Goal: Task Accomplishment & Management: Use online tool/utility

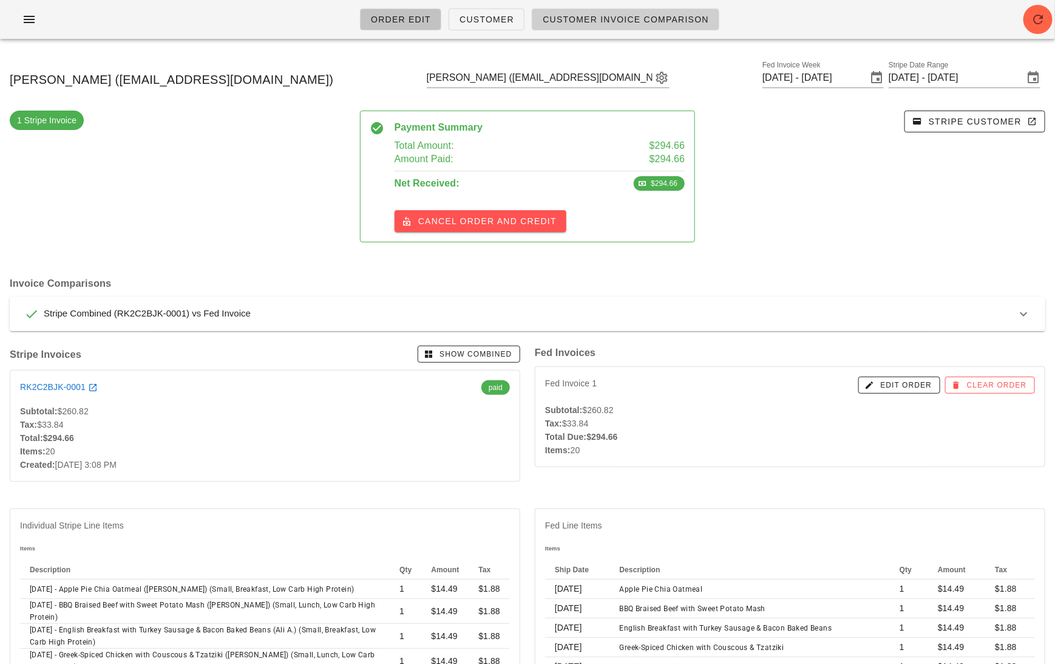
click at [404, 19] on span "Order Edit" at bounding box center [400, 20] width 61 height 10
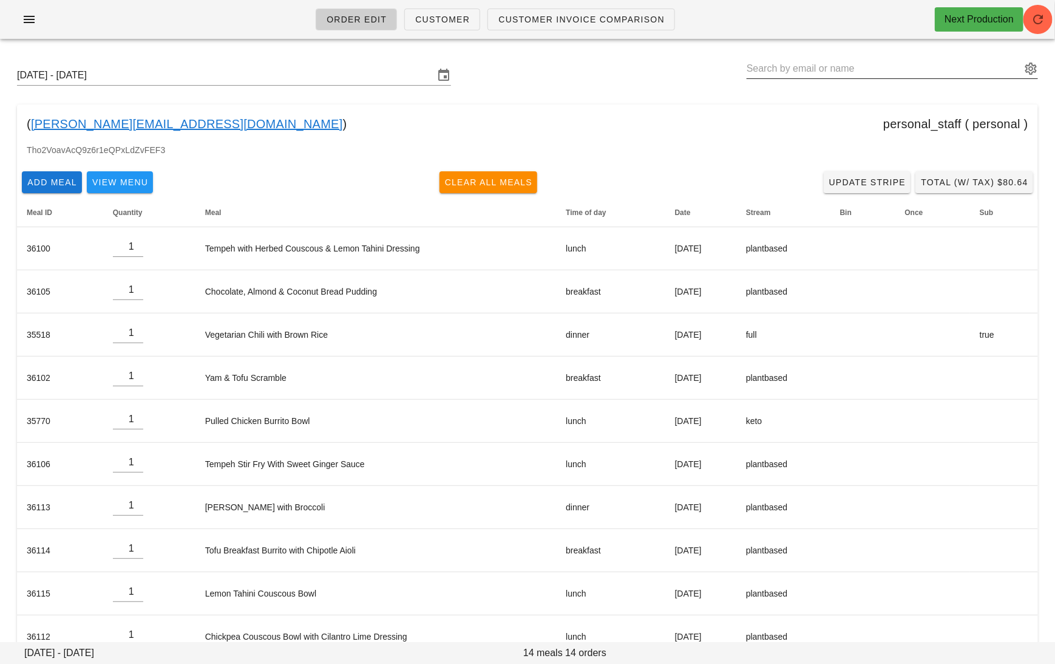
click at [872, 67] on input "text" at bounding box center [884, 68] width 274 height 19
paste input "[EMAIL_ADDRESS][DOMAIN_NAME]"
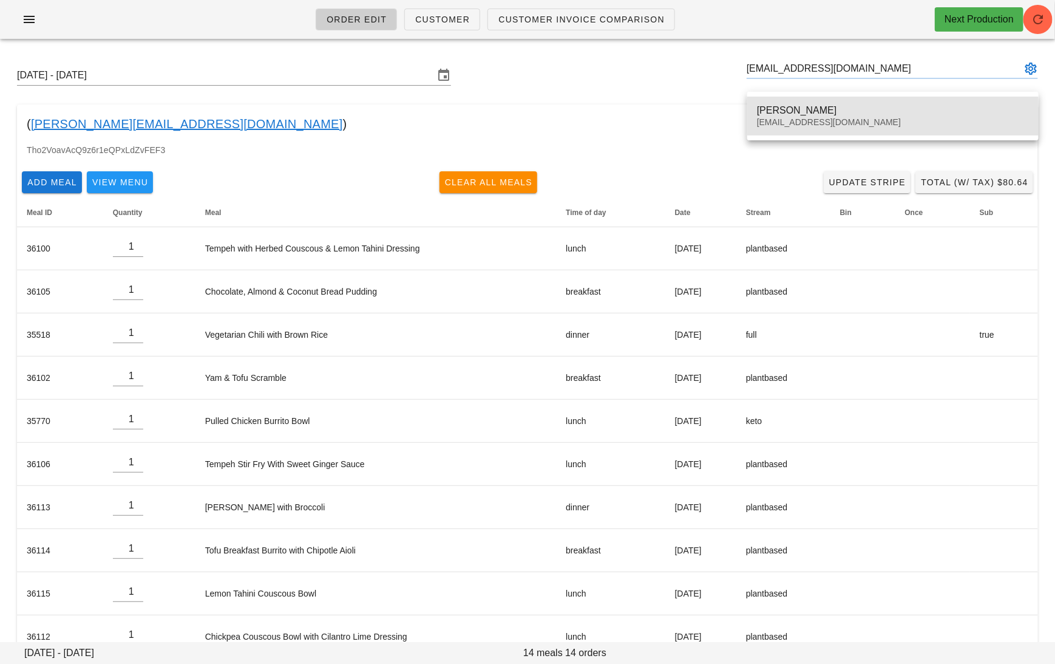
click at [801, 110] on div "[PERSON_NAME]" at bounding box center [893, 110] width 272 height 12
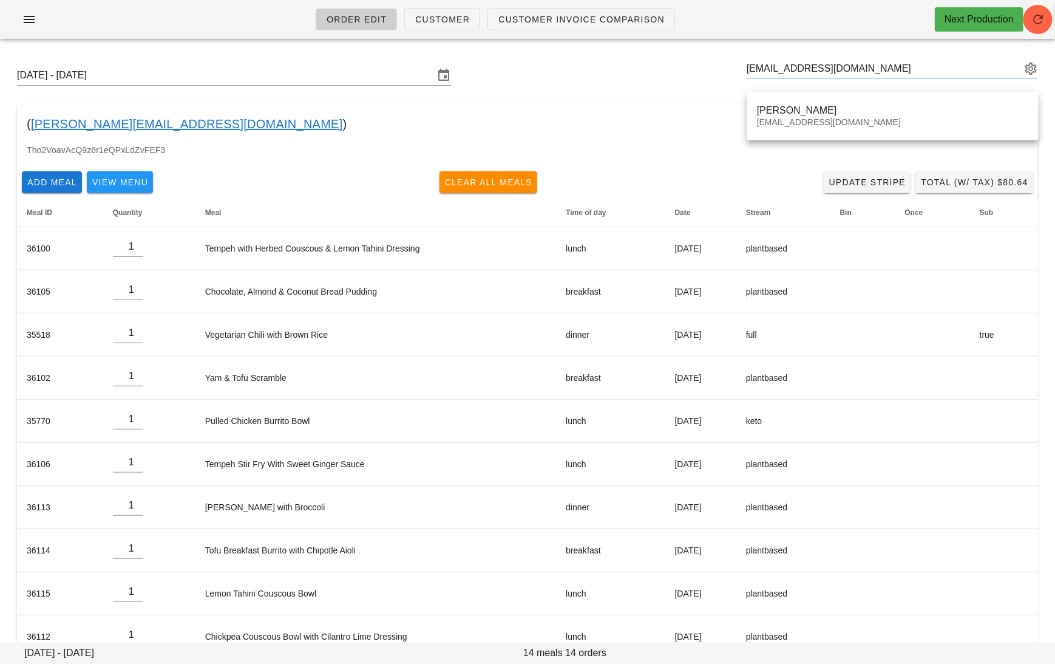
type input "[PERSON_NAME] ([EMAIL_ADDRESS][DOMAIN_NAME])"
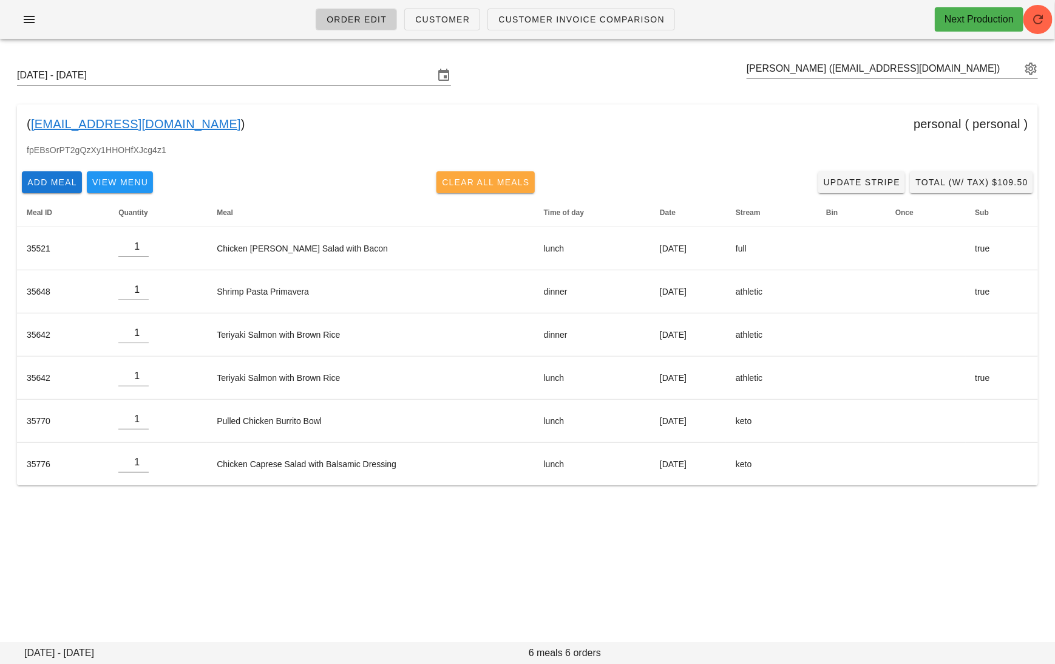
click at [498, 180] on span "Clear All Meals" at bounding box center [485, 182] width 89 height 10
type input "0"
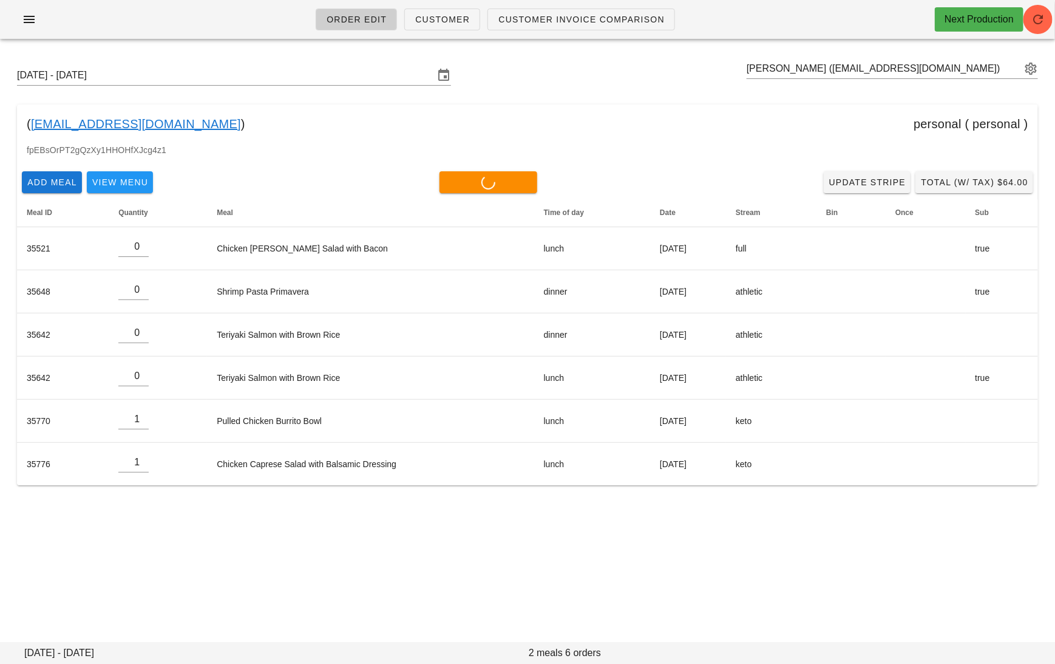
type input "0"
click at [914, 69] on input "text" at bounding box center [884, 68] width 274 height 19
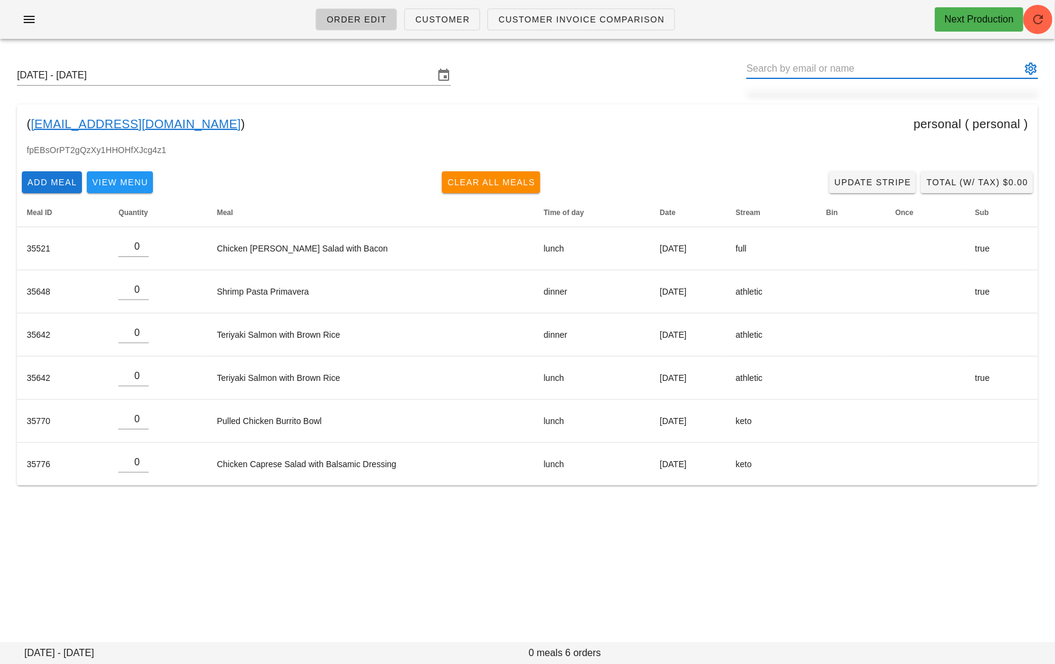
paste input "[EMAIL_ADDRESS][DOMAIN_NAME]"
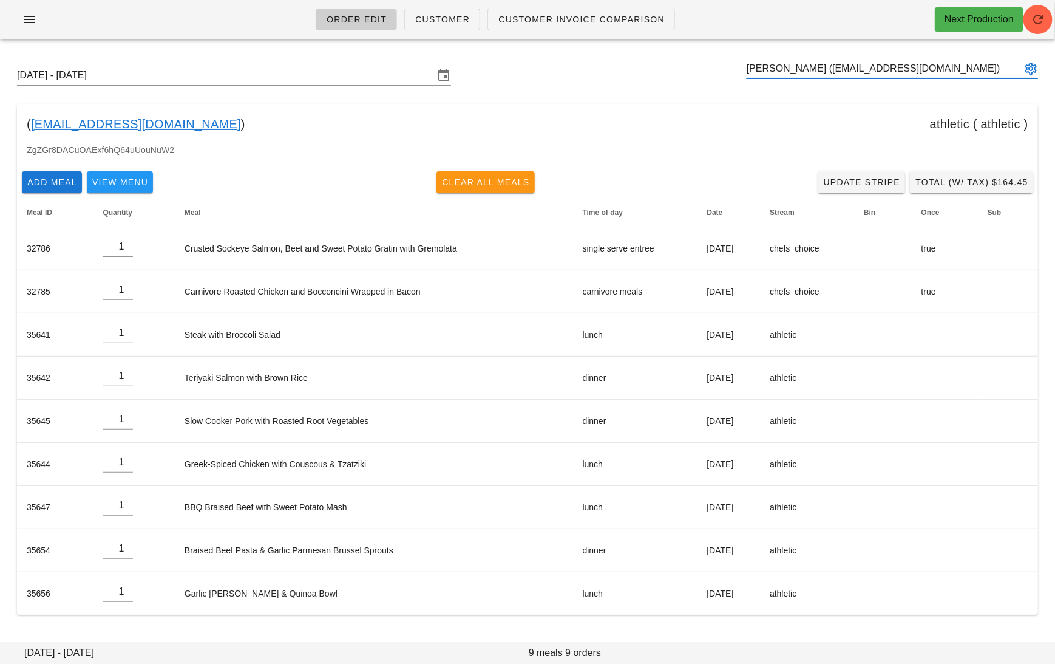
type input "[PERSON_NAME] ([EMAIL_ADDRESS][DOMAIN_NAME])"
click at [483, 185] on span "Clear All Meals" at bounding box center [485, 182] width 89 height 10
type input "0"
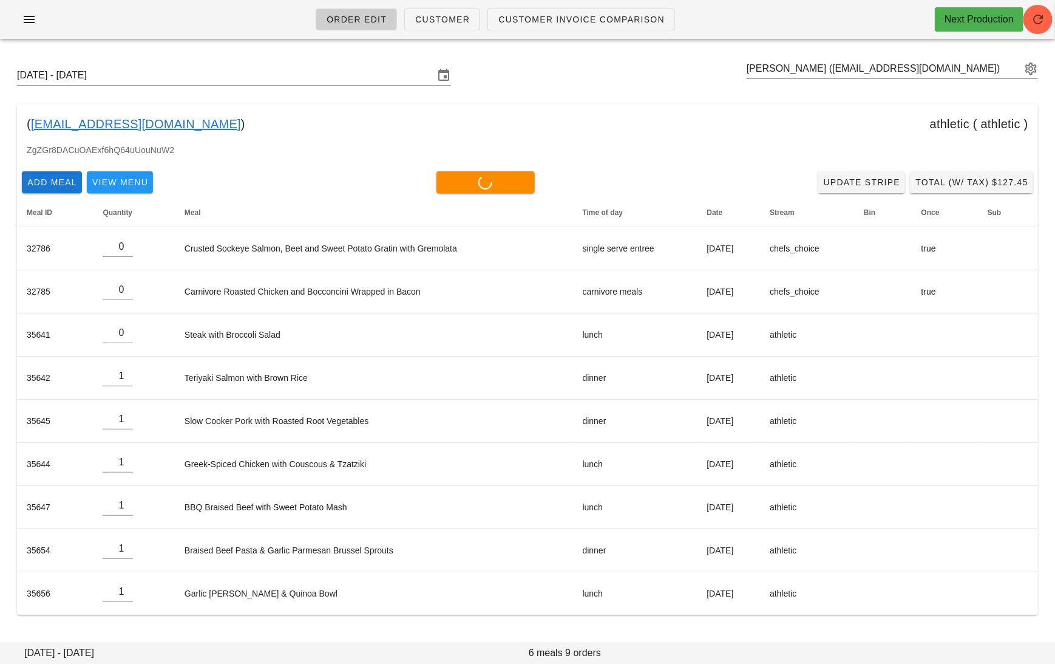
type input "0"
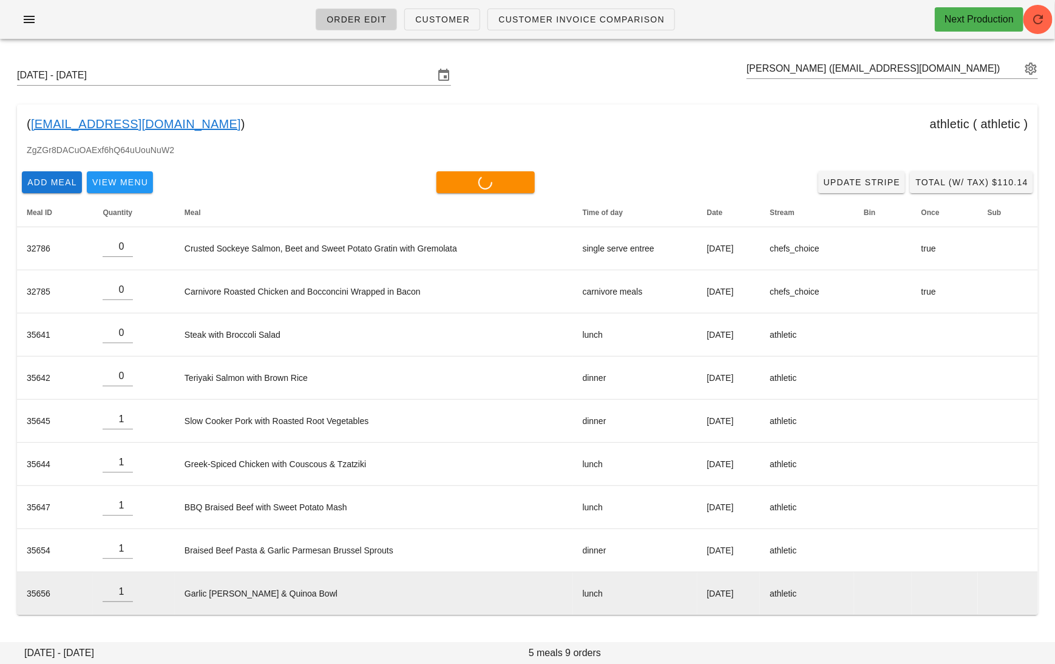
type input "0"
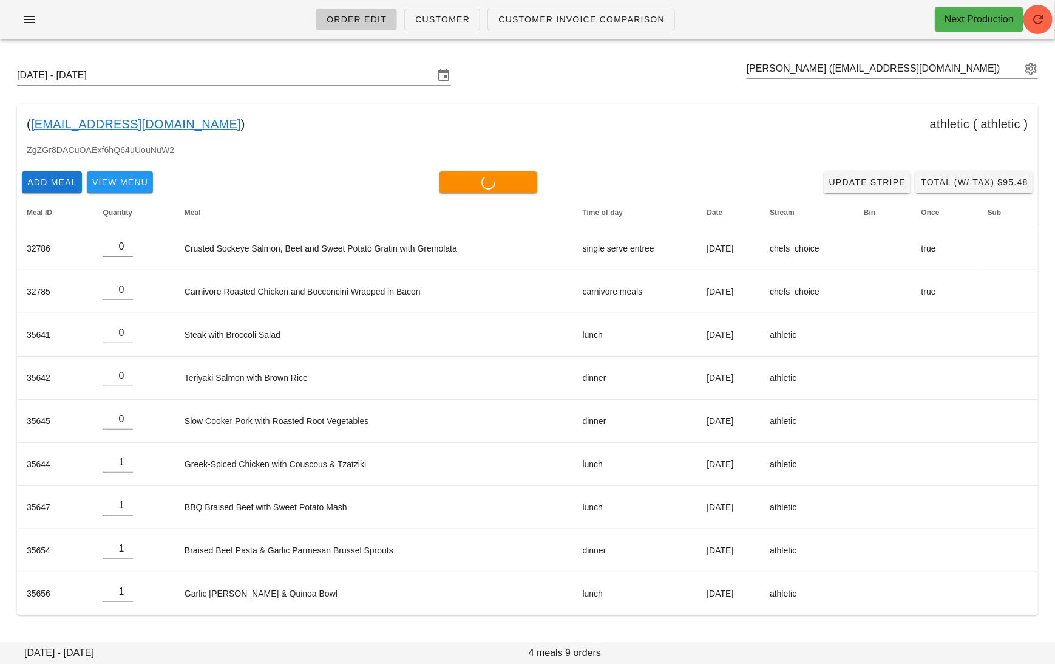
type input "0"
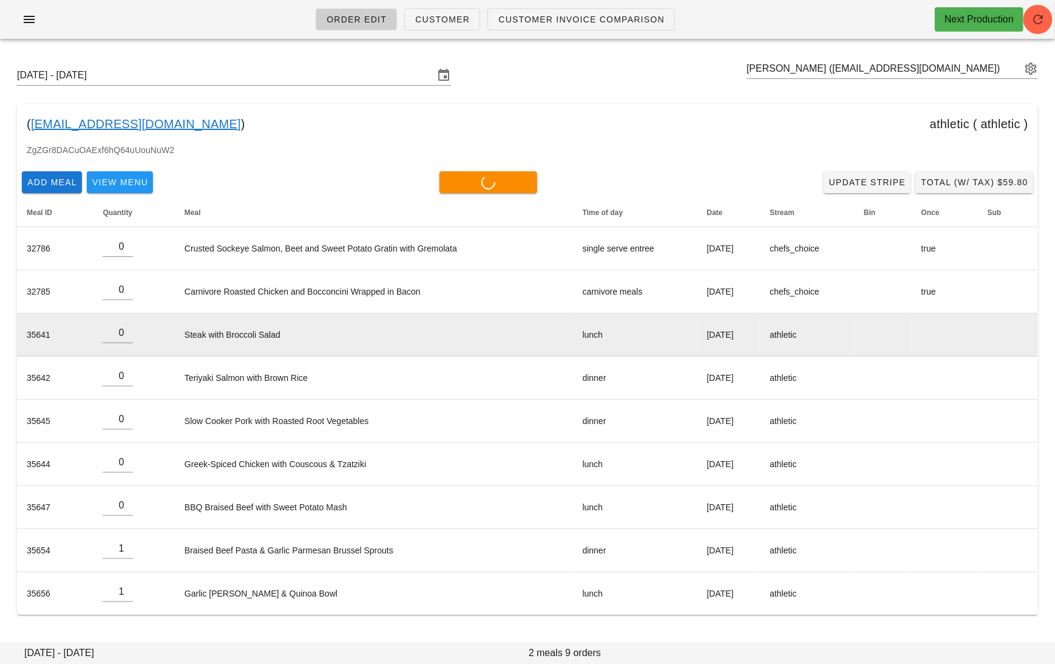
type input "0"
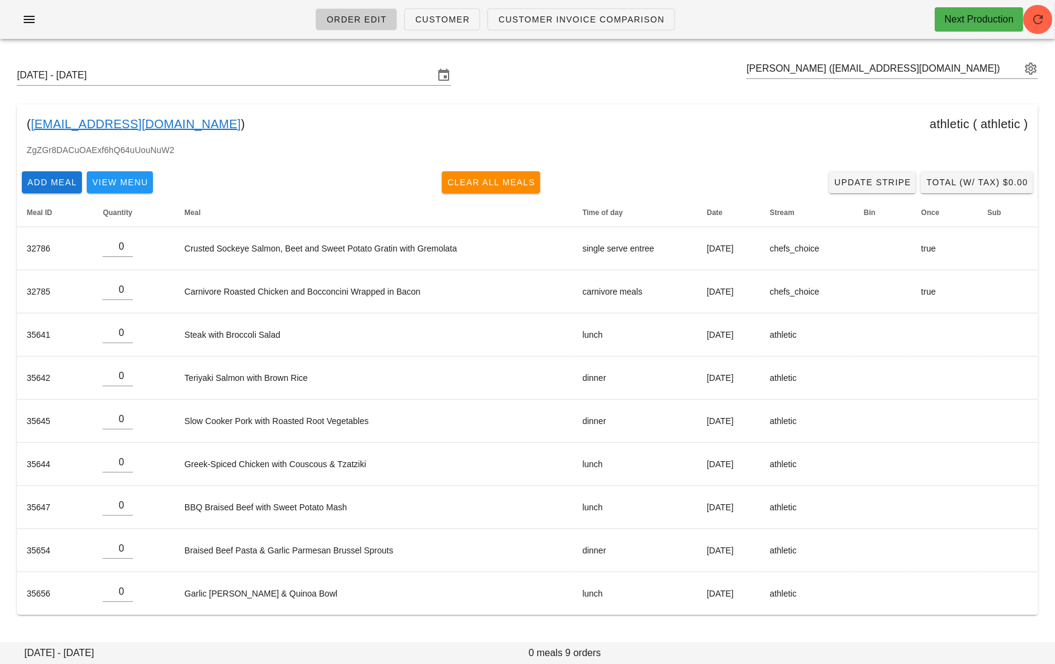
click at [634, 155] on div "ZgZGr8DACuOAExf6hQ64uUouNuW2" at bounding box center [527, 154] width 1021 height 23
click at [806, 60] on input "text" at bounding box center [884, 68] width 274 height 19
paste input "[PERSON_NAME][EMAIL_ADDRESS][PERSON_NAME][DOMAIN_NAME]"
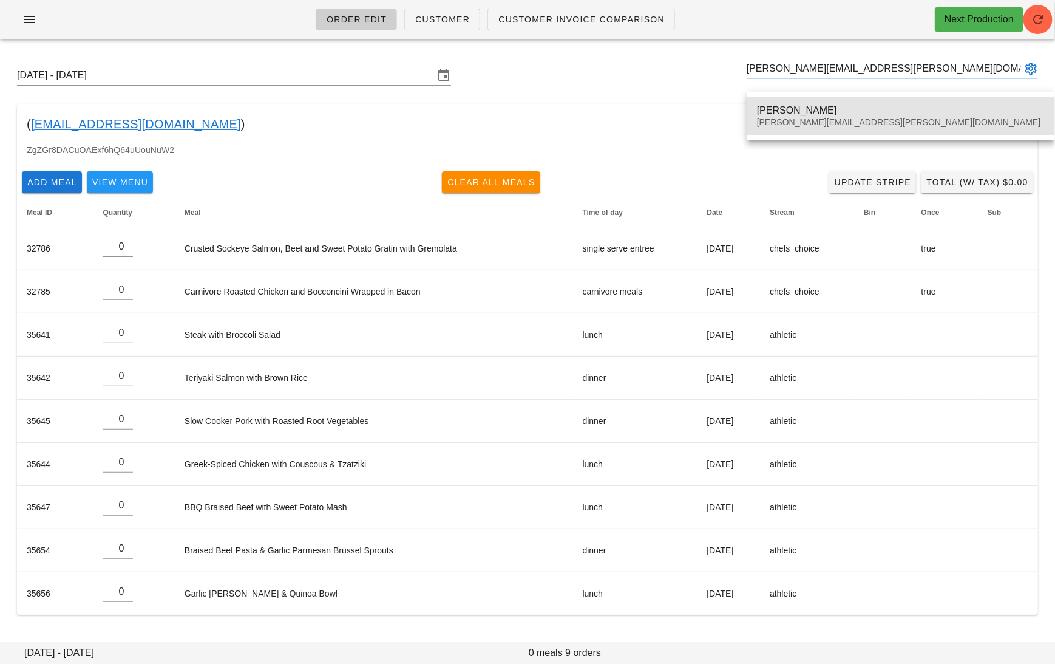
click at [809, 112] on div "[PERSON_NAME]" at bounding box center [901, 110] width 288 height 12
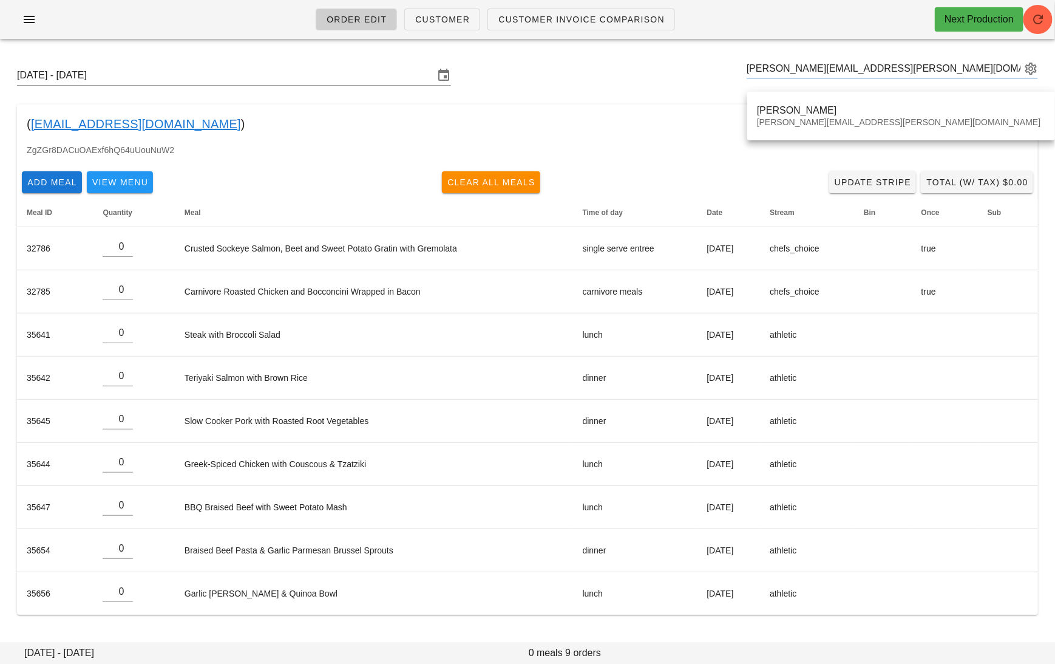
type input "[PERSON_NAME] ([PERSON_NAME][EMAIL_ADDRESS][PERSON_NAME][DOMAIN_NAME])"
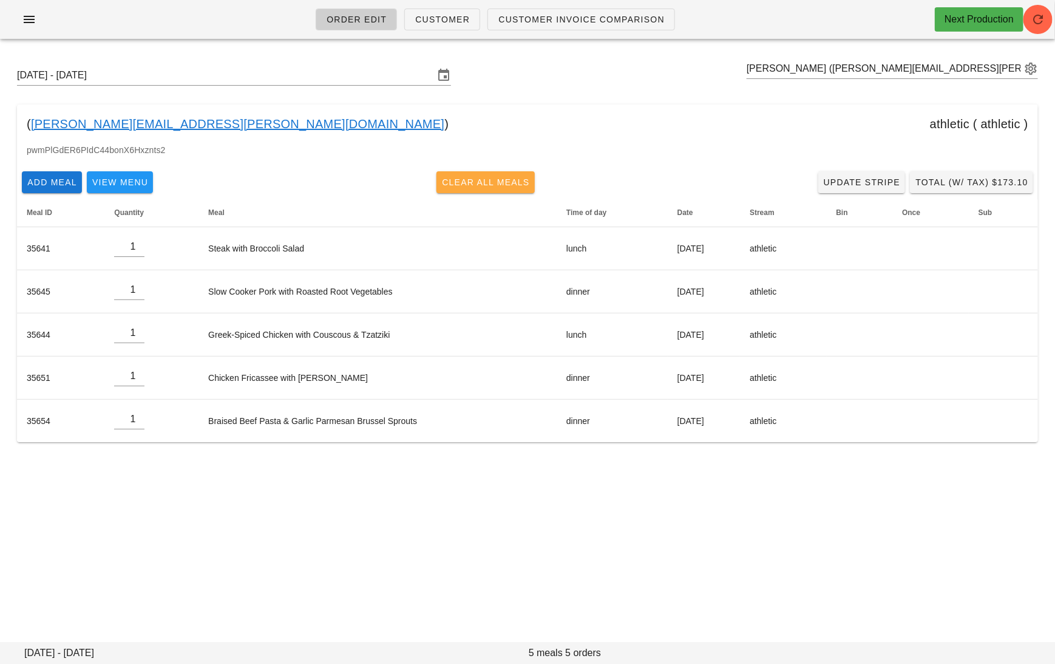
click at [502, 181] on span "Clear All Meals" at bounding box center [485, 182] width 89 height 10
type input "0"
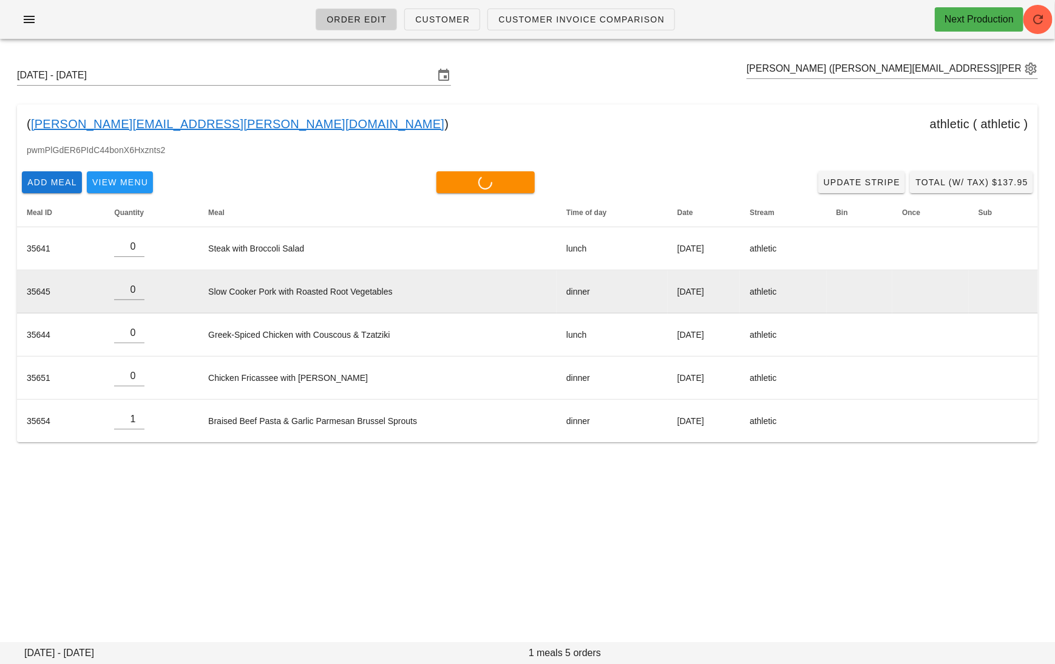
type input "0"
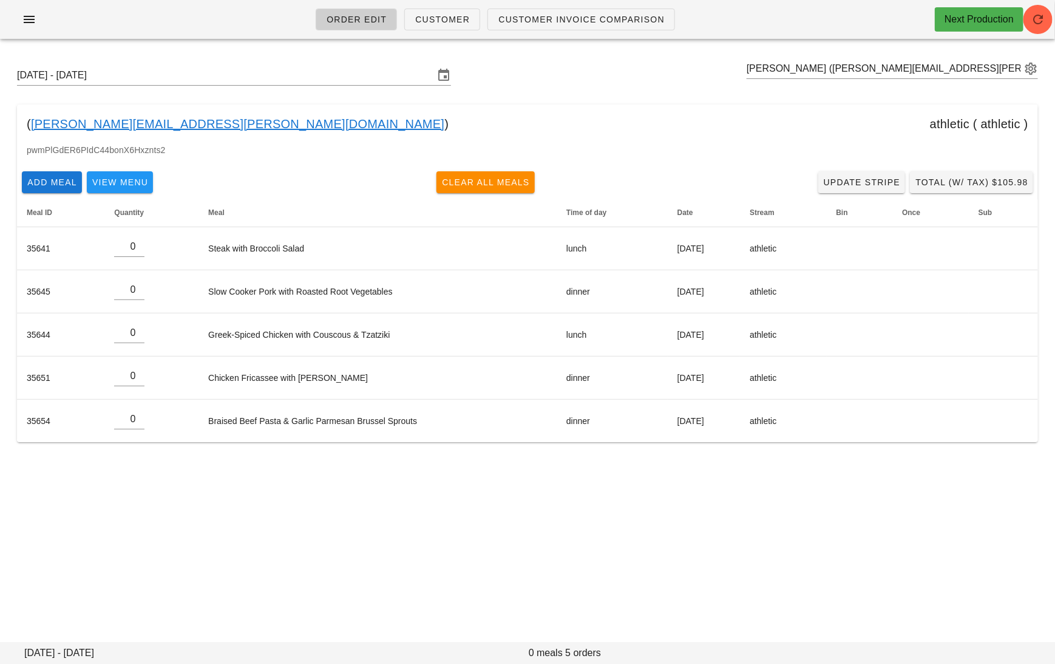
click at [139, 123] on link "[PERSON_NAME][EMAIL_ADDRESS][PERSON_NAME][DOMAIN_NAME]" at bounding box center [237, 123] width 413 height 19
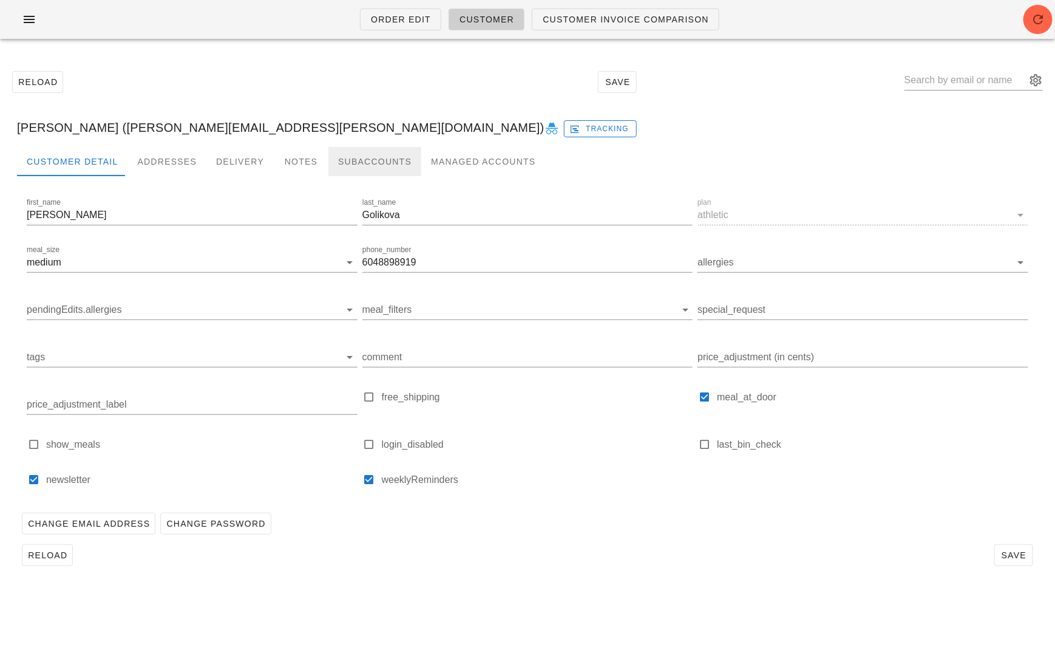
click at [344, 171] on div "Subaccounts" at bounding box center [374, 161] width 93 height 29
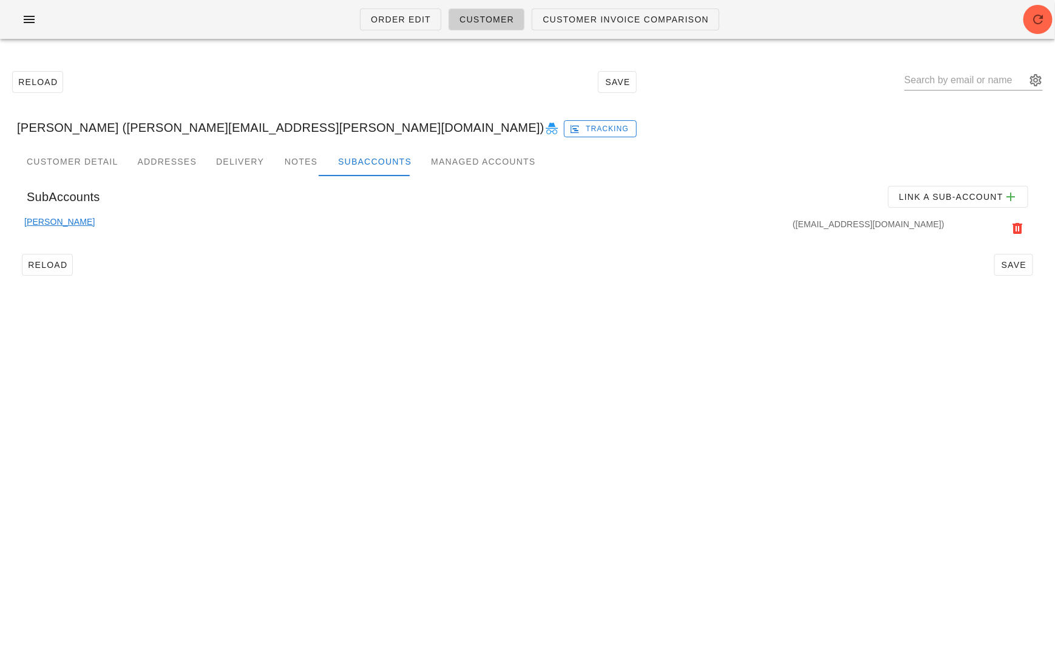
click at [59, 223] on link "[PERSON_NAME]" at bounding box center [59, 228] width 70 height 27
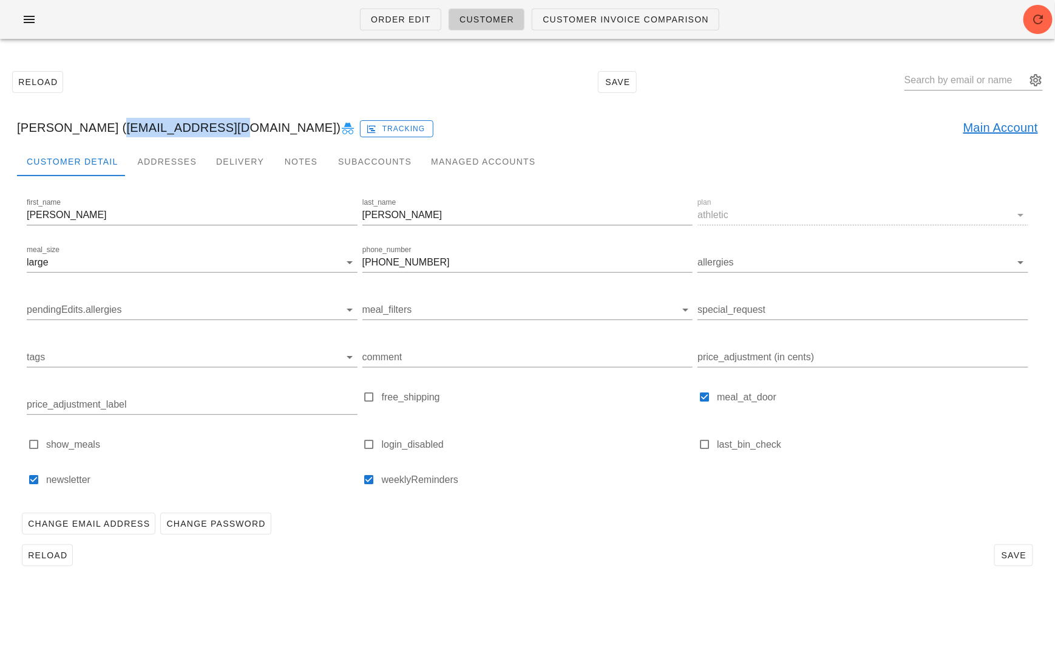
drag, startPoint x: 206, startPoint y: 132, endPoint x: 93, endPoint y: 132, distance: 112.9
click at [93, 132] on div "[PERSON_NAME] ([EMAIL_ADDRESS][DOMAIN_NAME]) Tracking Main Account" at bounding box center [527, 127] width 1041 height 39
copy div "[EMAIL_ADDRESS][DOMAIN_NAME]"
click at [413, 12] on link "Order Edit" at bounding box center [400, 19] width 81 height 22
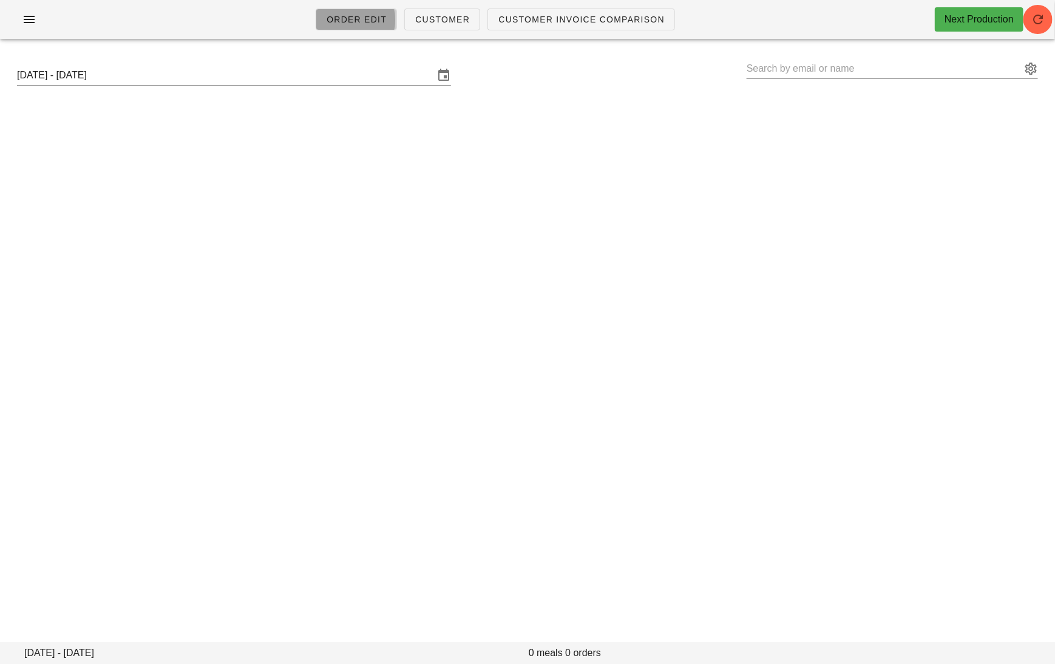
type input "[PERSON_NAME] ([PERSON_NAME][EMAIL_ADDRESS][PERSON_NAME][DOMAIN_NAME])"
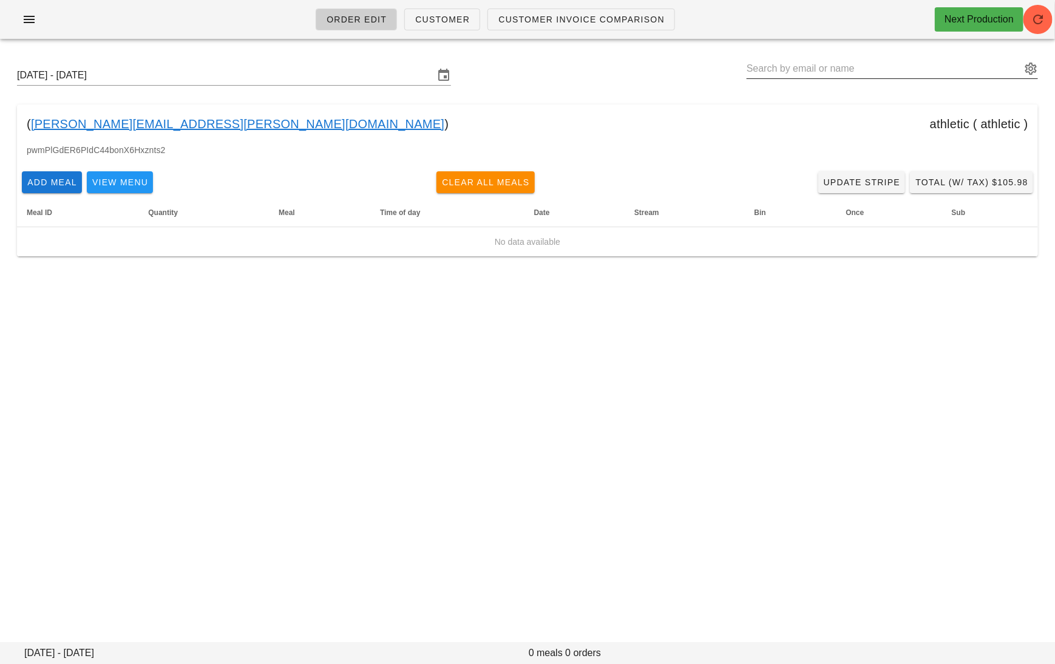
click at [779, 73] on input "text" at bounding box center [884, 68] width 274 height 19
paste input "[EMAIL_ADDRESS][DOMAIN_NAME]"
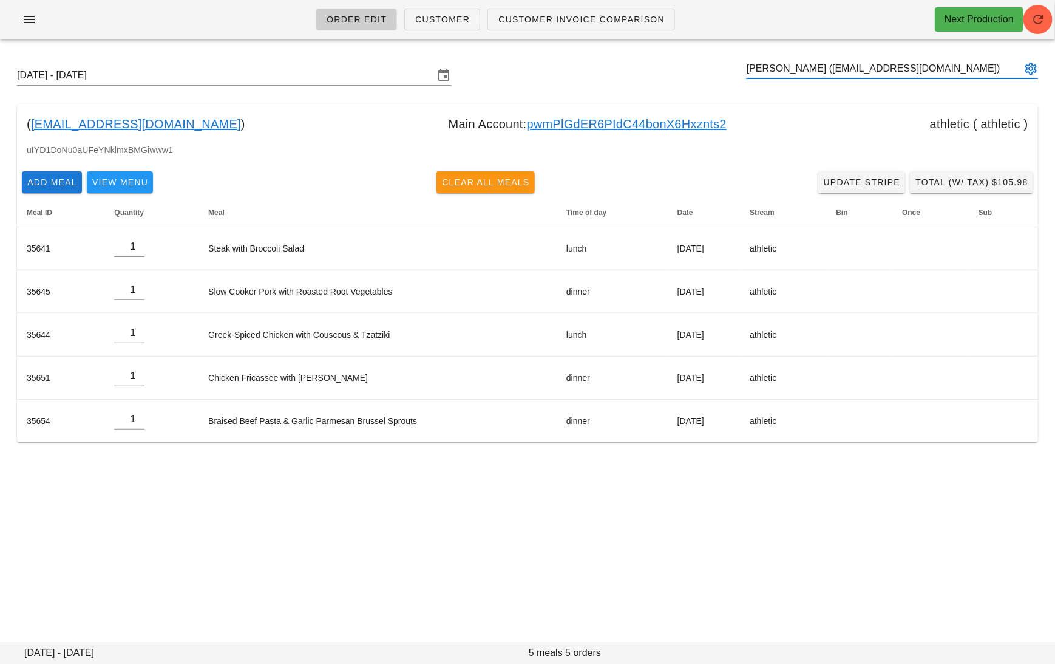
type input "[PERSON_NAME] ([EMAIL_ADDRESS][DOMAIN_NAME])"
click at [501, 189] on button "Clear All Meals" at bounding box center [485, 182] width 98 height 22
type input "0"
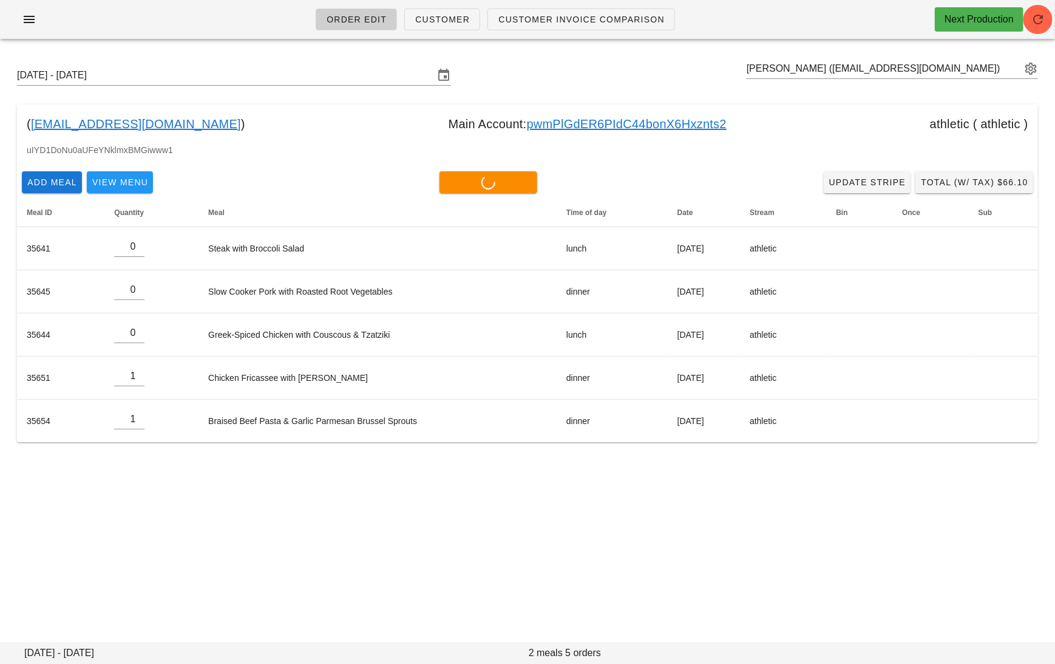
type input "0"
click at [654, 124] on link "pwmPlGdER6PIdC44bonX6Hxznts2" at bounding box center [627, 123] width 200 height 19
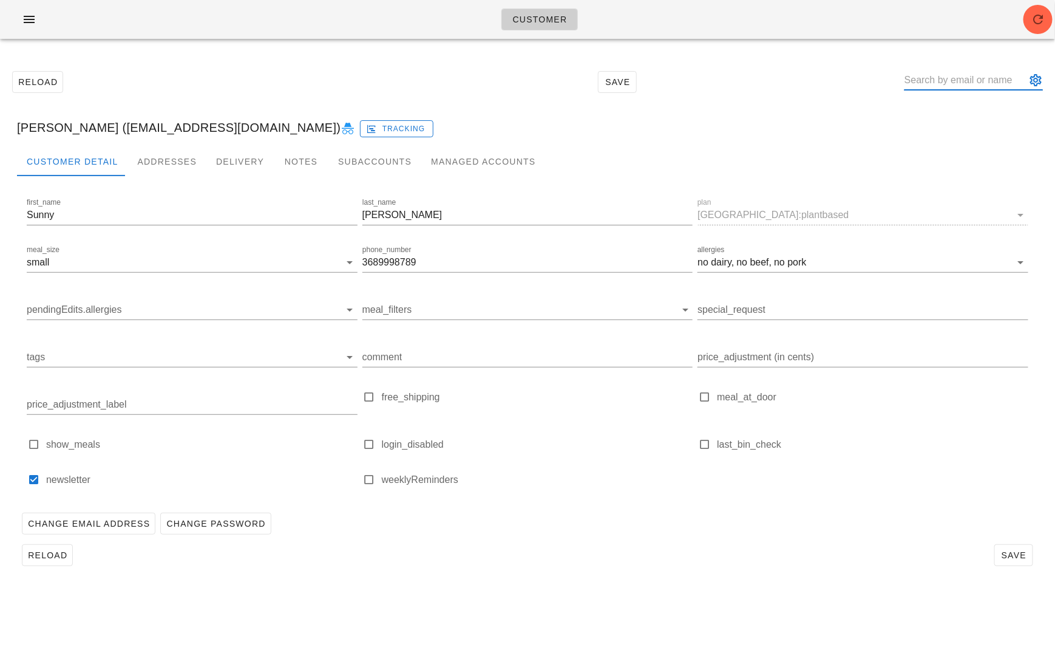
click at [955, 80] on input "text" at bounding box center [965, 79] width 121 height 19
paste input "[EMAIL_ADDRESS][DOMAIN_NAME]"
type input "[EMAIL_ADDRESS][DOMAIN_NAME]"
click at [376, 444] on div at bounding box center [369, 444] width 17 height 17
type input "[PERSON_NAME] ([EMAIL_ADDRESS][DOMAIN_NAME])"
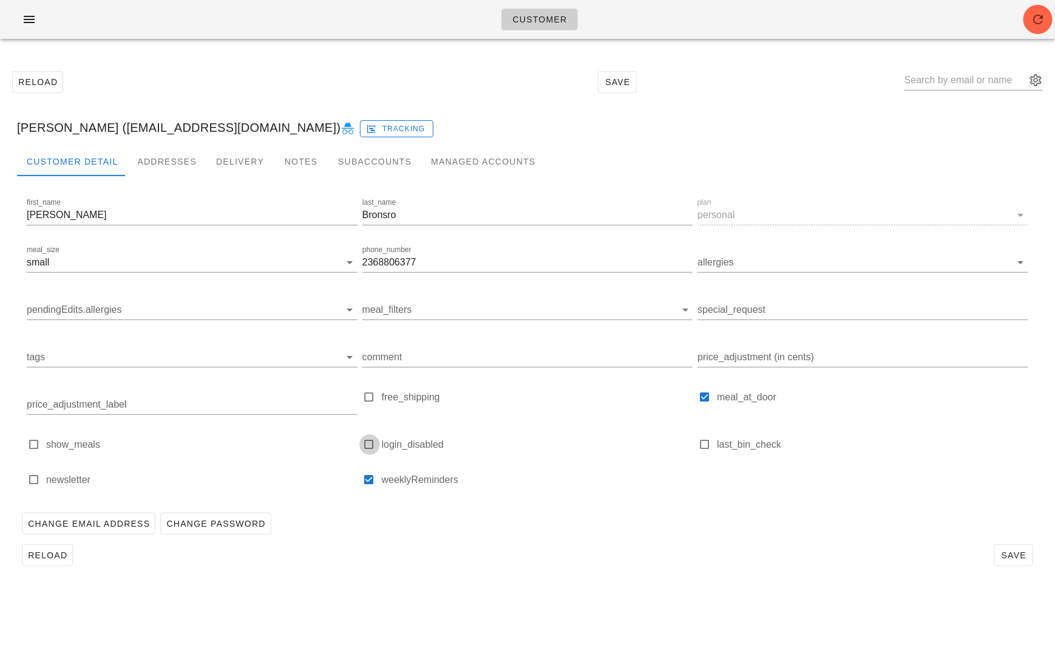
checkbox input "true"
click at [1018, 554] on span "Save" at bounding box center [1014, 555] width 28 height 10
click at [341, 124] on icon at bounding box center [348, 128] width 15 height 15
click at [971, 86] on input "text" at bounding box center [965, 79] width 121 height 19
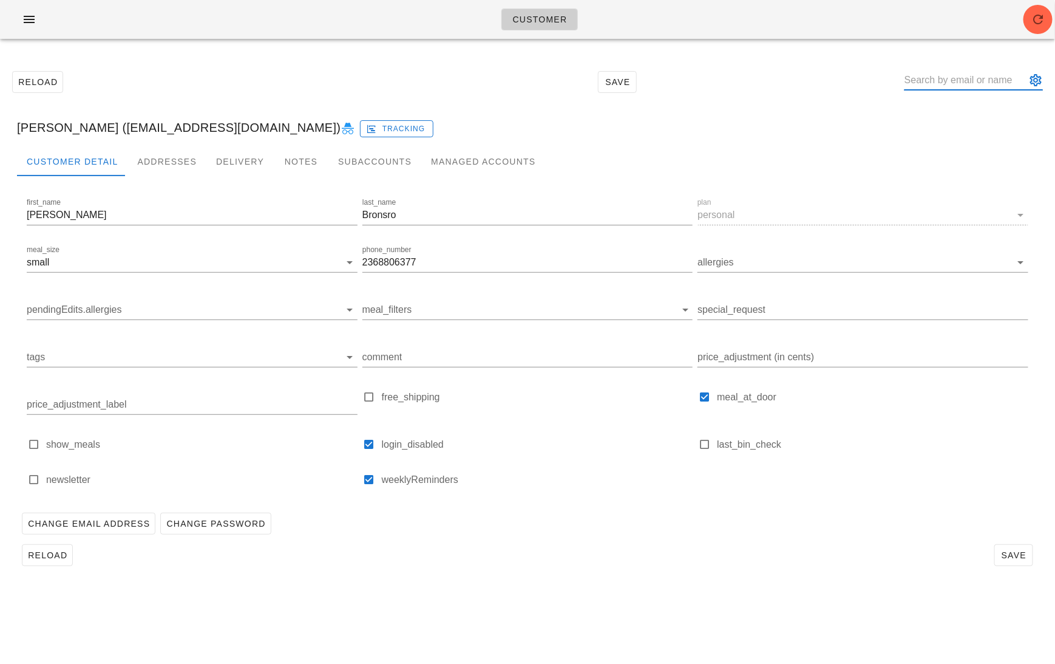
click at [971, 86] on input "text" at bounding box center [965, 79] width 121 height 19
paste input "[EMAIL_ADDRESS][DOMAIN_NAME]"
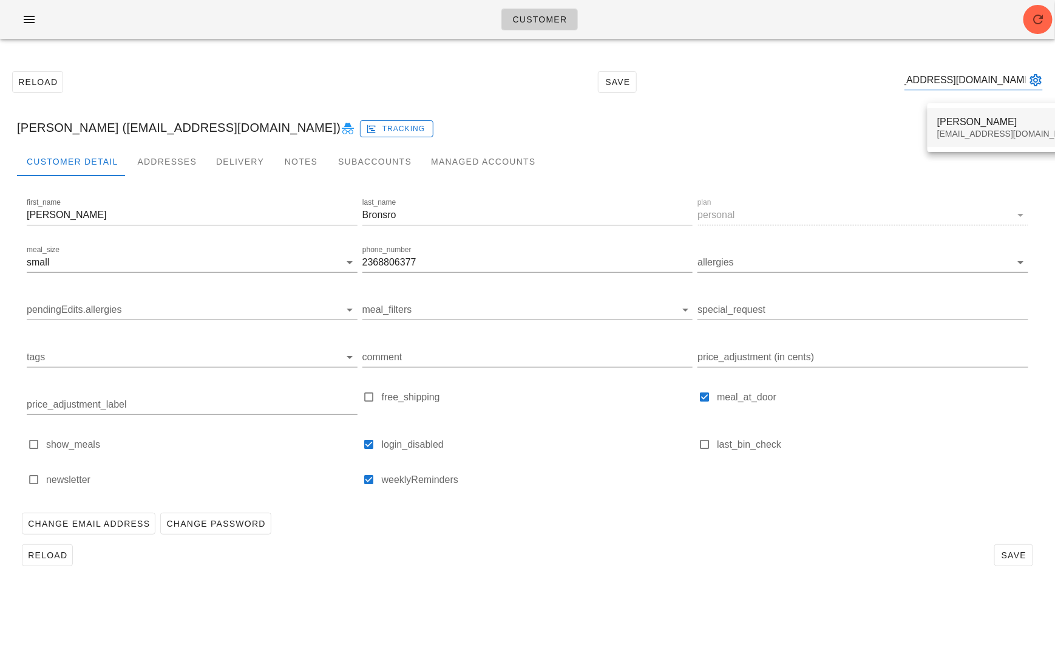
type input "[EMAIL_ADDRESS][DOMAIN_NAME]"
click at [966, 129] on div "[EMAIL_ADDRESS][DOMAIN_NAME]" at bounding box center [1009, 134] width 144 height 10
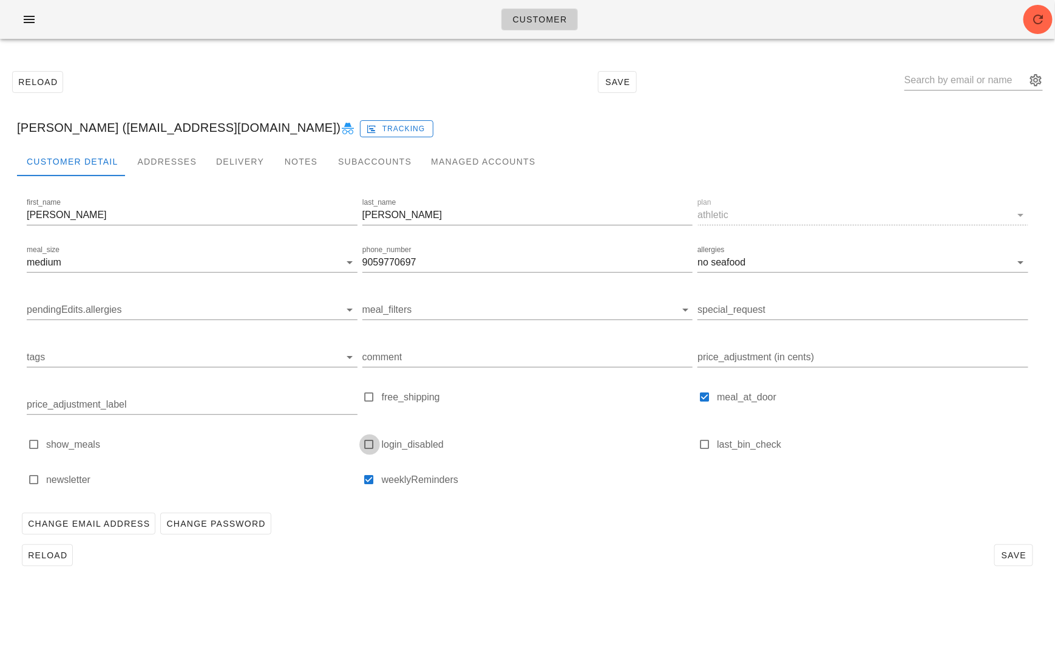
click at [371, 446] on div at bounding box center [369, 444] width 17 height 17
type input "[PERSON_NAME] ([EMAIL_ADDRESS][DOMAIN_NAME])"
checkbox input "true"
click at [1017, 554] on span "Save" at bounding box center [1014, 555] width 28 height 10
click at [965, 76] on input "text" at bounding box center [965, 79] width 121 height 19
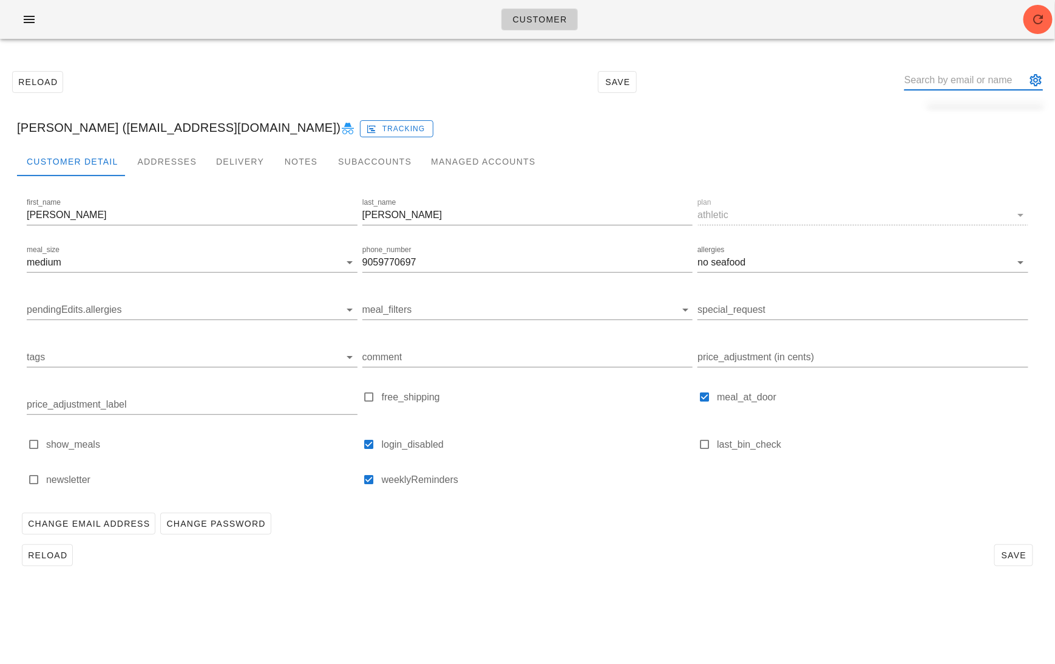
paste input "[EMAIL_ADDRESS][DOMAIN_NAME]"
type input "[PERSON_NAME] ([EMAIL_ADDRESS][DOMAIN_NAME])"
click at [341, 129] on icon at bounding box center [348, 128] width 15 height 15
click at [961, 70] on input "text" at bounding box center [965, 79] width 121 height 19
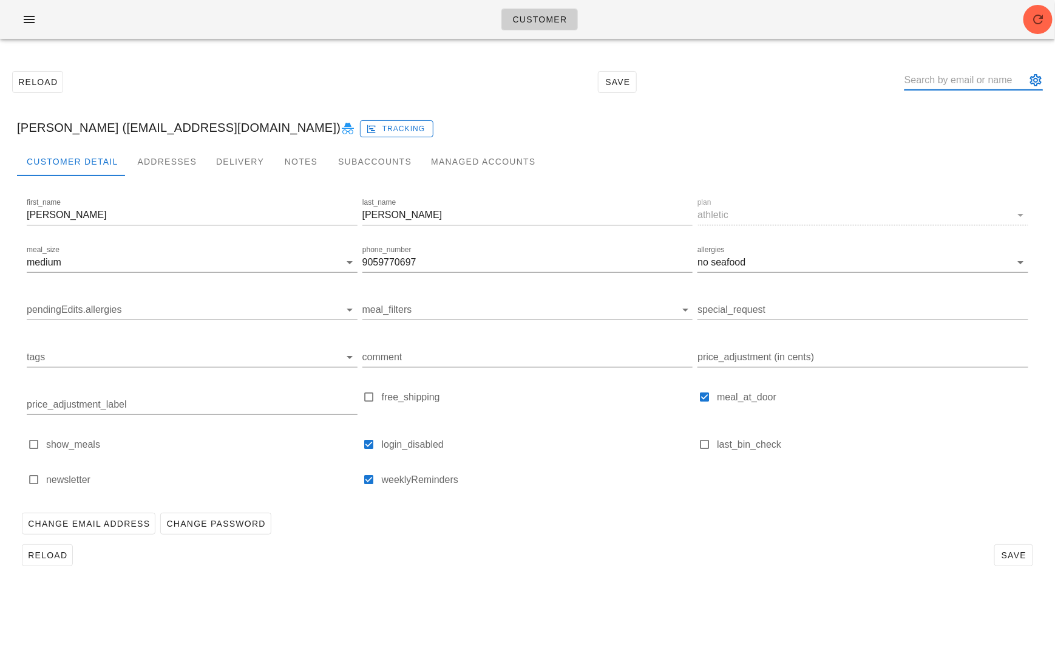
paste input "[EMAIL_ADDRESS][DOMAIN_NAME]"
type input "[EMAIL_ADDRESS][DOMAIN_NAME]"
click at [341, 136] on link at bounding box center [348, 127] width 15 height 19
click at [963, 80] on input "text" at bounding box center [965, 79] width 121 height 19
paste input "[EMAIL_ADDRESS][DOMAIN_NAME]"
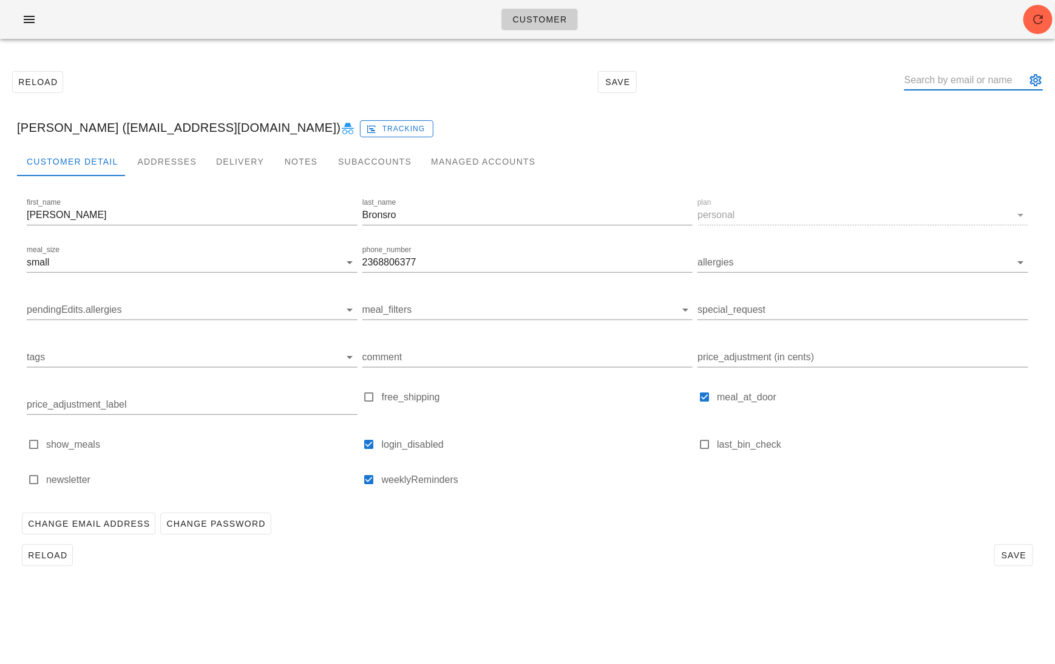
type input "[EMAIL_ADDRESS][DOMAIN_NAME]"
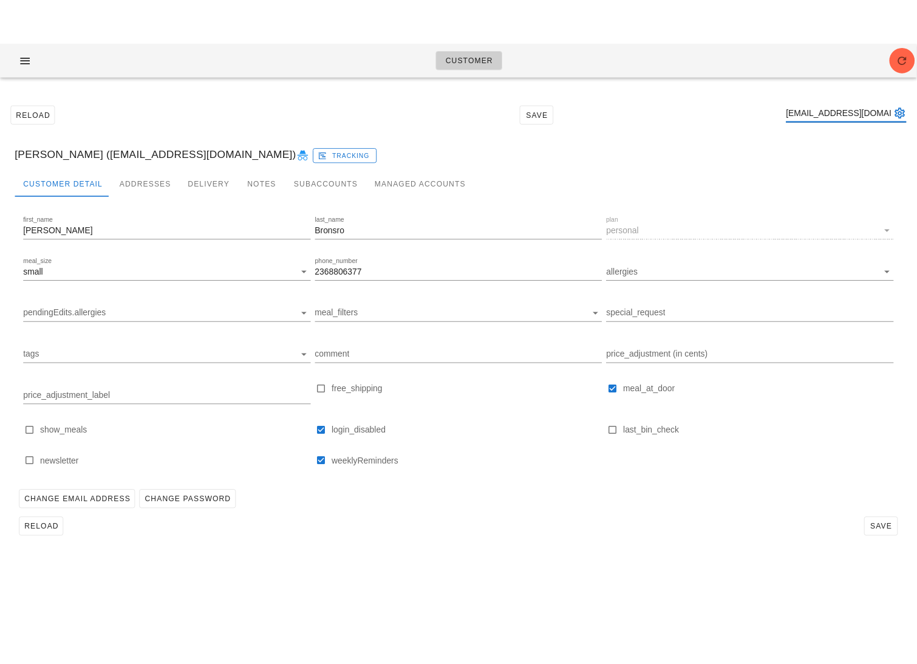
scroll to position [0, 38]
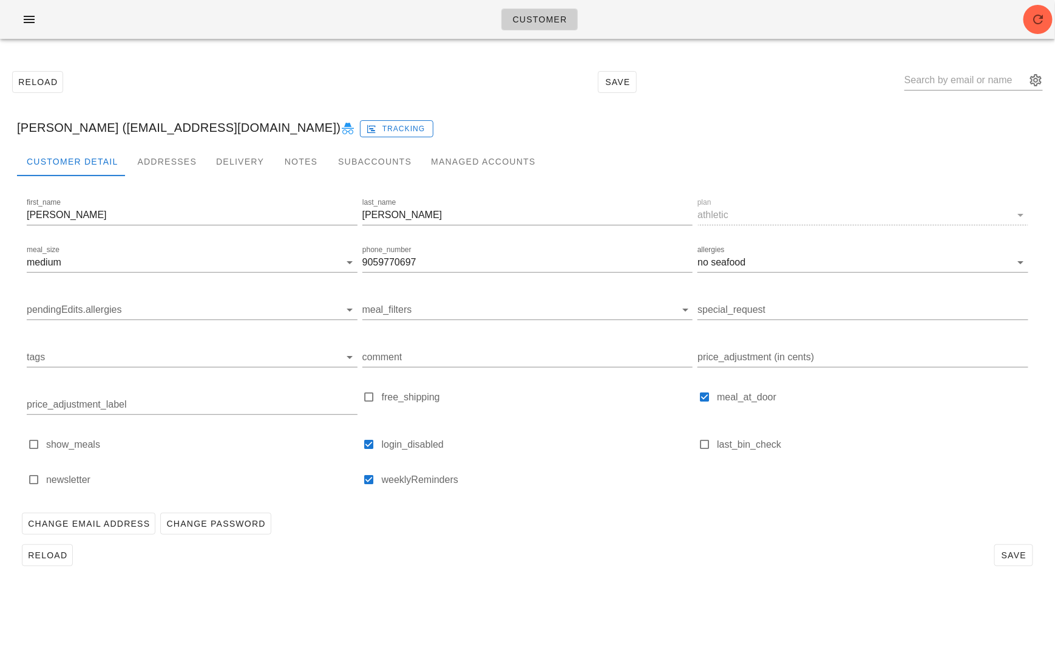
click at [341, 127] on icon at bounding box center [348, 128] width 15 height 15
click at [27, 21] on icon "button" at bounding box center [29, 19] width 15 height 15
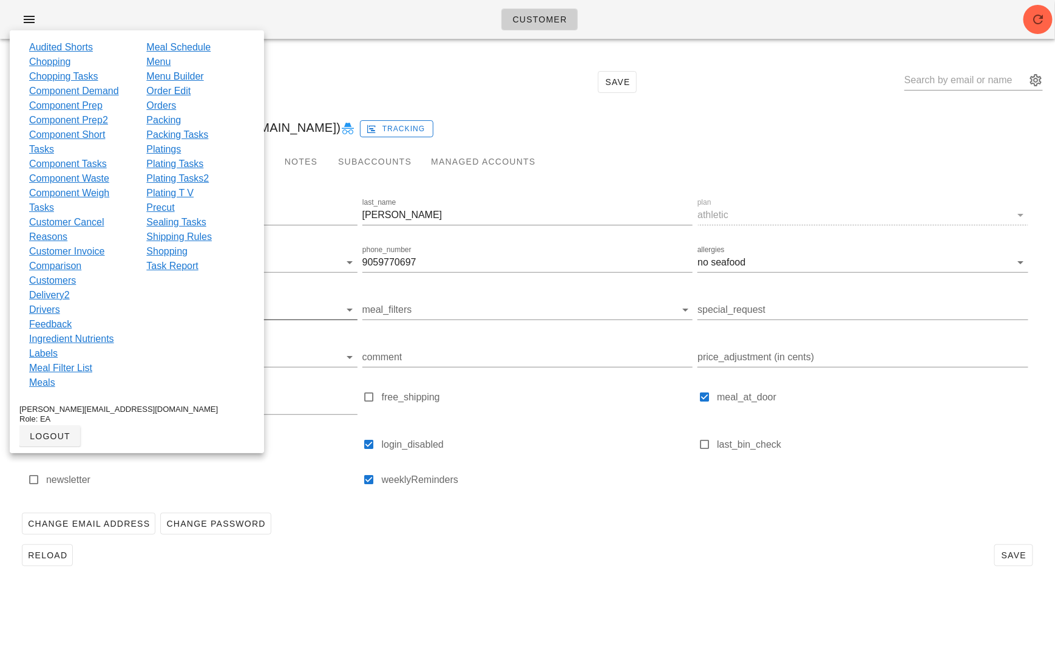
click at [58, 296] on link "Delivery2" at bounding box center [49, 295] width 41 height 15
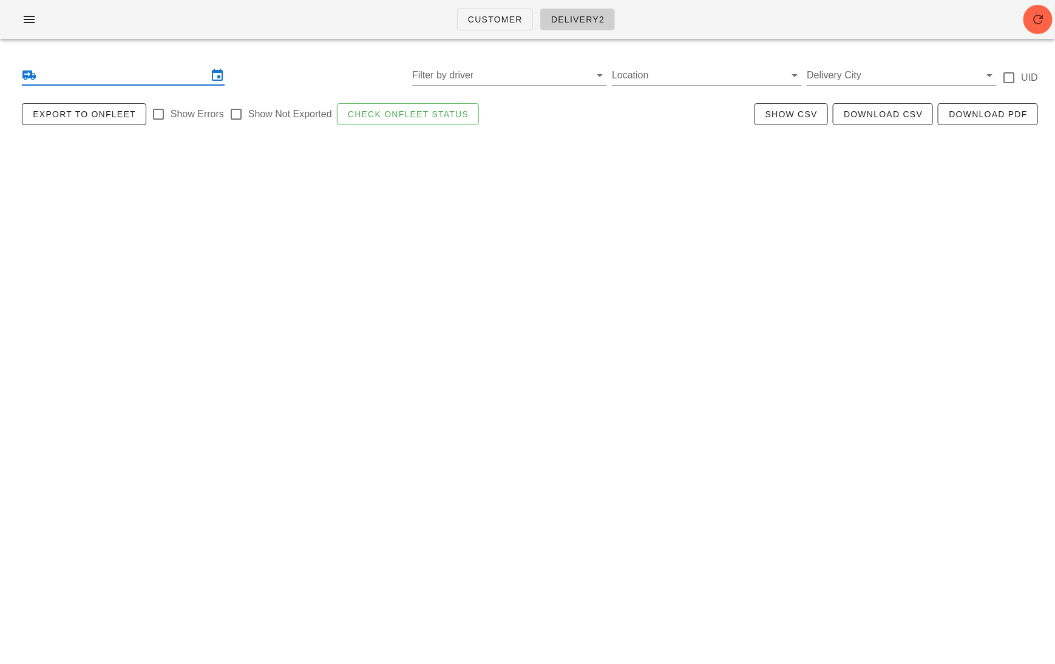
click at [140, 73] on input "text" at bounding box center [123, 75] width 169 height 19
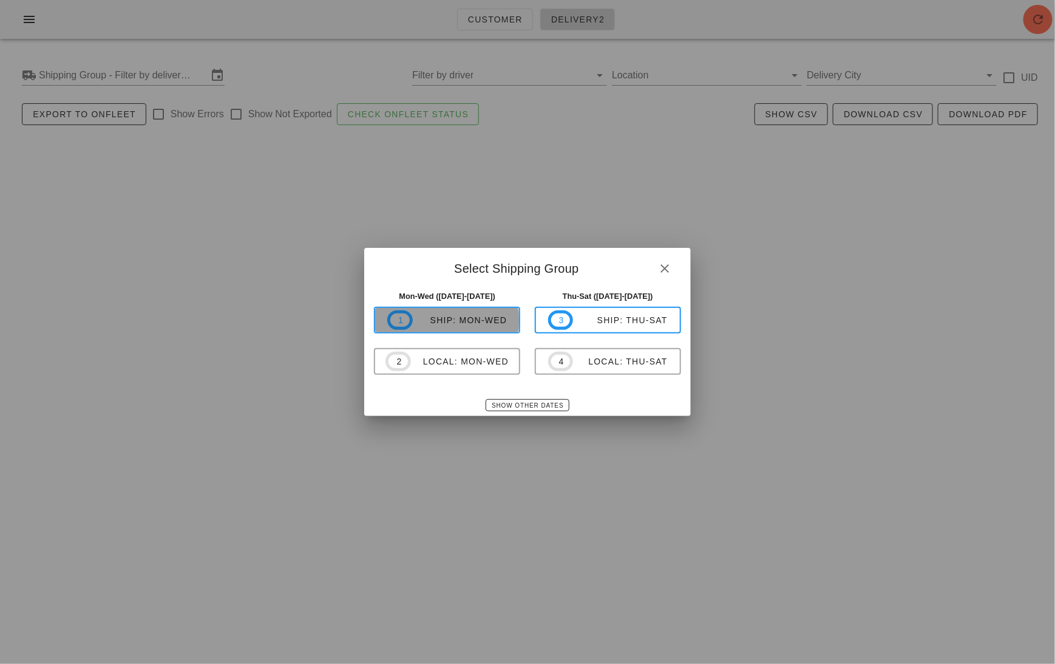
click at [456, 321] on div "ship: Mon-Wed" at bounding box center [460, 320] width 95 height 10
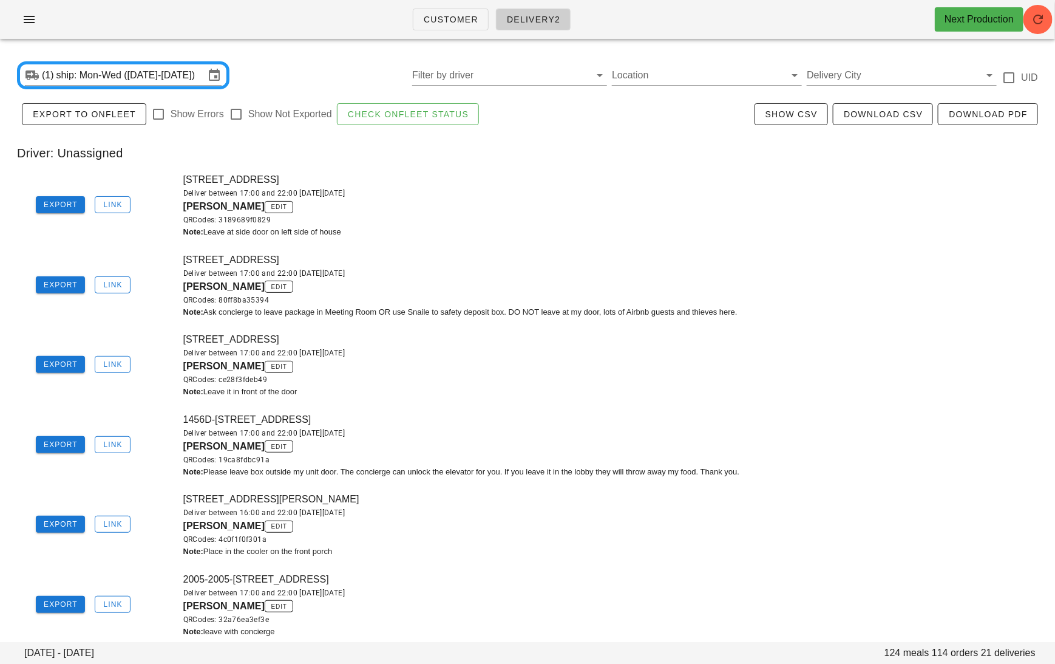
click at [859, 86] on div "(1) ship: Mon-Wed (Sep 15-Sep 17) Filter by driver Location Delivery City UID" at bounding box center [527, 75] width 1041 height 39
click at [853, 77] on input "Delivery City" at bounding box center [892, 75] width 171 height 19
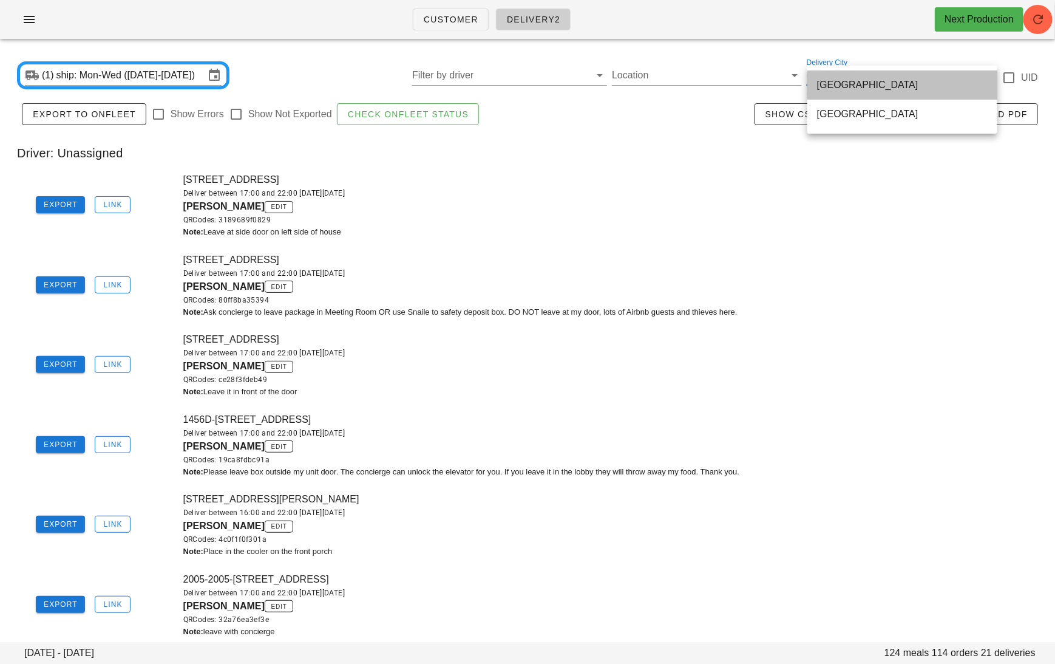
click at [841, 81] on div "toronto" at bounding box center [902, 85] width 171 height 12
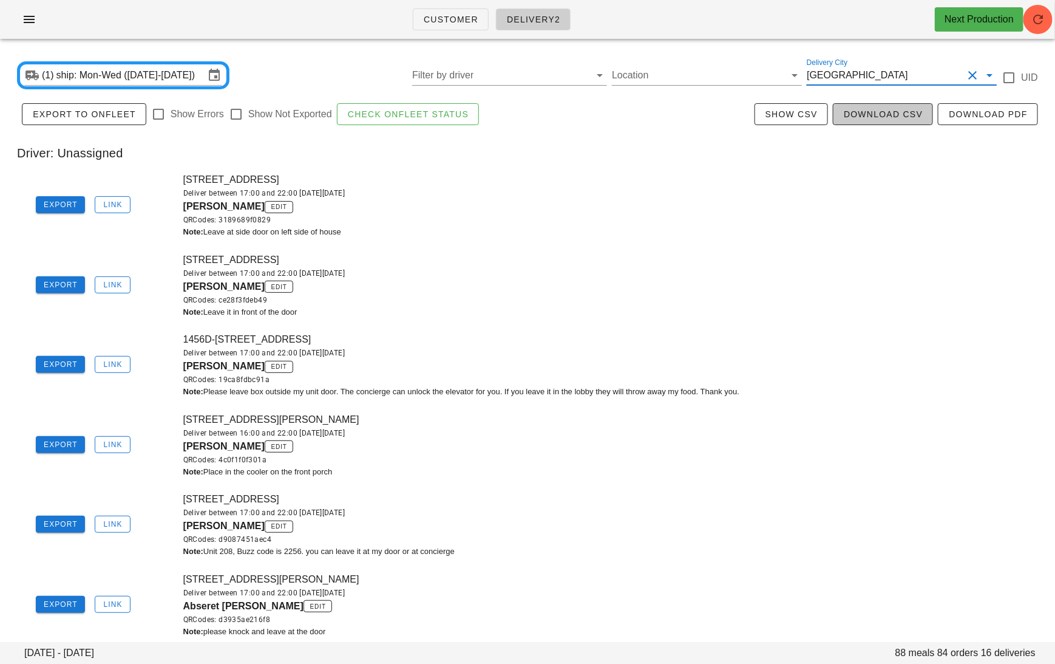
click at [855, 112] on span "Download CSV" at bounding box center [883, 114] width 80 height 10
click at [144, 77] on input "ship: Mon-Wed (Sep 15-Sep 17)" at bounding box center [130, 75] width 148 height 19
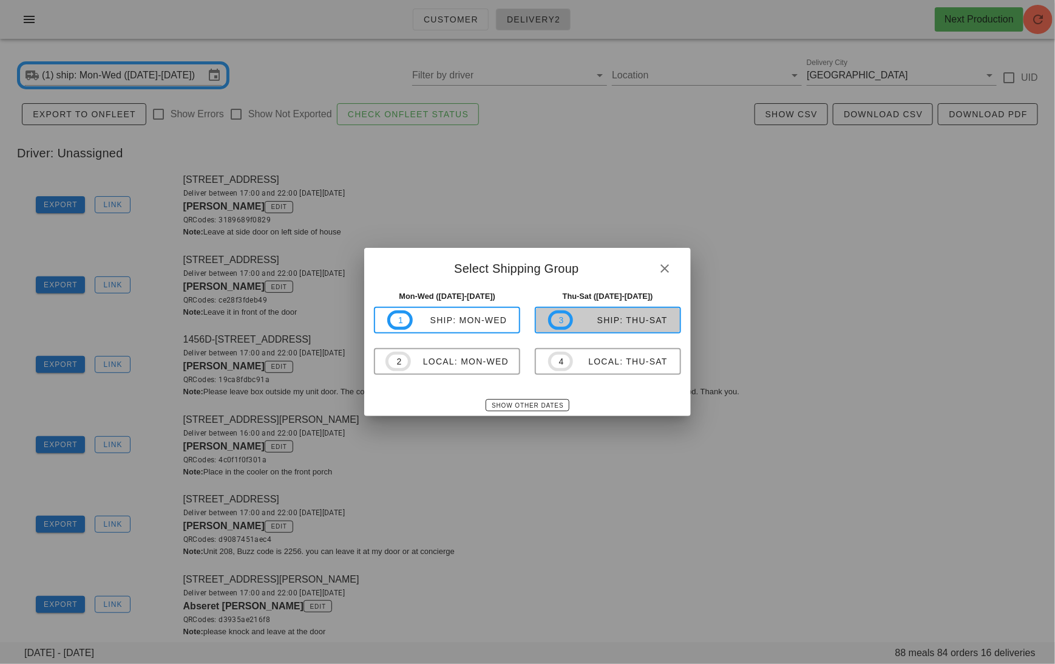
click at [598, 322] on div "ship: Thu-Sat" at bounding box center [620, 320] width 95 height 10
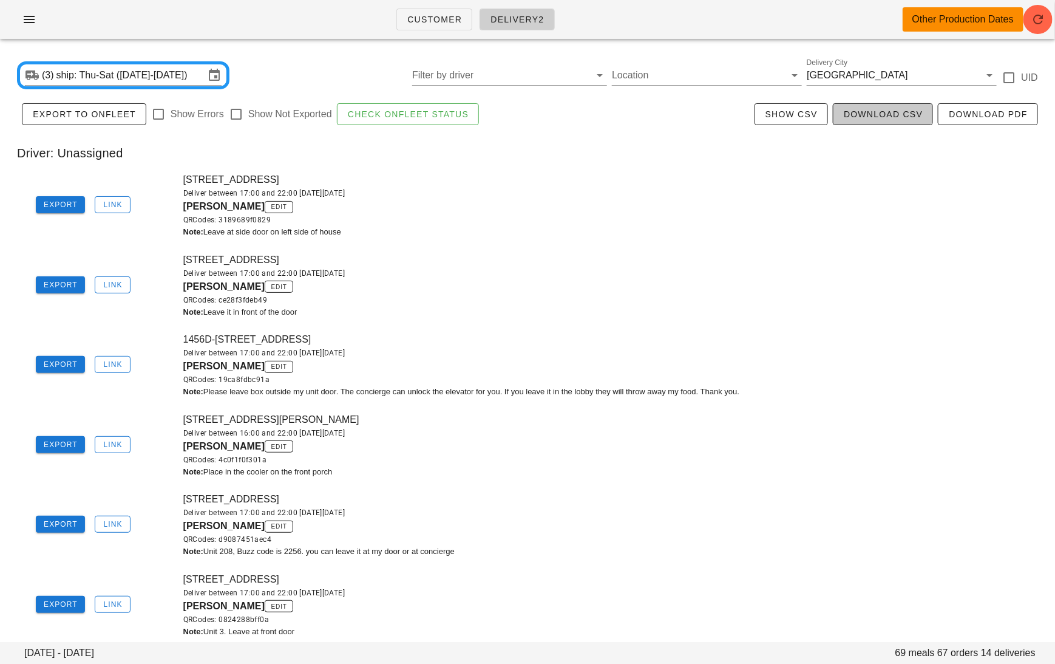
click at [868, 120] on button "Download CSV" at bounding box center [883, 114] width 100 height 22
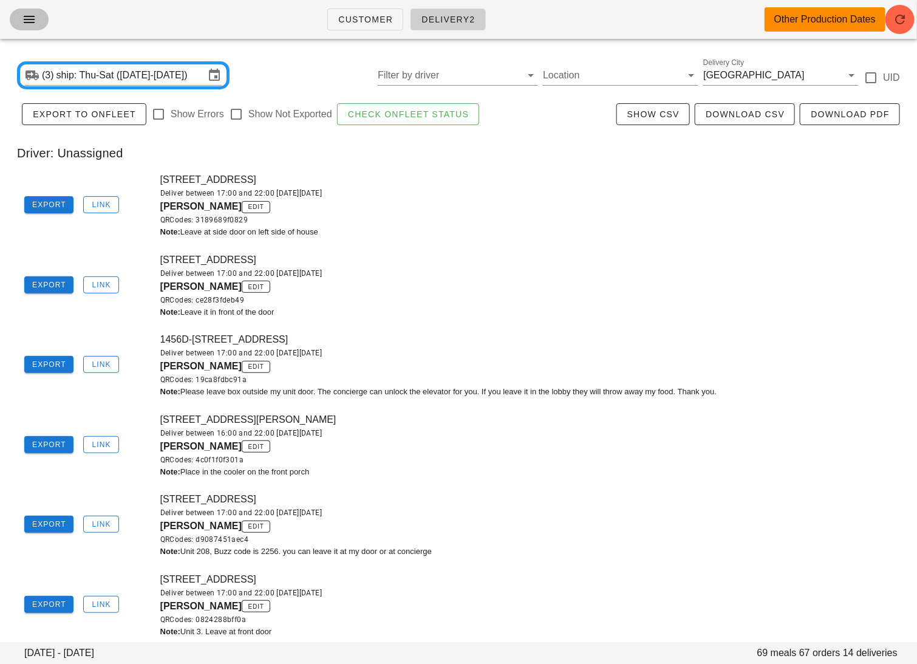
click at [23, 18] on icon "button" at bounding box center [29, 19] width 15 height 15
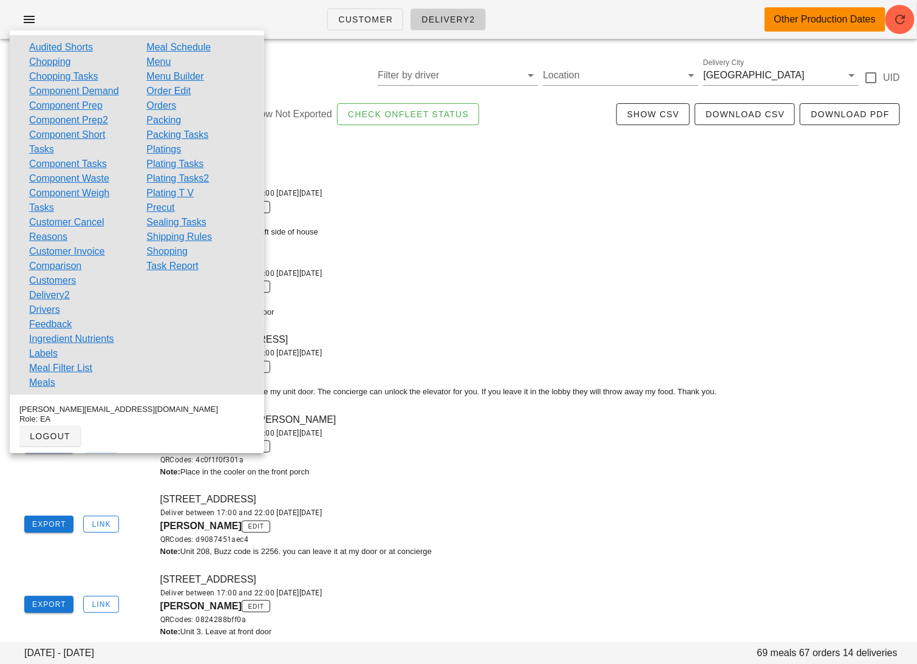
click at [205, 175] on link "Plating Tasks2" at bounding box center [177, 178] width 63 height 15
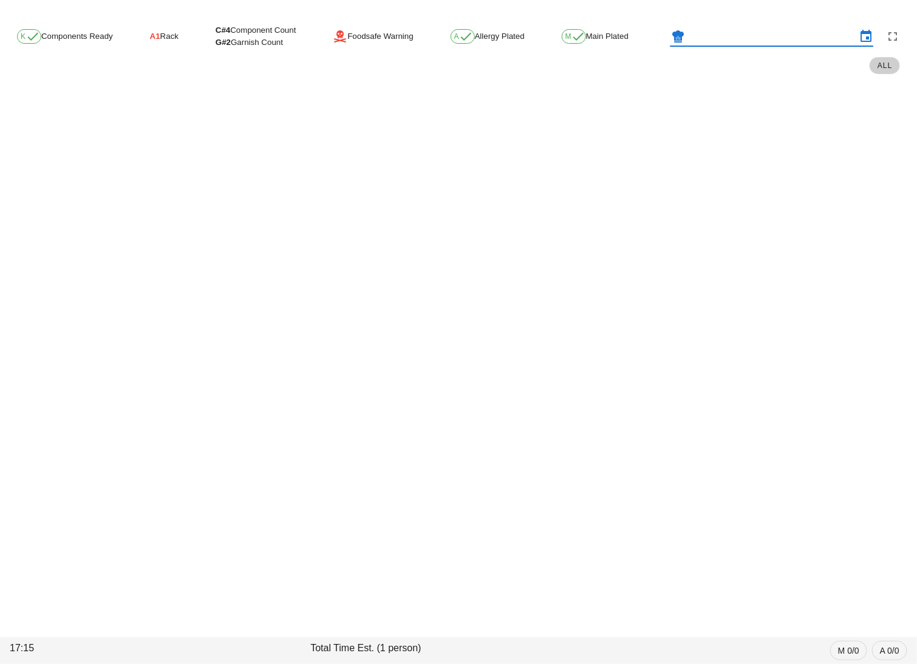
click at [712, 38] on input "text" at bounding box center [771, 36] width 169 height 19
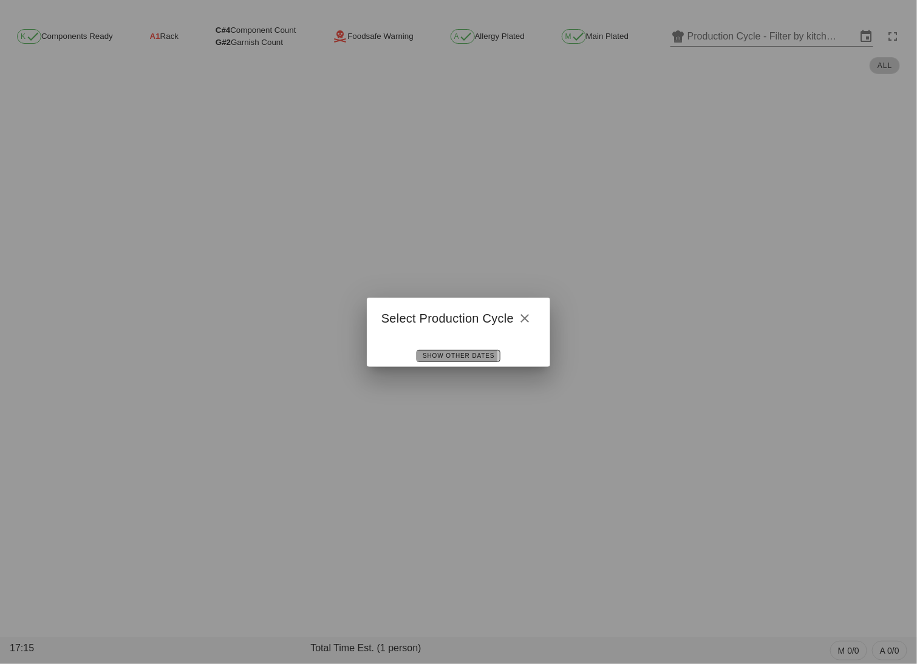
click at [458, 355] on span "Show Other Dates" at bounding box center [458, 355] width 72 height 7
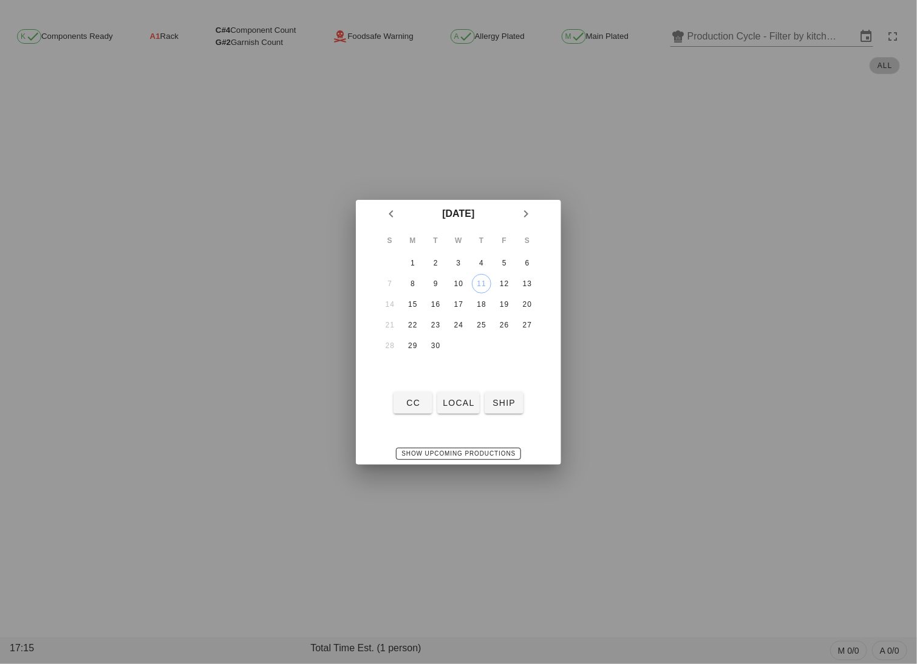
click at [335, 465] on div at bounding box center [458, 332] width 917 height 664
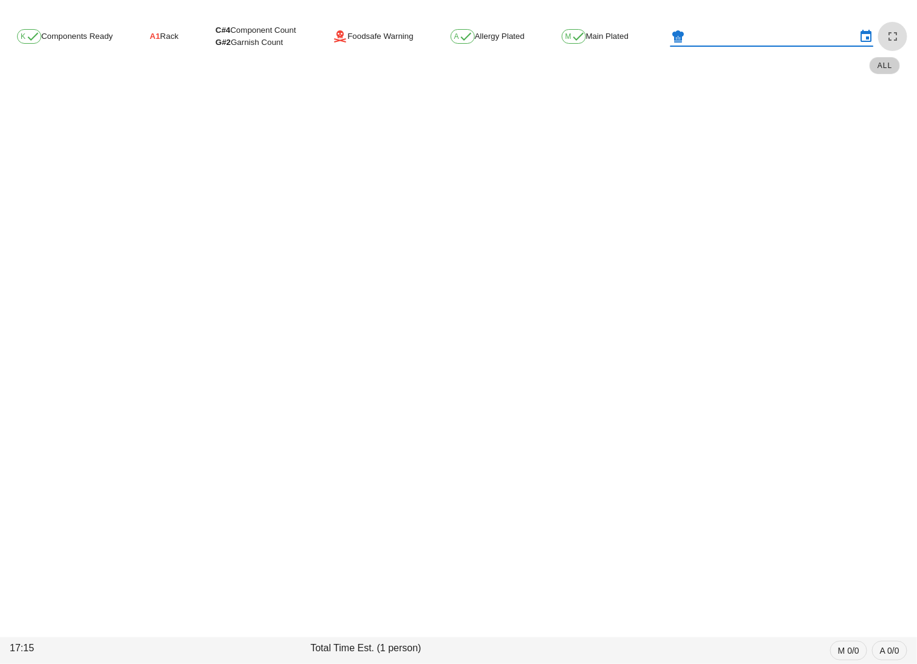
click at [893, 45] on button "button" at bounding box center [892, 36] width 29 height 29
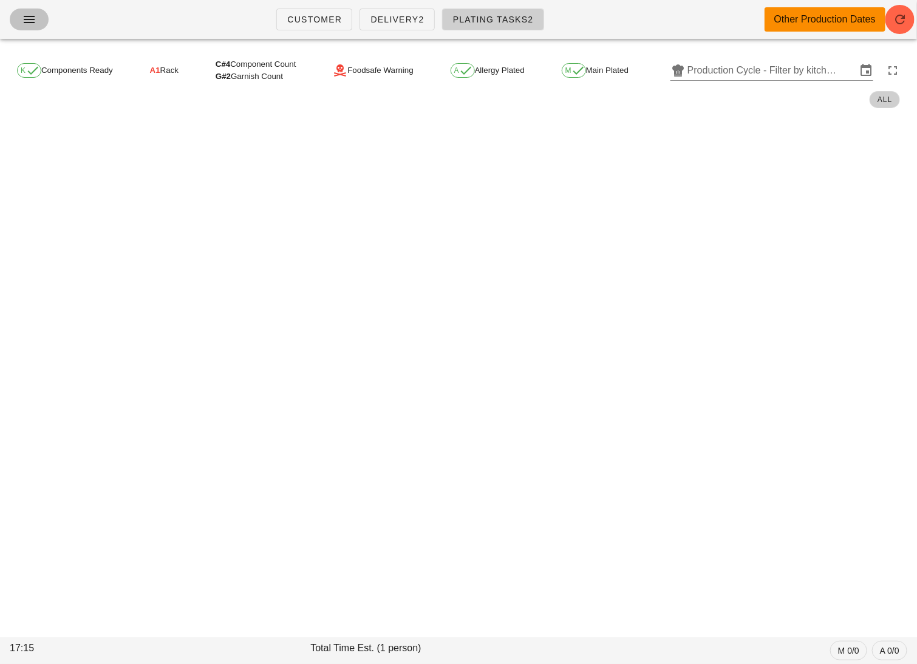
click at [29, 19] on icon "button" at bounding box center [29, 19] width 15 height 15
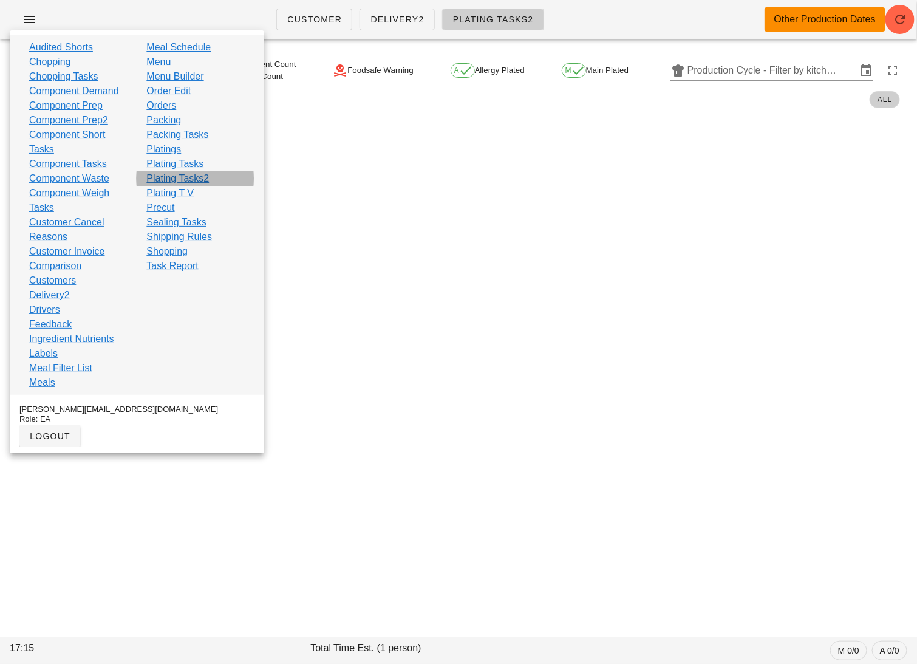
click at [197, 177] on link "Plating Tasks2" at bounding box center [177, 178] width 63 height 15
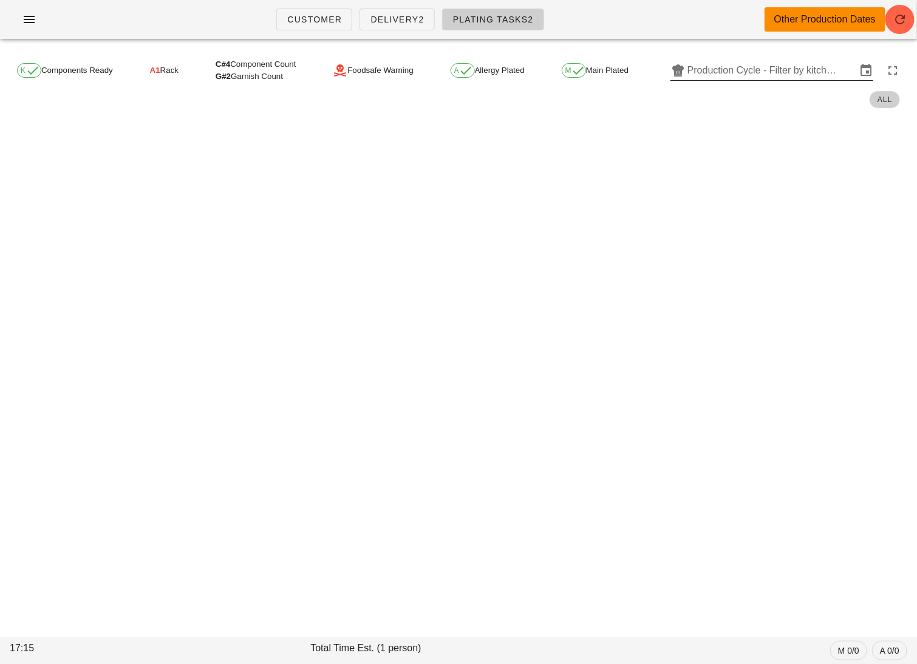
click at [717, 70] on input "Production Cycle - Filter by kitchen production schedules" at bounding box center [771, 70] width 169 height 19
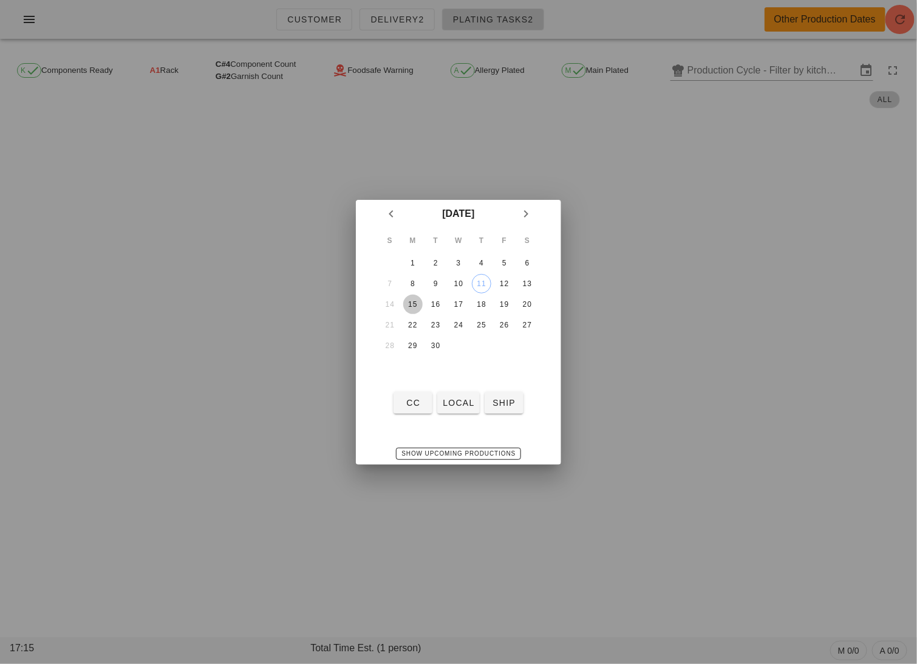
click at [416, 294] on button "15" at bounding box center [412, 303] width 19 height 19
click at [464, 398] on span "local" at bounding box center [458, 403] width 32 height 10
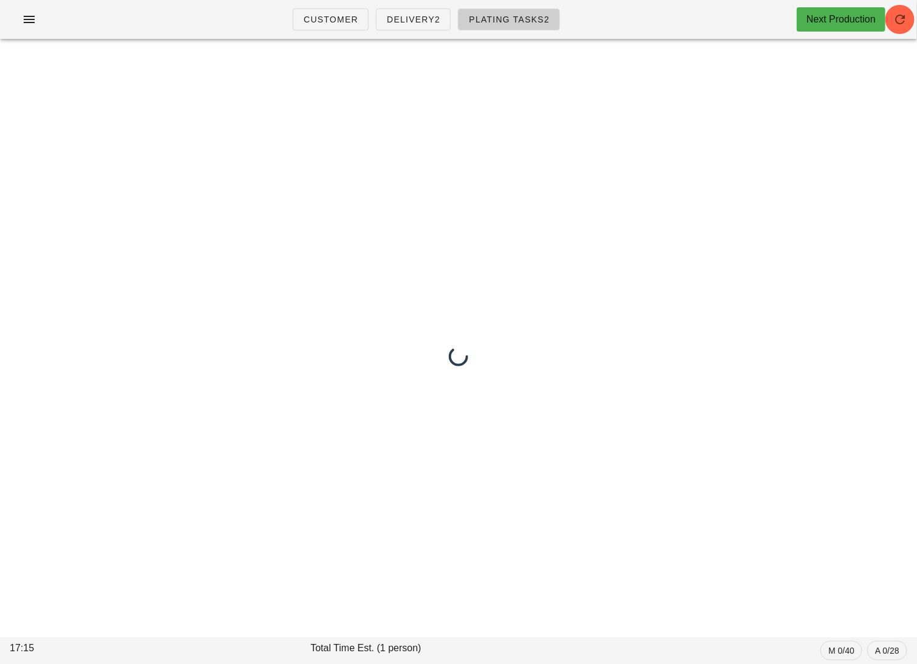
click at [464, 396] on div at bounding box center [458, 356] width 917 height 615
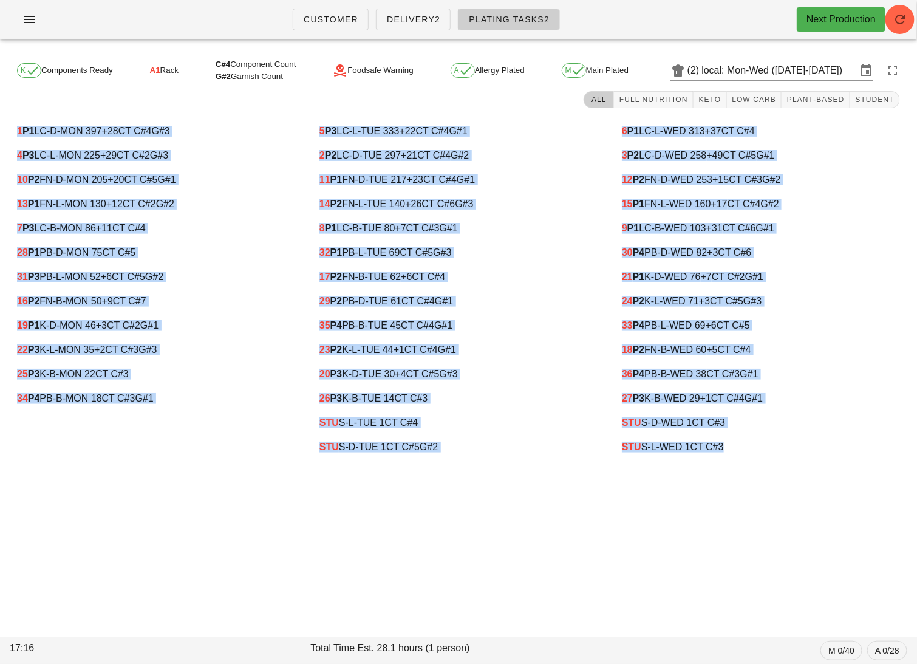
drag, startPoint x: 14, startPoint y: 121, endPoint x: 790, endPoint y: 475, distance: 853.3
click at [790, 475] on div "K Components Ready A1 Rack C#4 Component Count G#2 Garnish Count Foodsafe Warni…" at bounding box center [458, 356] width 917 height 615
copy div "1 P1 LC-D-MON 397 +28 CT C#4 G#3 4 P3 LC-L-MON 225 +29 CT C#2 G#3 10 P2 FN-D-MO…"
click at [739, 74] on input "local: Mon-Wed (Sep 15-Sep 17)" at bounding box center [779, 70] width 154 height 19
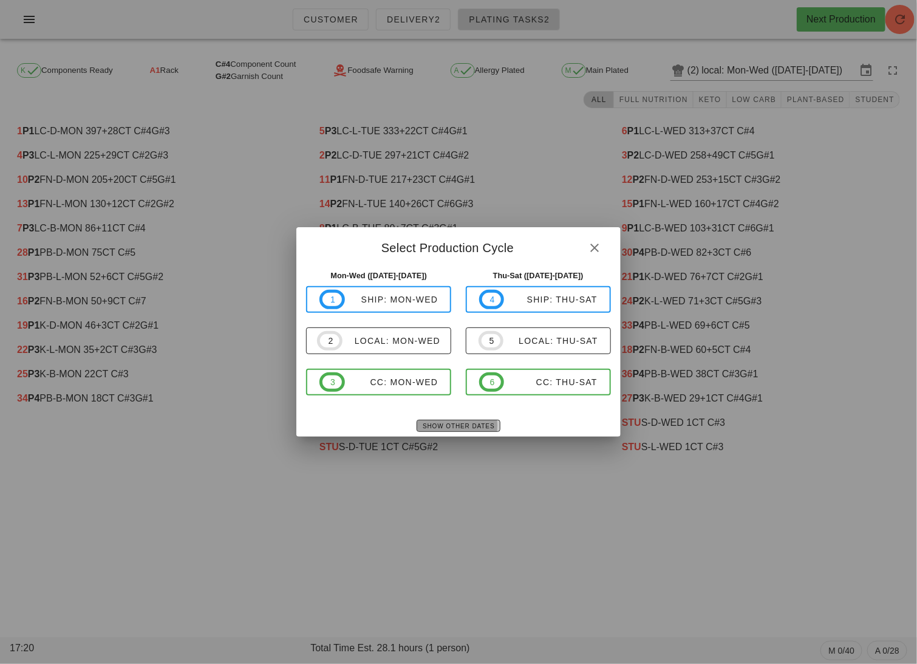
click at [438, 426] on span "Show Other Dates" at bounding box center [458, 426] width 72 height 7
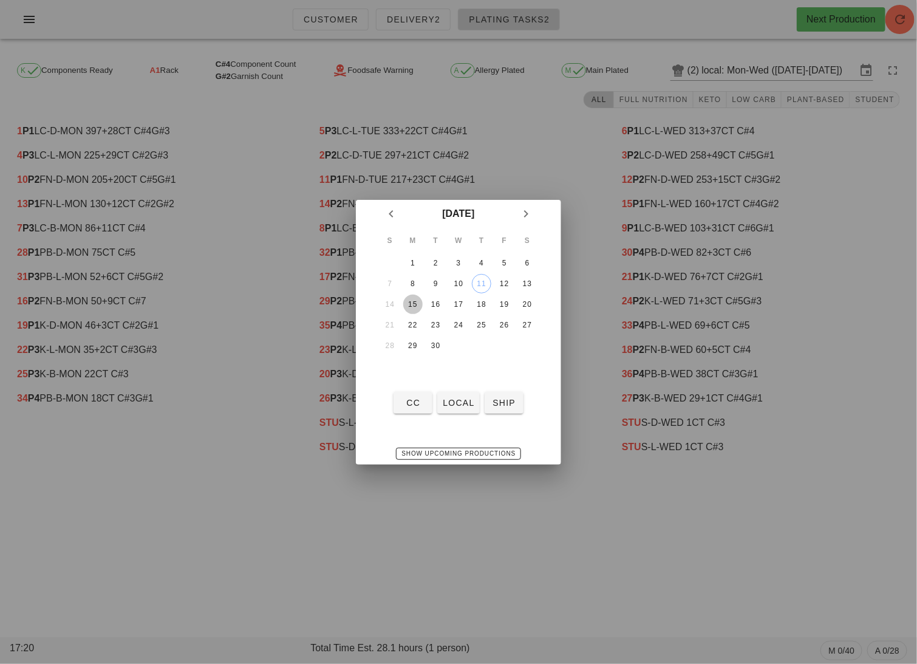
click at [412, 304] on div "15" at bounding box center [412, 304] width 19 height 8
click at [506, 399] on span "ship" at bounding box center [503, 403] width 29 height 10
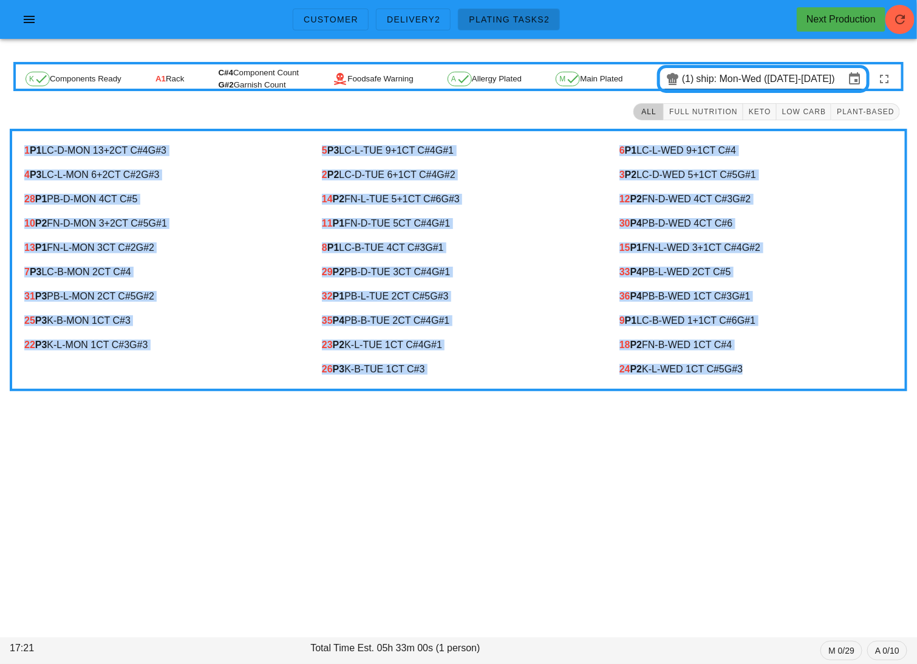
drag, startPoint x: 22, startPoint y: 145, endPoint x: 785, endPoint y: 375, distance: 796.8
click at [785, 375] on div "1 P1 LC-D-MON 13 +2 CT C#4 G#3 4 P3 LC-L-MON 6 +2 CT C#2 G#3 28 P1 PB-D-MON 4 C…" at bounding box center [458, 260] width 897 height 262
copy div "1 P1 LC-D-MON 13 +2 CT C#4 G#3 4 P3 LC-L-MON 6 +2 CT C#2 G#3 28 P1 PB-D-MON 4 C…"
click at [222, 269] on div "7 P3 LC-B-MON 2 CT C#4" at bounding box center [160, 271] width 273 height 11
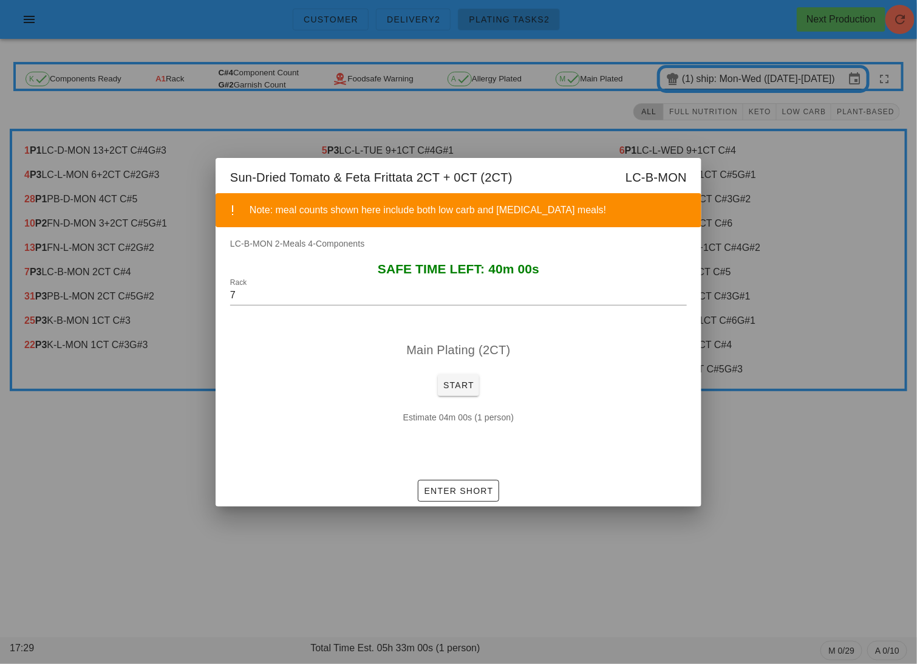
click at [647, 580] on div at bounding box center [458, 332] width 917 height 664
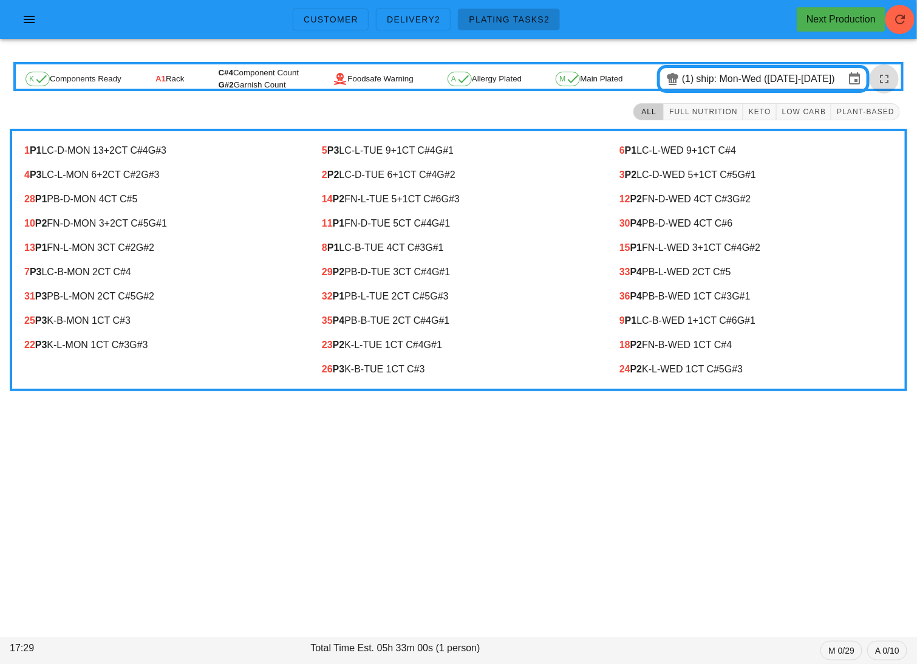
click at [883, 76] on icon "button" at bounding box center [884, 79] width 15 height 15
click at [883, 77] on icon "button" at bounding box center [884, 79] width 15 height 15
click at [31, 22] on icon "button" at bounding box center [29, 19] width 15 height 15
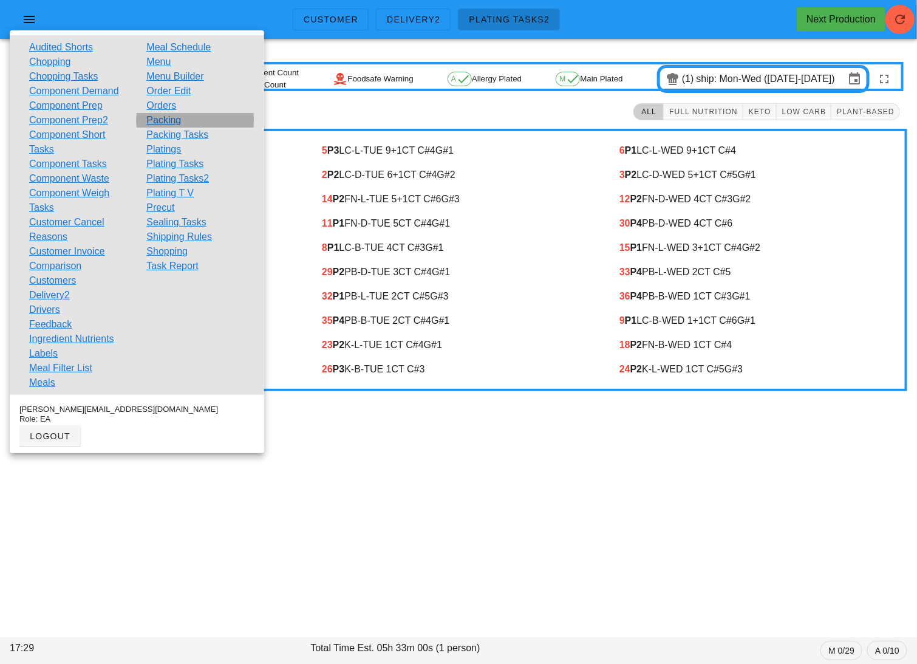
click at [157, 126] on link "Packing" at bounding box center [163, 120] width 35 height 15
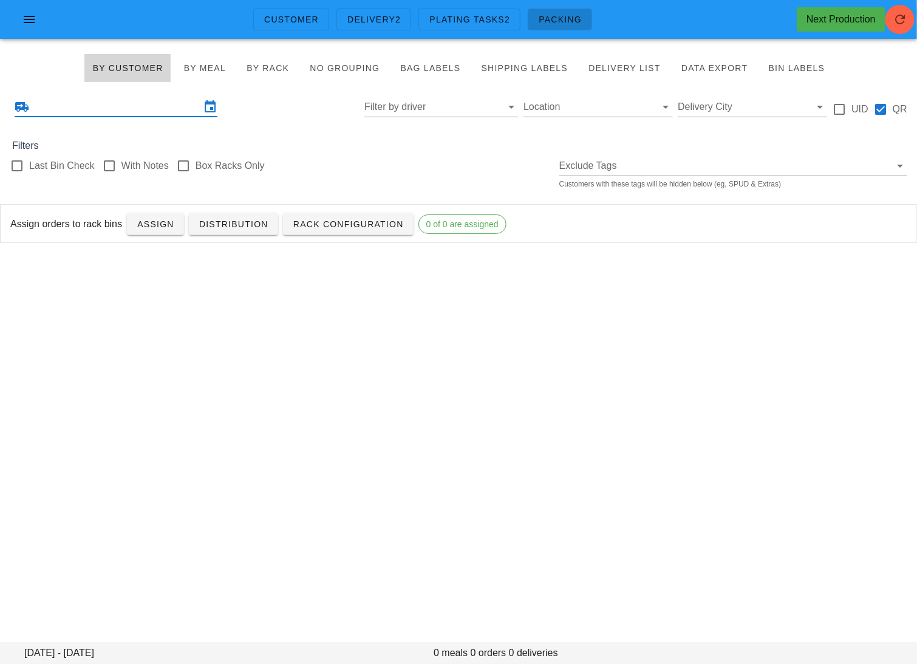
click at [148, 108] on input "text" at bounding box center [116, 106] width 169 height 19
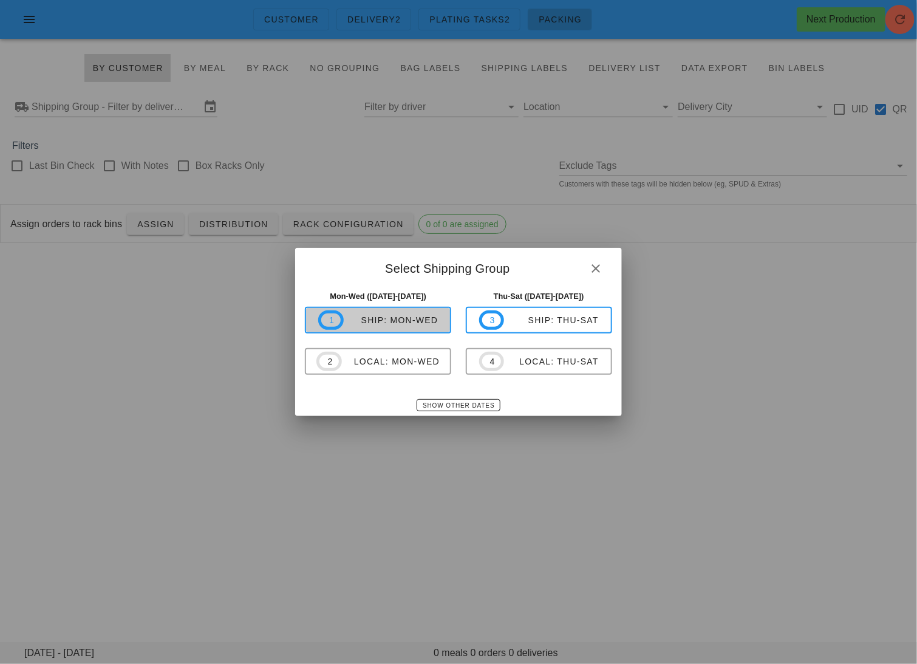
click at [396, 324] on div "ship: Mon-Wed" at bounding box center [391, 320] width 95 height 10
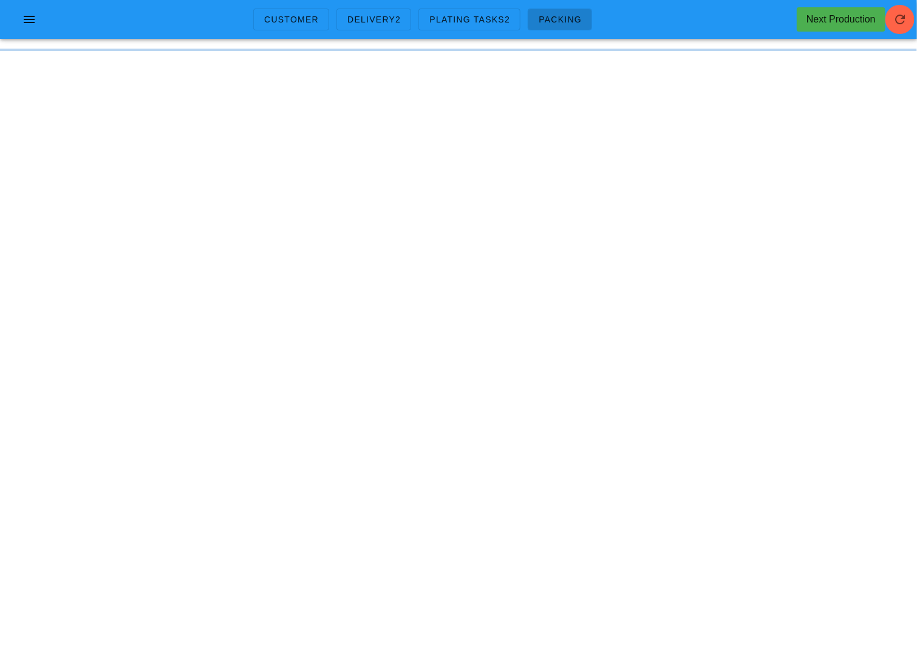
click at [834, 18] on div "Next Production" at bounding box center [840, 19] width 69 height 15
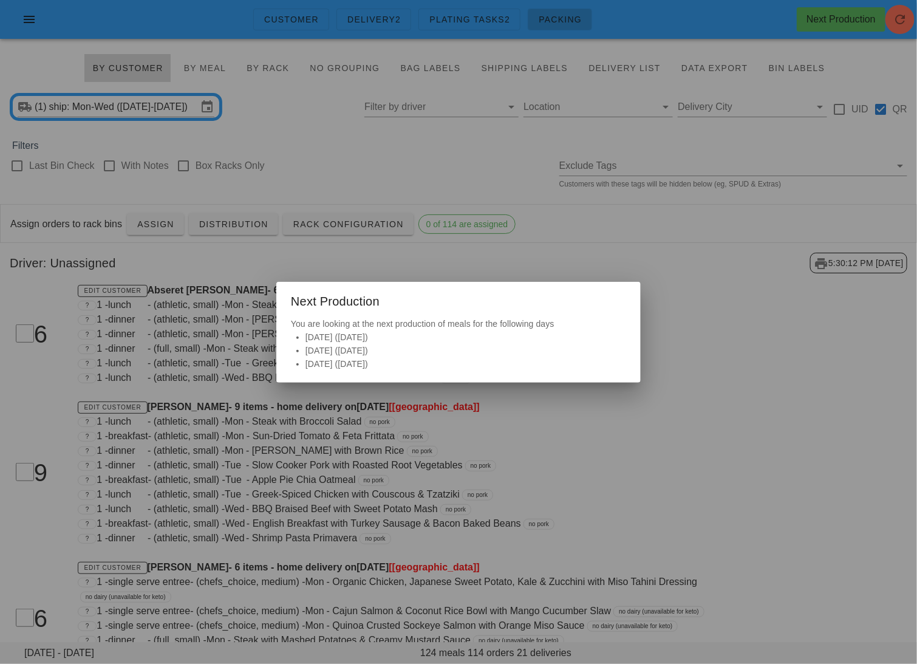
click at [492, 259] on div at bounding box center [458, 332] width 917 height 664
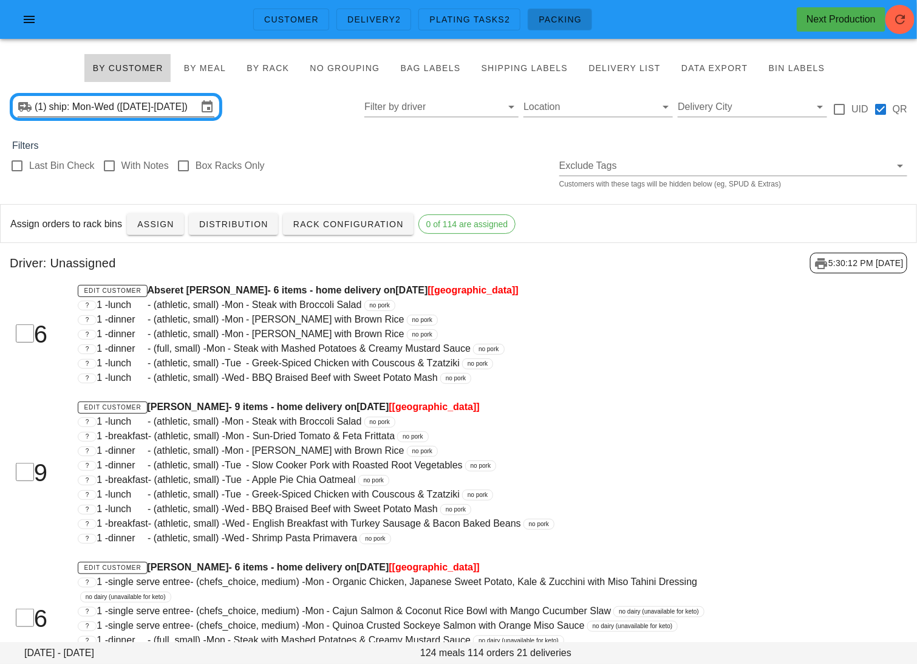
click at [117, 106] on input "ship: Mon-Wed (Sep 15-Sep 17)" at bounding box center [123, 106] width 148 height 19
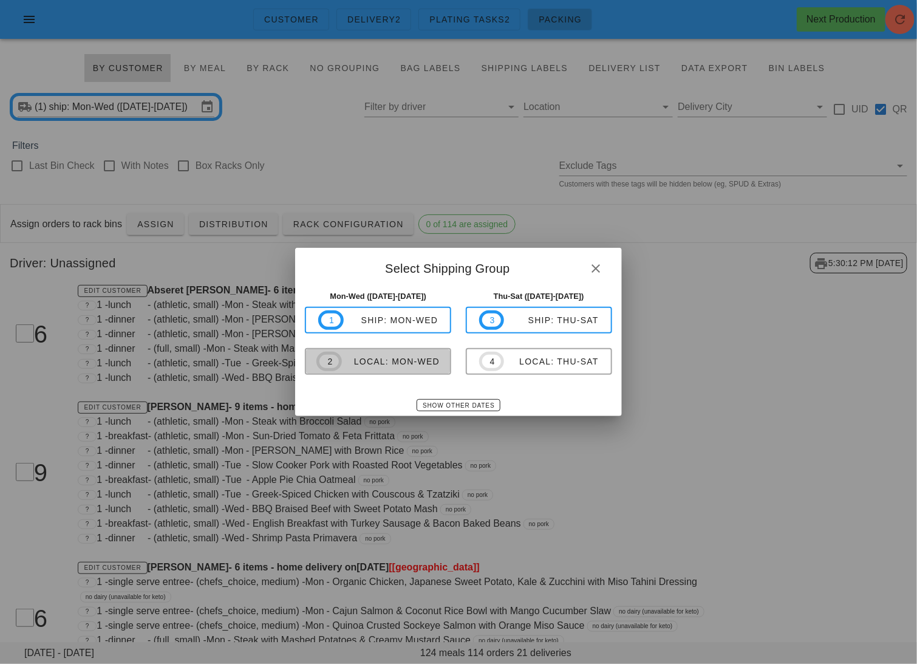
click at [384, 361] on div "local: Mon-Wed" at bounding box center [391, 361] width 98 height 10
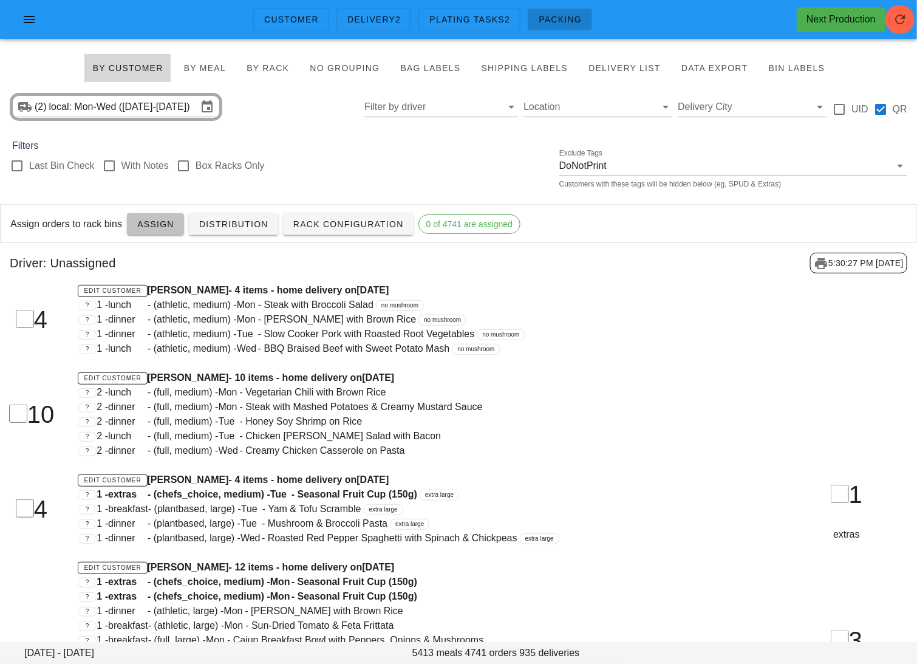
click at [152, 223] on span "Assign" at bounding box center [156, 224] width 38 height 10
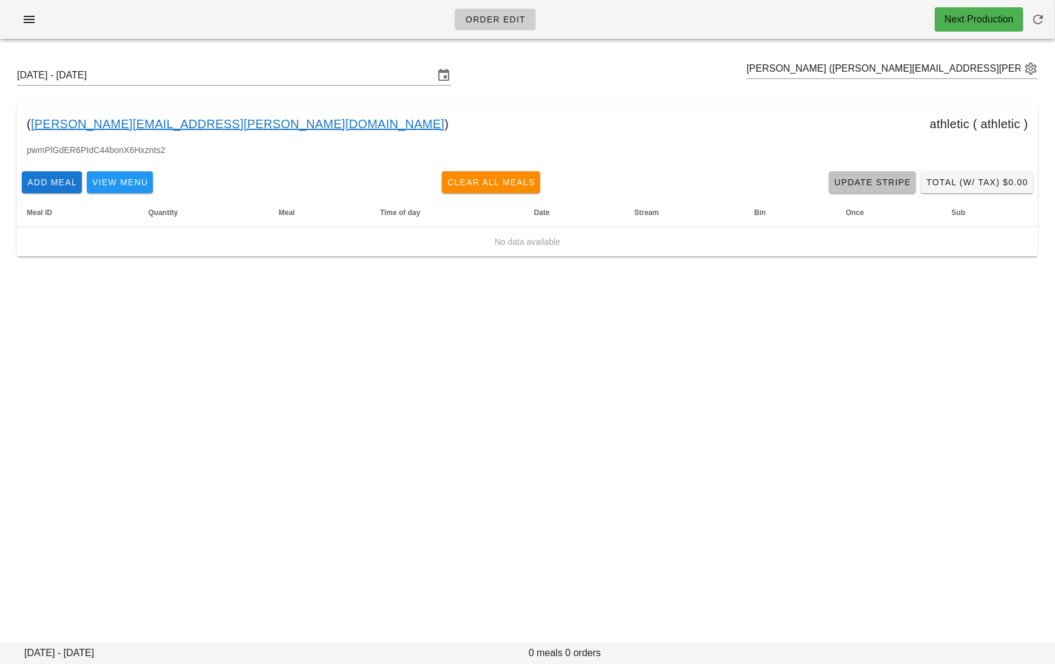
click at [881, 182] on span "Update Stripe" at bounding box center [873, 182] width 78 height 10
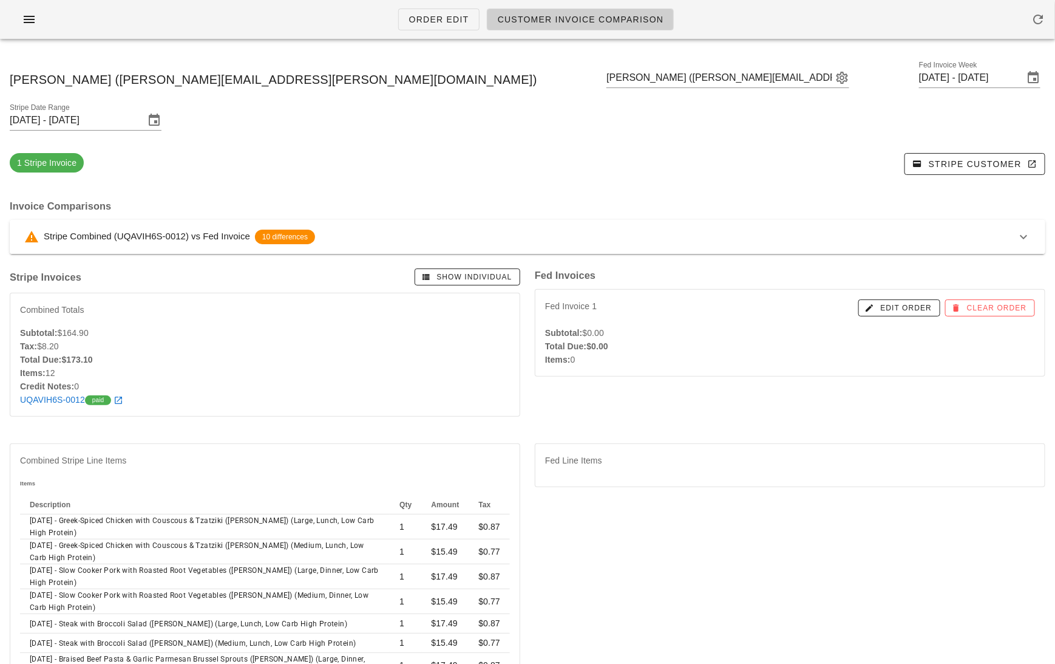
click at [823, 229] on div "Stripe Combined (UQAVIH6S-0012) vs Fed Invoice 10 differences" at bounding box center [520, 236] width 992 height 15
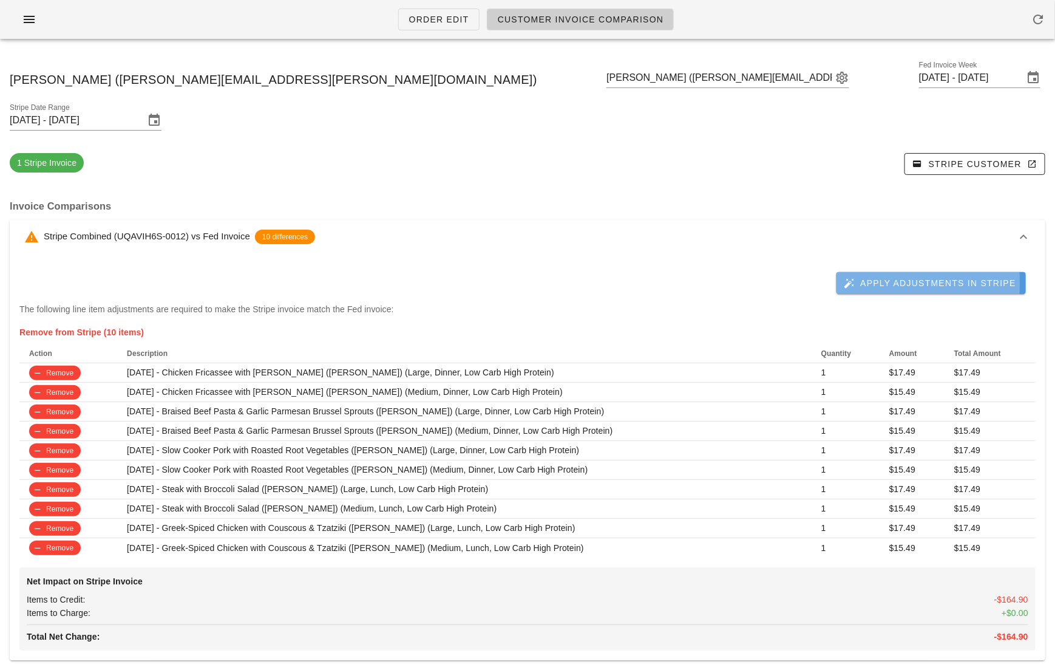
click at [877, 277] on span "Apply Adjustments in Stripe" at bounding box center [931, 282] width 170 height 11
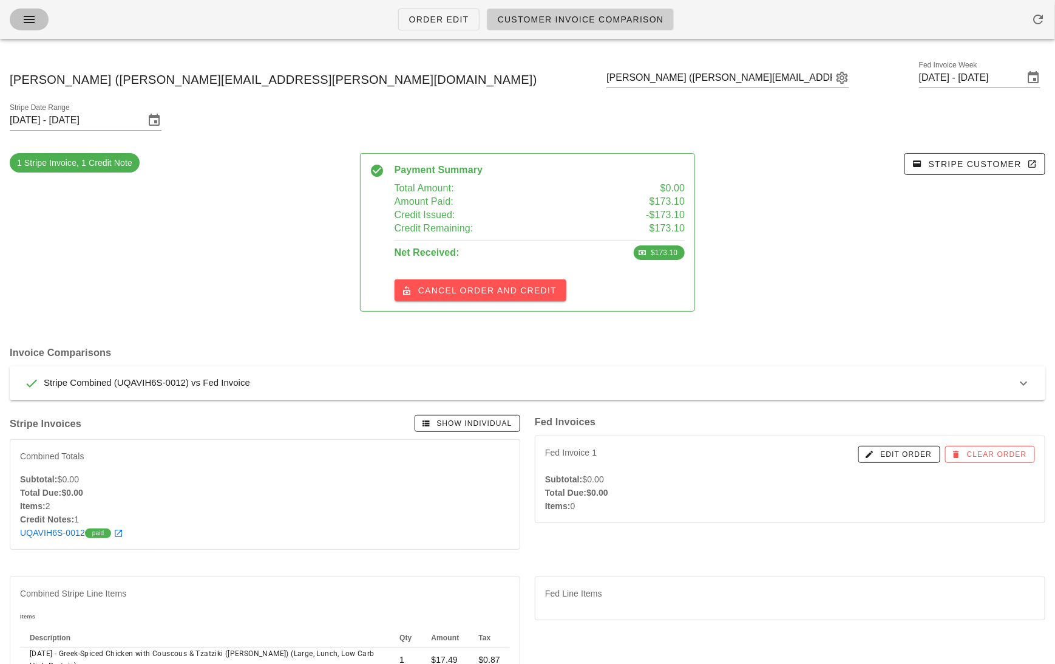
click at [22, 29] on button "button" at bounding box center [29, 19] width 39 height 22
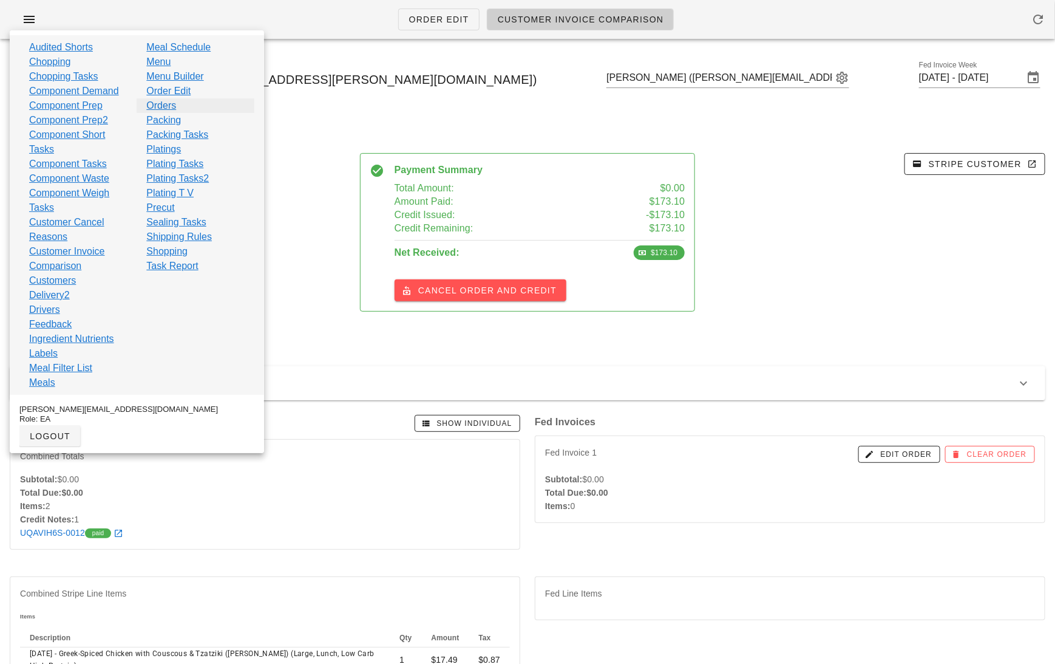
click at [172, 101] on link "Orders" at bounding box center [161, 105] width 30 height 15
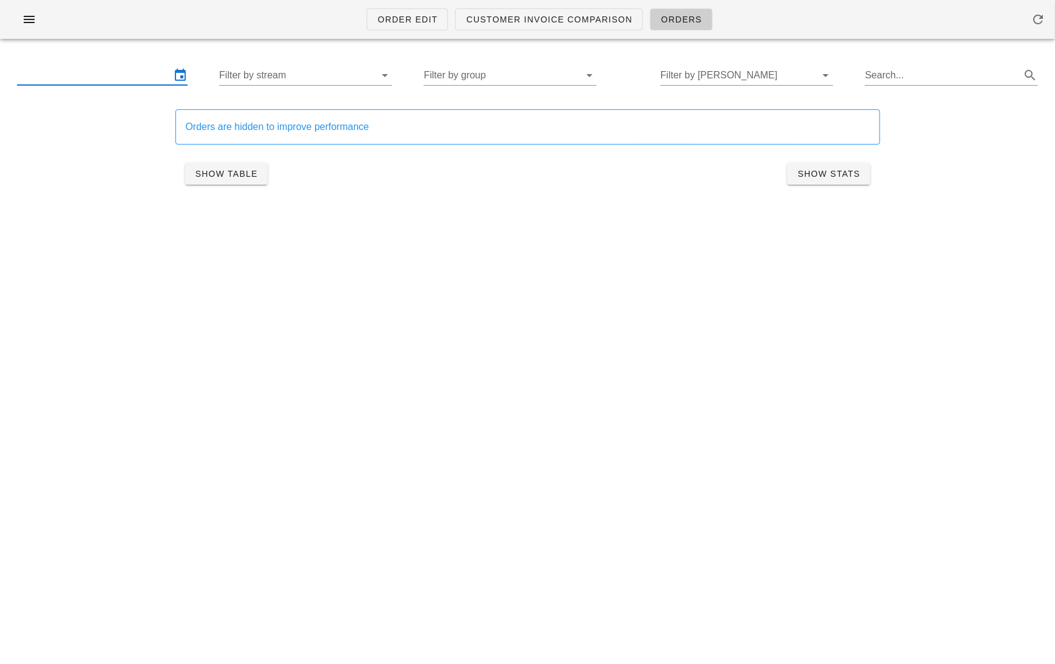
click at [134, 83] on input "text" at bounding box center [94, 75] width 154 height 19
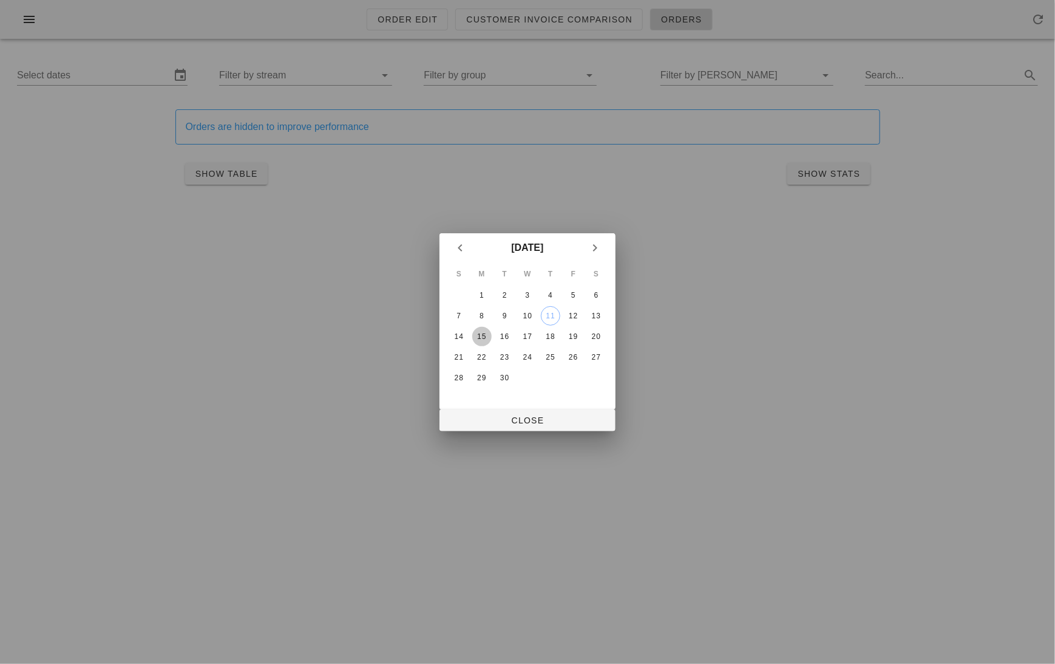
click at [479, 334] on div "15" at bounding box center [481, 336] width 19 height 8
click at [602, 332] on div "20" at bounding box center [595, 336] width 19 height 8
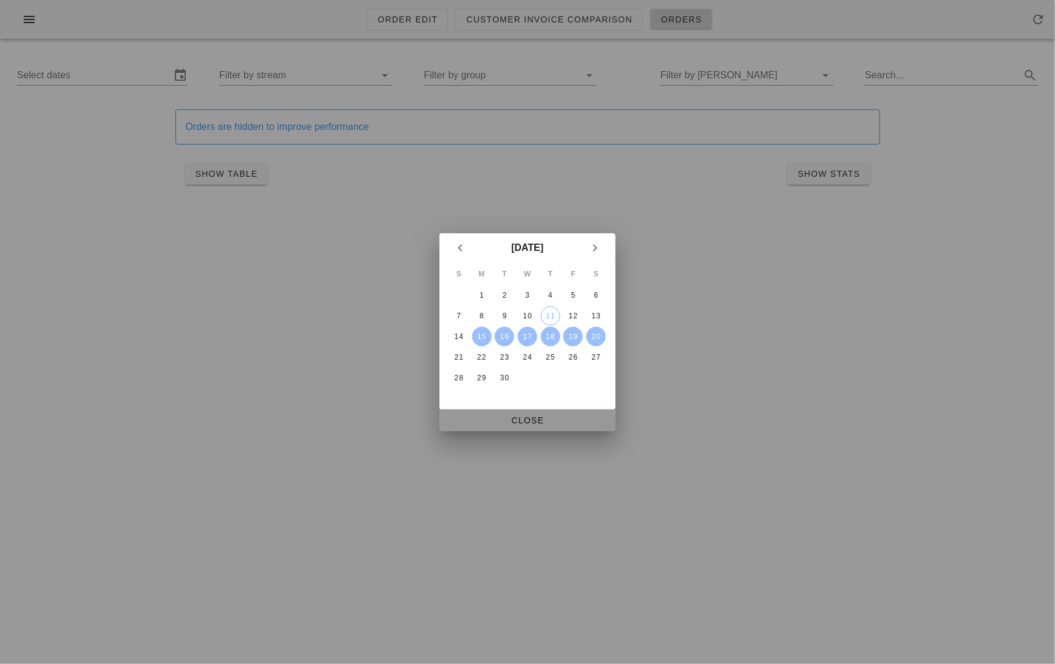
click at [582, 415] on span "Close" at bounding box center [527, 420] width 157 height 10
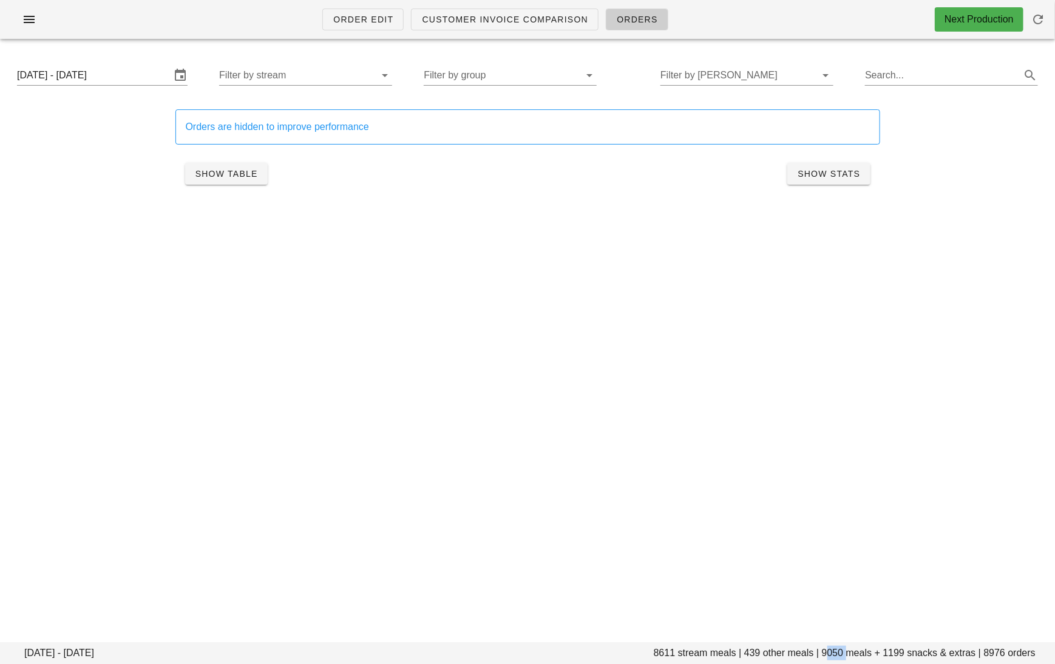
drag, startPoint x: 844, startPoint y: 650, endPoint x: 824, endPoint y: 650, distance: 20.0
click at [825, 650] on footer "Monday September 15 - Saturday September 20 8611 stream meals | 439 other meals…" at bounding box center [527, 653] width 1055 height 22
copy footer "9050"
click at [330, 73] on input "text" at bounding box center [296, 75] width 154 height 19
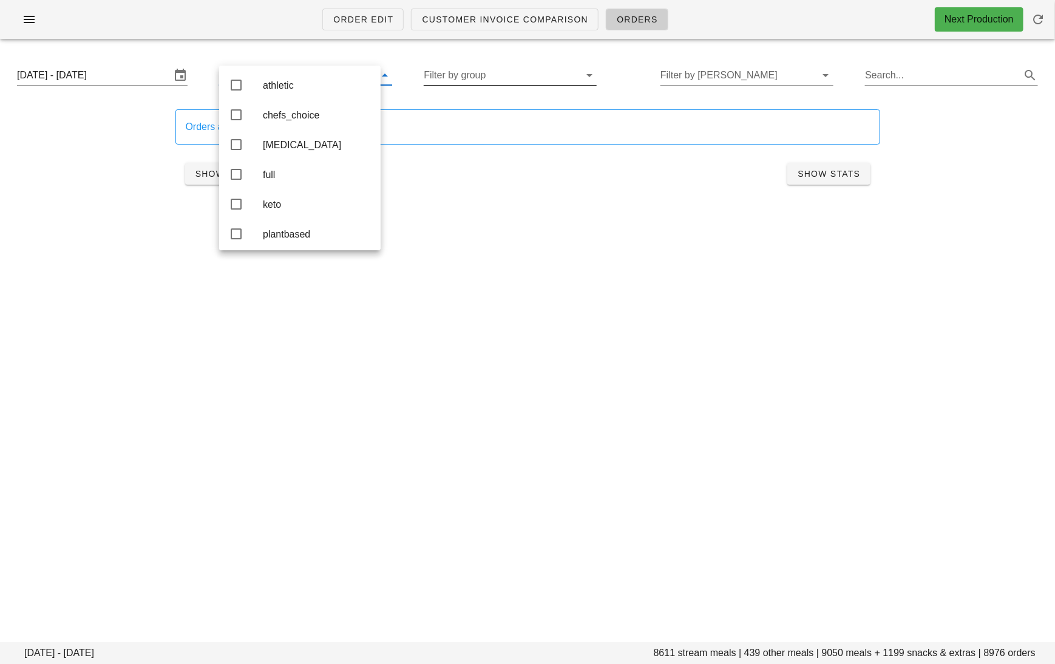
click at [497, 84] on div "Filter by group" at bounding box center [510, 75] width 173 height 19
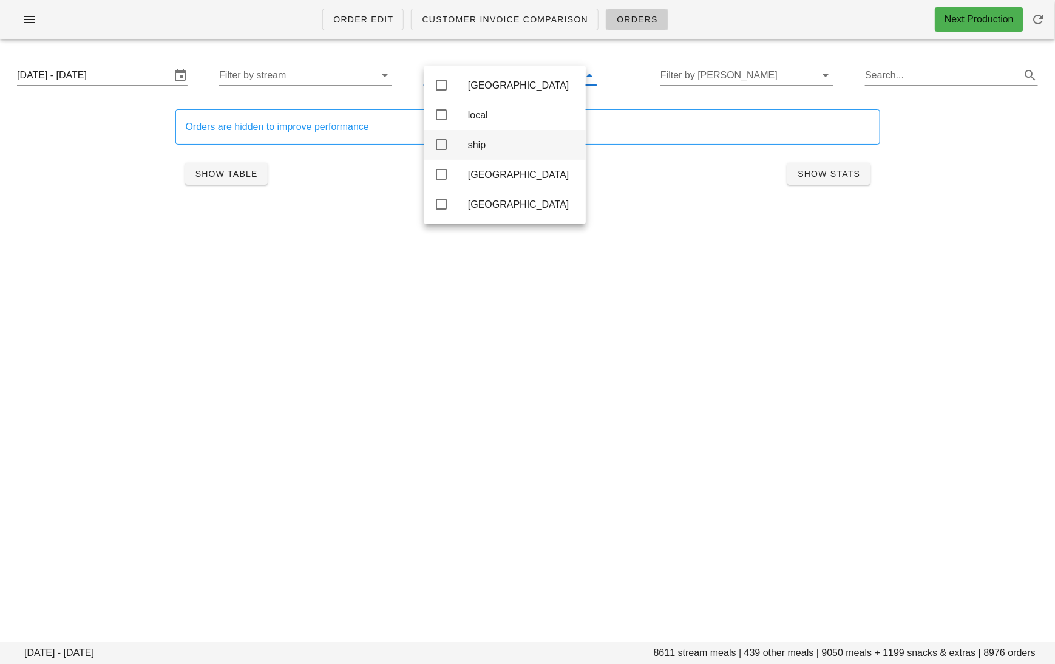
click at [498, 149] on div "ship" at bounding box center [522, 145] width 108 height 12
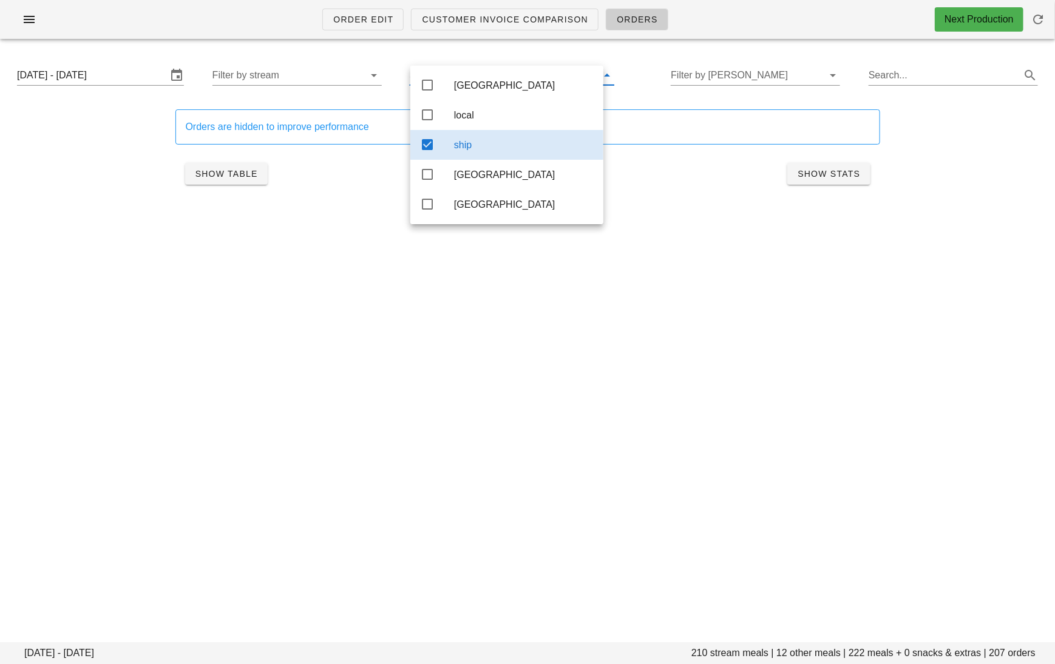
click at [733, 373] on div "Order Edit Customer Invoice Comparison Orders Next Production Monday September …" at bounding box center [527, 332] width 1055 height 664
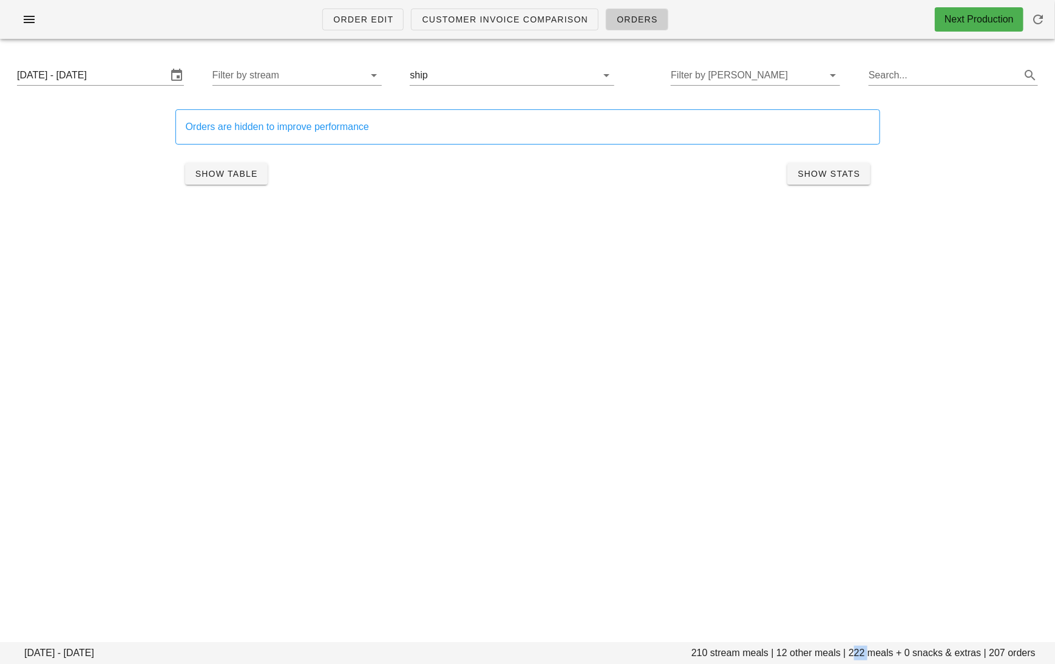
drag, startPoint x: 867, startPoint y: 651, endPoint x: 852, endPoint y: 651, distance: 15.2
click at [852, 651] on footer "Monday September 15 - Saturday September 20 210 stream meals | 12 other meals |…" at bounding box center [527, 653] width 1055 height 22
copy footer "222"
click at [464, 93] on div "Monday September 15 - Saturday September 20 Filter by stream ship Filter by tod…" at bounding box center [527, 75] width 1041 height 39
click at [464, 78] on input "text" at bounding box center [505, 75] width 150 height 19
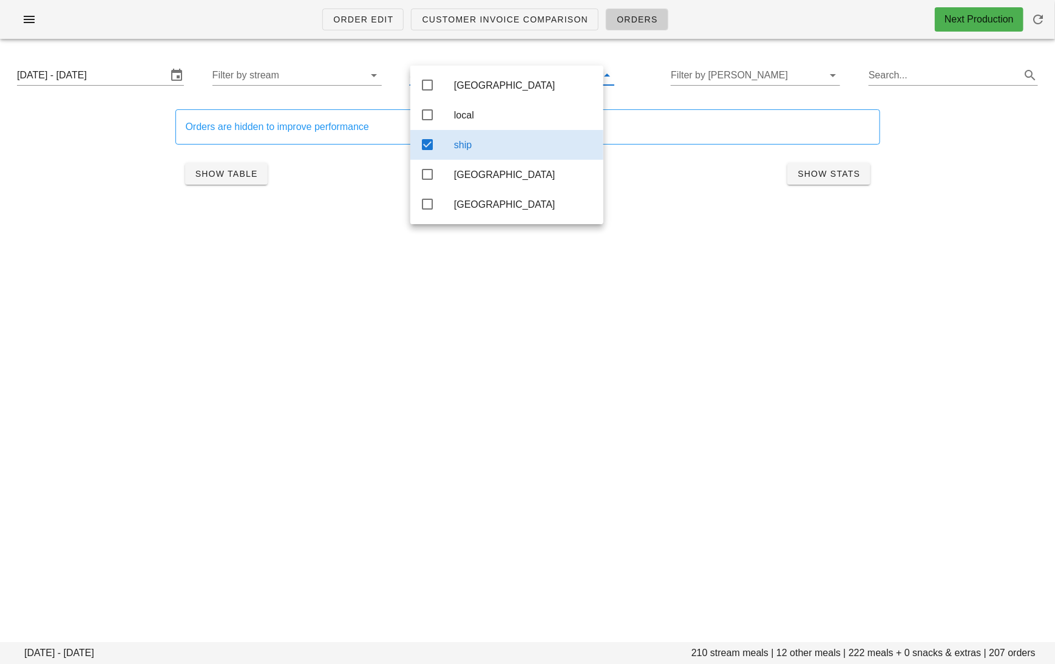
click at [435, 141] on div "ship" at bounding box center [506, 145] width 193 height 30
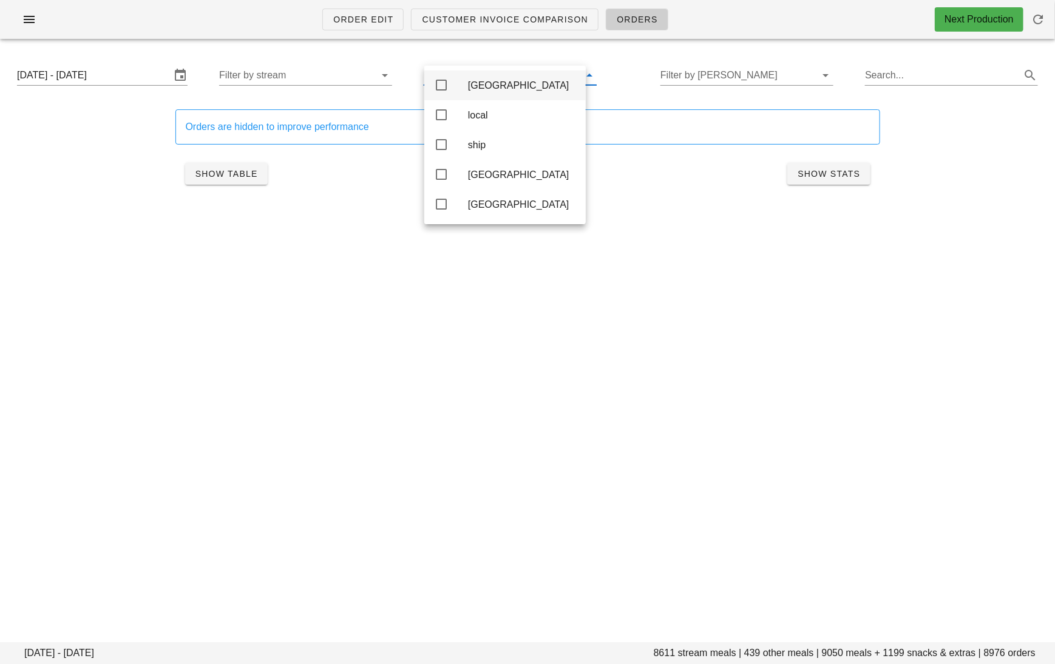
click at [443, 86] on icon at bounding box center [441, 85] width 15 height 15
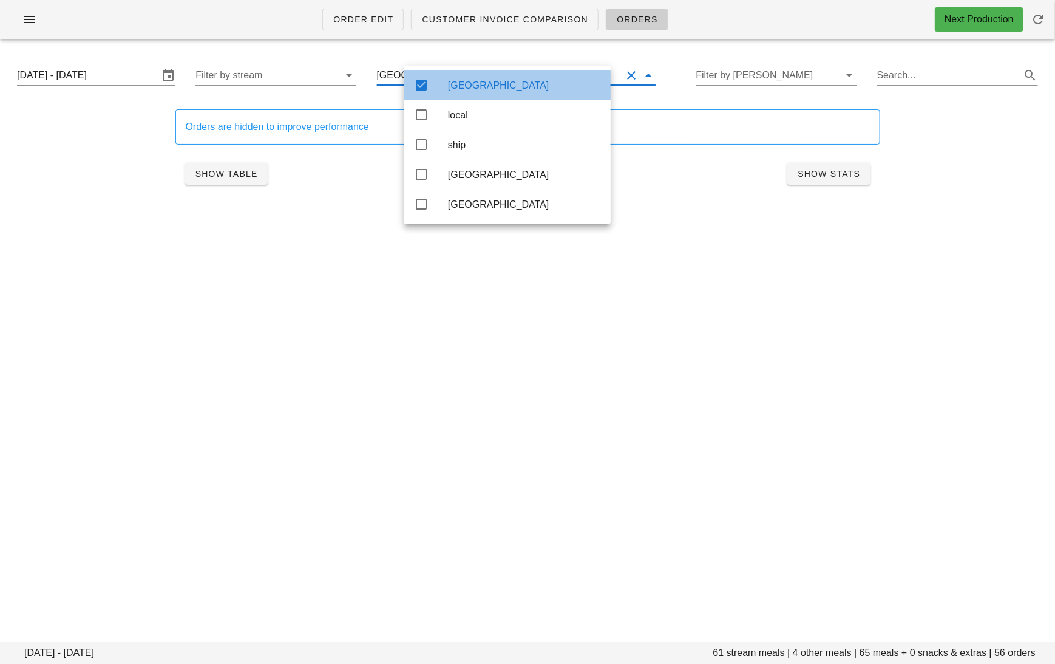
click at [443, 86] on div "Calgary" at bounding box center [507, 85] width 206 height 30
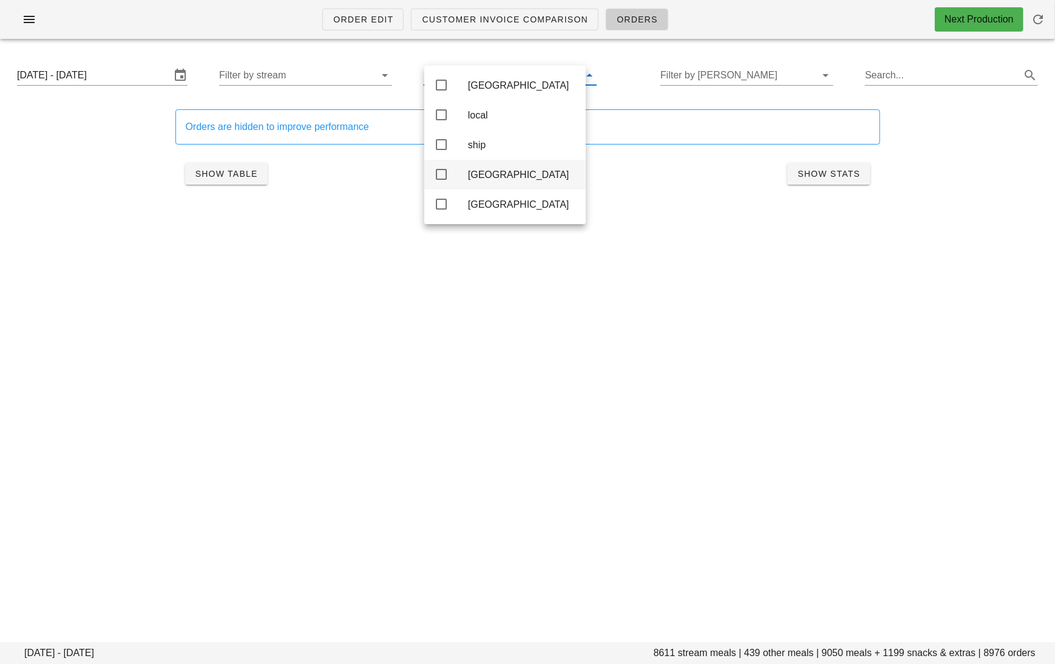
click at [463, 175] on div "toronto" at bounding box center [504, 175] width 161 height 30
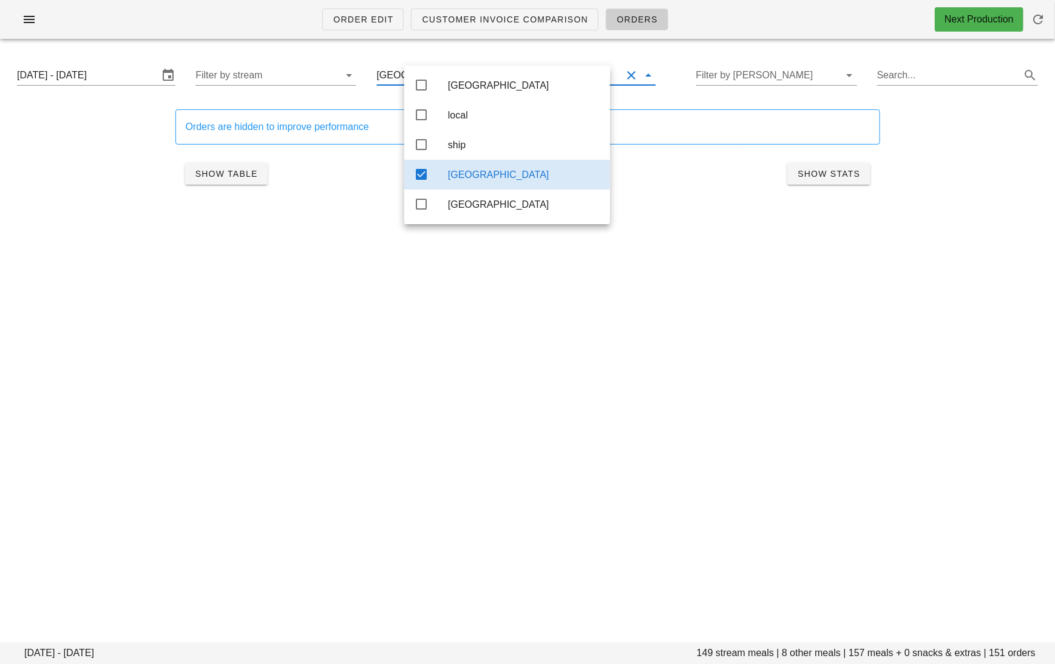
click at [781, 270] on div "Order Edit Customer Invoice Comparison Orders Next Production Monday September …" at bounding box center [527, 332] width 1055 height 664
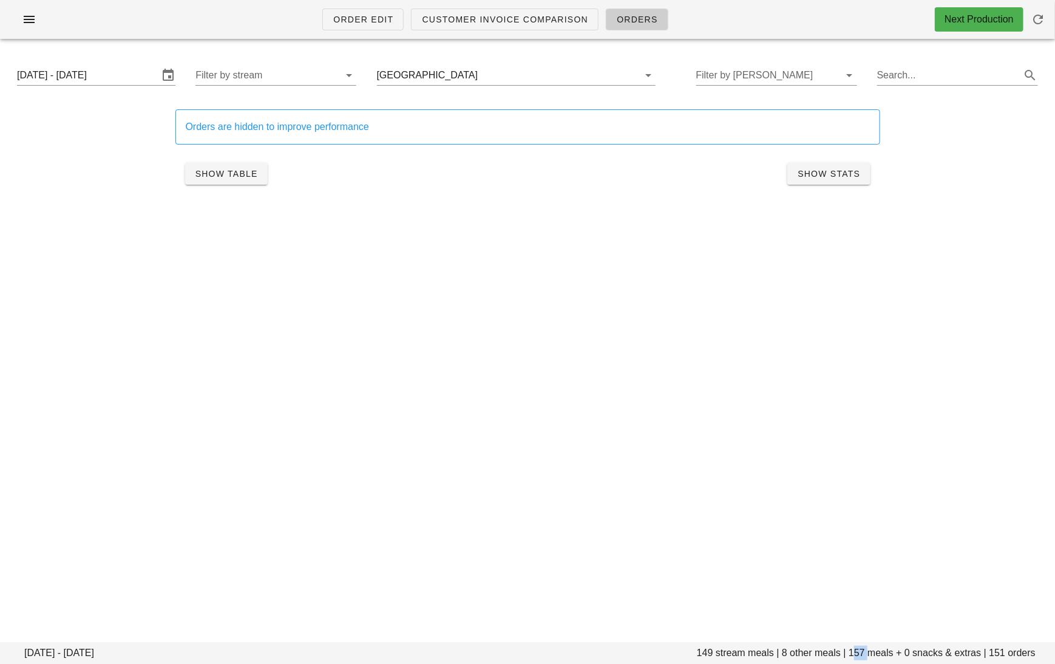
drag, startPoint x: 866, startPoint y: 647, endPoint x: 852, endPoint y: 647, distance: 14.0
click at [852, 647] on footer "Monday September 15 - Saturday September 20 149 stream meals | 8 other meals | …" at bounding box center [527, 653] width 1055 height 22
copy footer "157"
click at [517, 73] on input "text" at bounding box center [550, 75] width 141 height 19
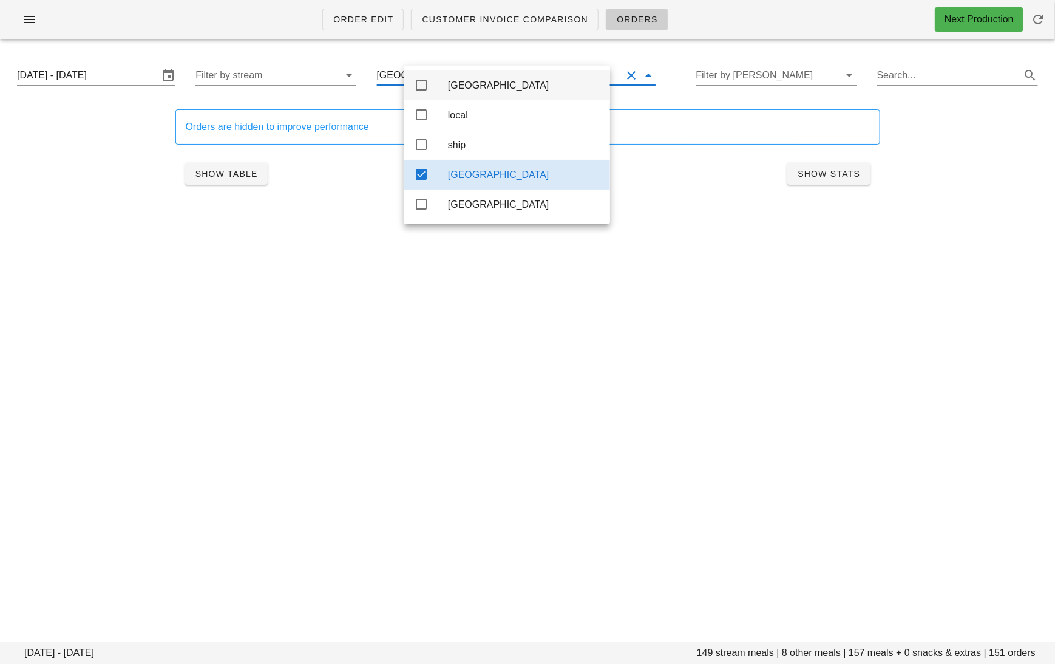
click at [466, 92] on div "Calgary" at bounding box center [524, 85] width 152 height 26
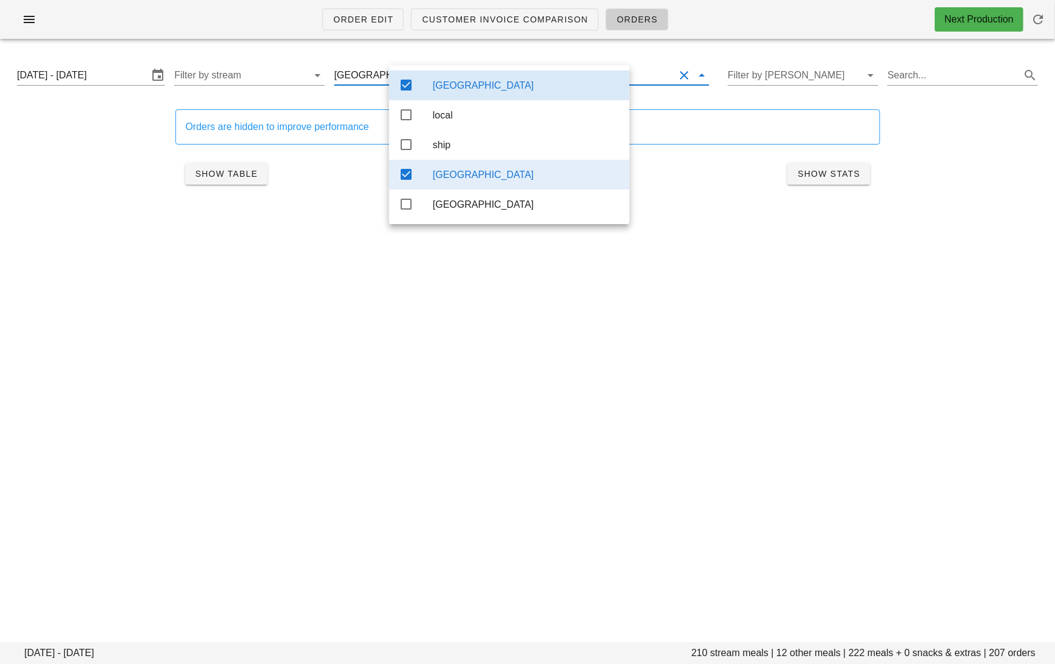
click at [470, 173] on div "toronto" at bounding box center [526, 175] width 187 height 12
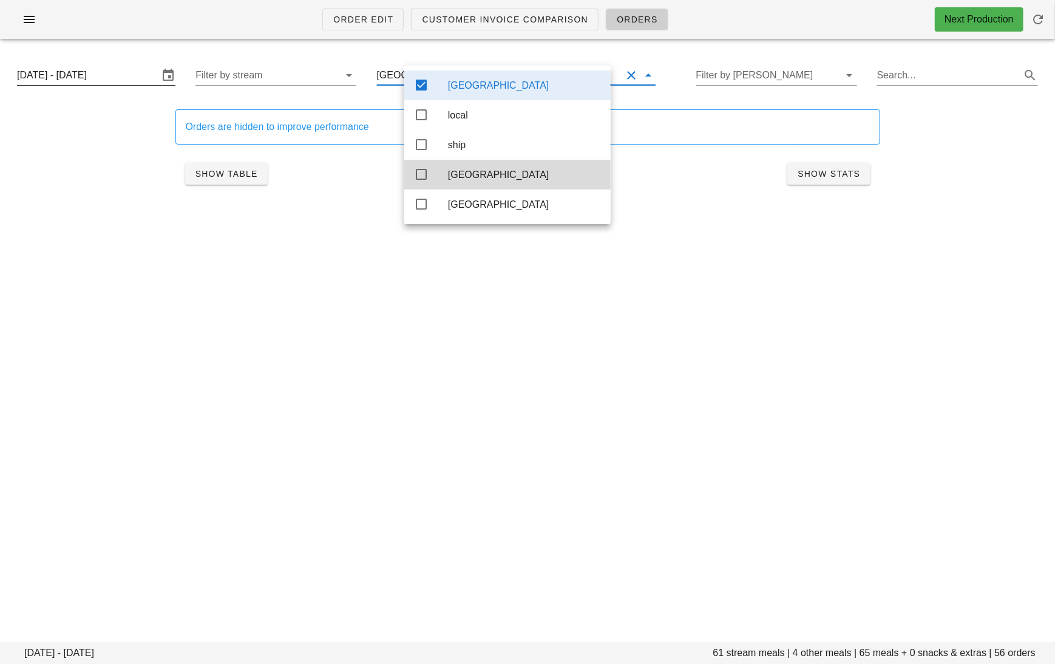
click at [122, 74] on input "Monday September 15 - Saturday September 20" at bounding box center [87, 75] width 141 height 19
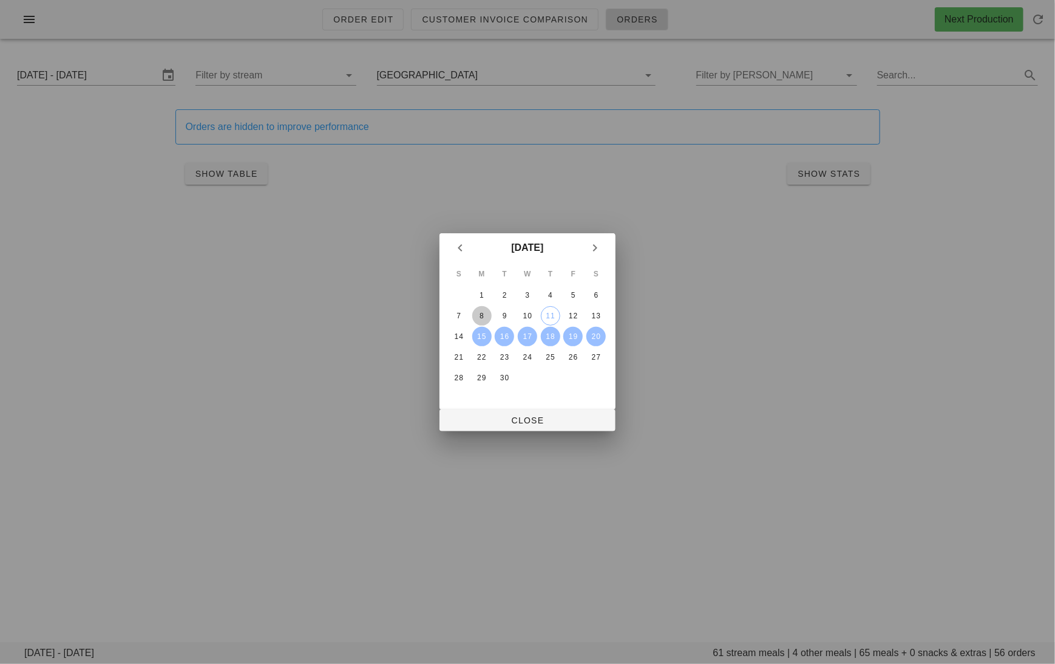
click at [481, 314] on div "8" at bounding box center [481, 315] width 19 height 8
click at [596, 318] on div "13" at bounding box center [595, 315] width 19 height 8
click at [555, 419] on span "Close" at bounding box center [527, 420] width 157 height 10
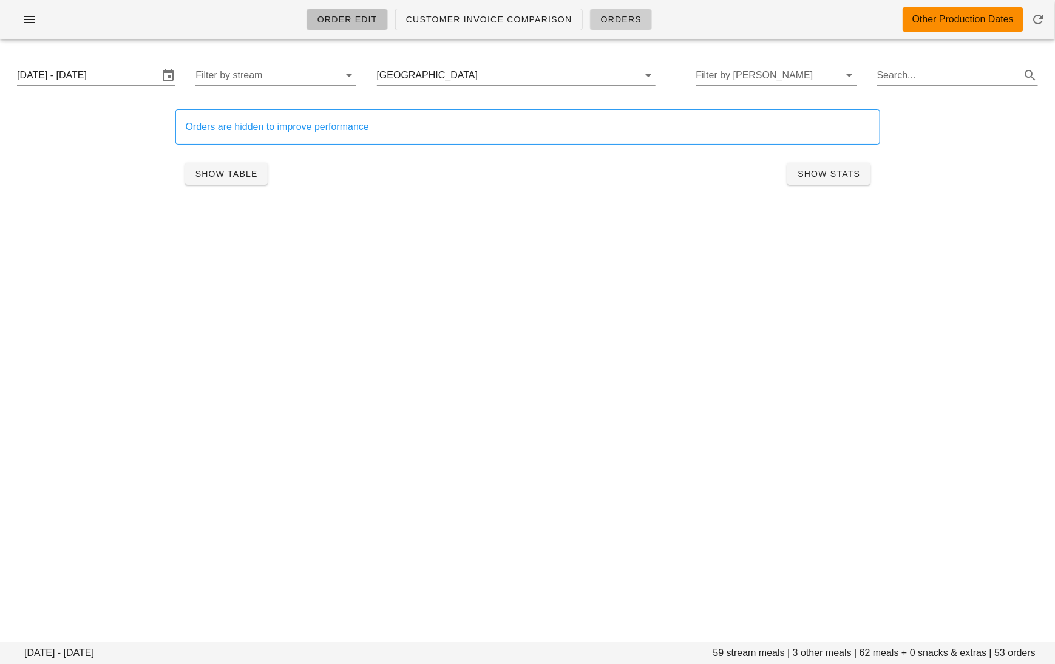
click at [348, 18] on span "Order Edit" at bounding box center [347, 20] width 61 height 10
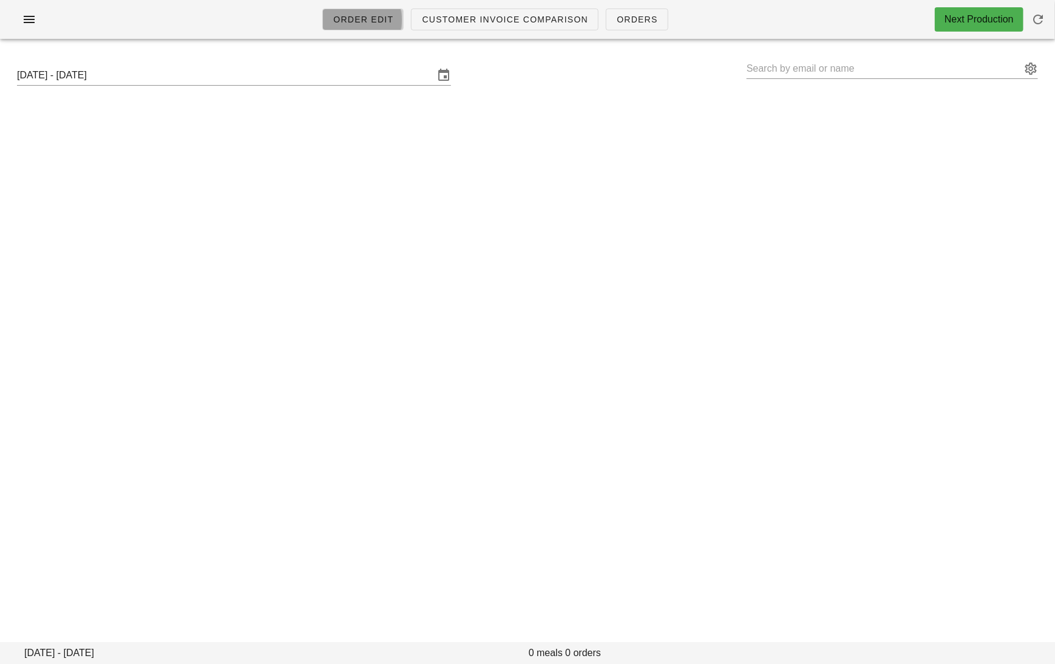
type input "[PERSON_NAME] ([PERSON_NAME][EMAIL_ADDRESS][PERSON_NAME][DOMAIN_NAME])"
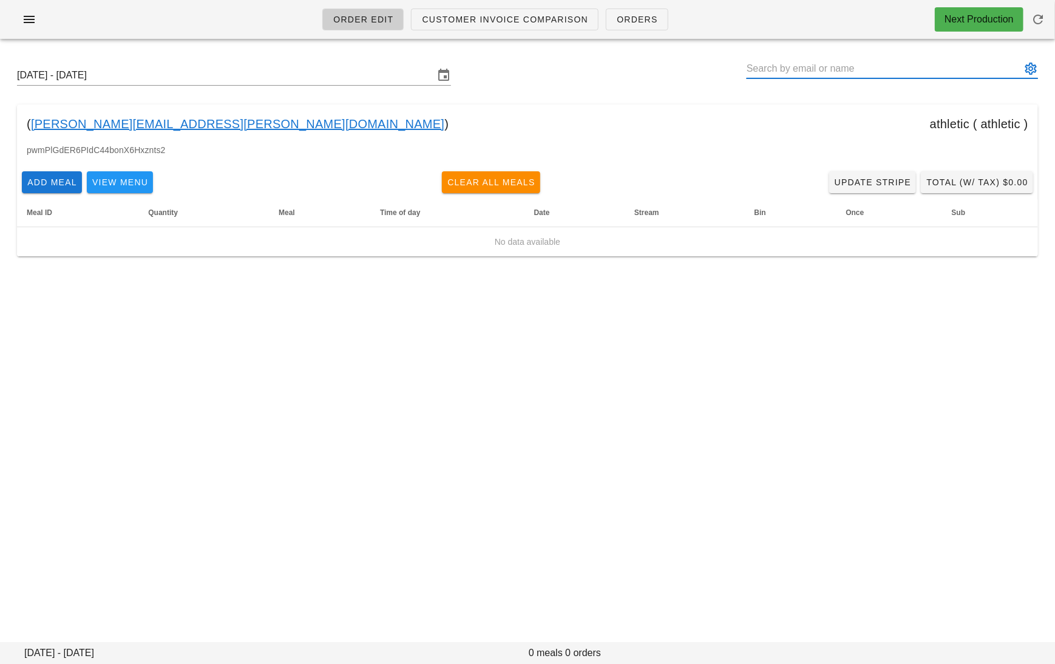
click at [829, 59] on input "text" at bounding box center [884, 68] width 274 height 19
paste input "megan.natalie.phillips@gmail.com"
type input "Megan Phillips (megan.natalie.phillips@gmail.com)"
paste input "sammyriehs@gmail.com"
click at [855, 72] on input "sammyriehs@gmail.com" at bounding box center [884, 68] width 274 height 19
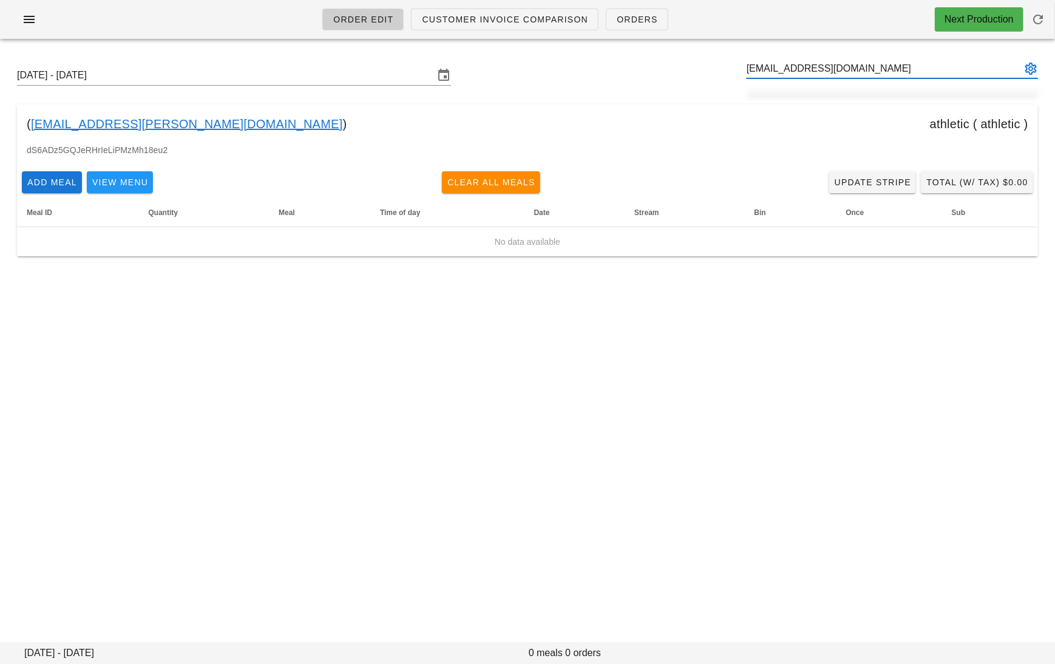
drag, startPoint x: 861, startPoint y: 72, endPoint x: 799, endPoint y: 69, distance: 62.0
click at [799, 69] on input "sammyriehs@gmail.com" at bounding box center [884, 68] width 274 height 19
click at [1031, 64] on button "appended action" at bounding box center [1031, 68] width 15 height 15
type input "Sam Riehs (Sammyriehs@hotmail.com)"
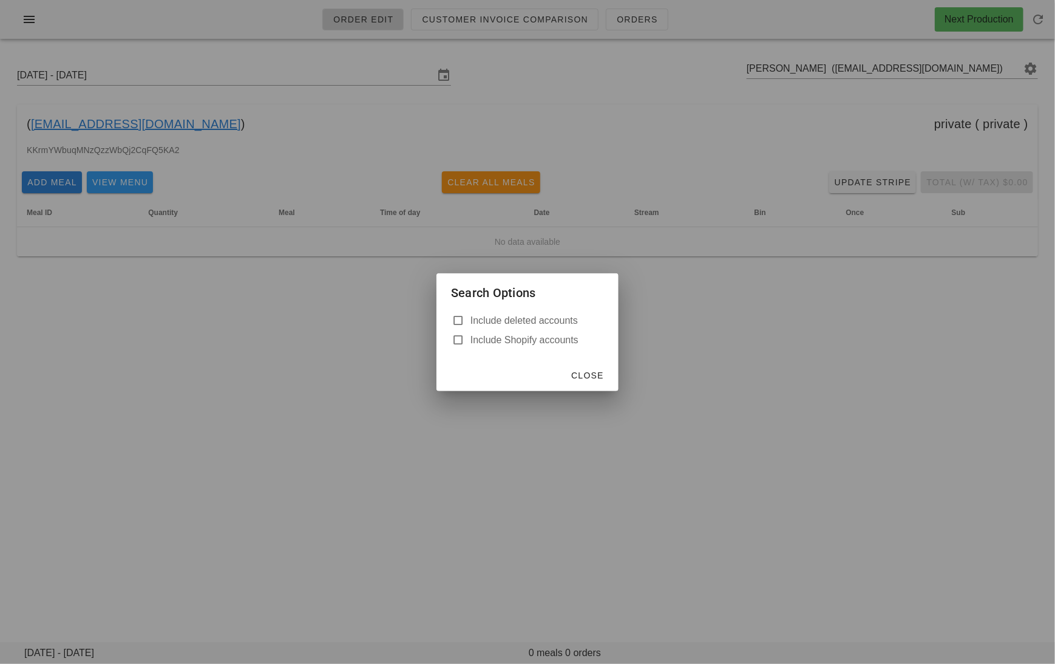
click at [548, 317] on label "Include deleted accounts" at bounding box center [537, 320] width 134 height 12
checkbox input "true"
click at [588, 376] on span "Close" at bounding box center [587, 375] width 33 height 10
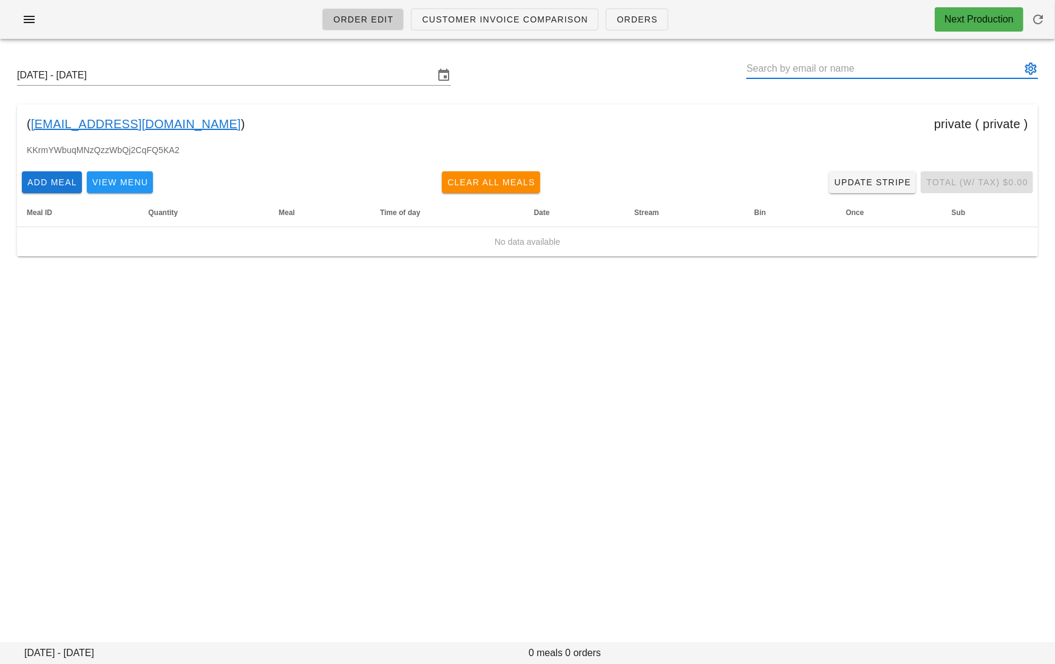
click at [863, 71] on input "text" at bounding box center [884, 68] width 274 height 19
paste input "sammyriehs@gmail.com"
drag, startPoint x: 857, startPoint y: 68, endPoint x: 801, endPoint y: 69, distance: 55.9
click at [801, 69] on input "sammyriehs@gmail.com" at bounding box center [884, 68] width 274 height 19
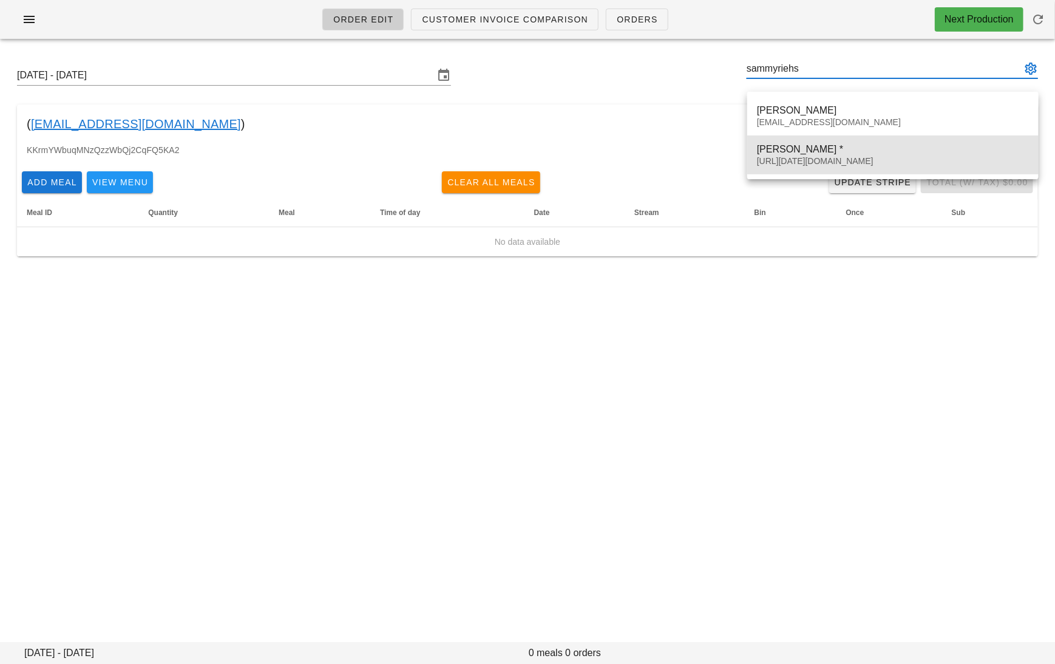
click at [809, 159] on div "00_DELETED_2025-09-11_Sammyriehs___gmail.com" at bounding box center [893, 161] width 272 height 10
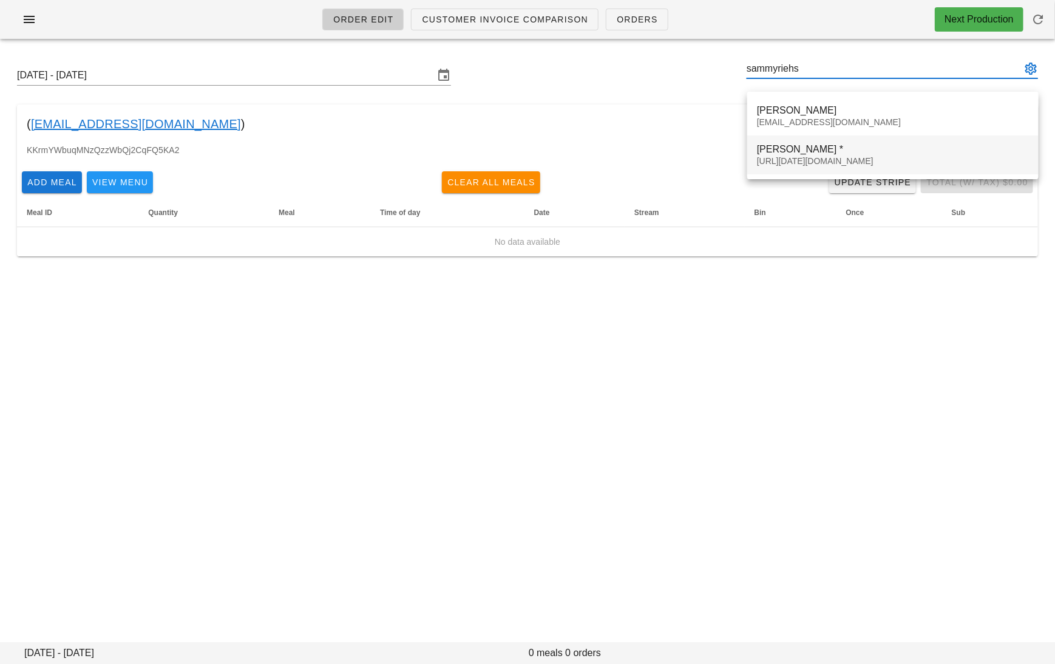
type input "Sam Riehs * (00_DELETED_2025-09-11_Sammyriehs___gmail.com)"
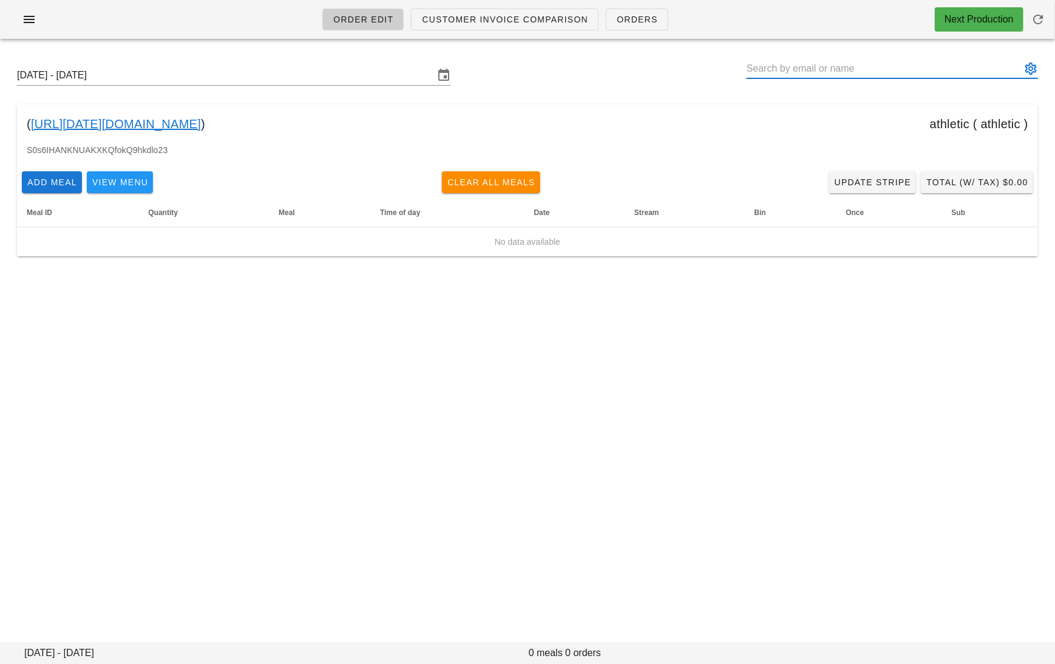
click at [823, 61] on input "text" at bounding box center [884, 68] width 274 height 19
paste input "inxoxo@gmail.com"
drag, startPoint x: 835, startPoint y: 71, endPoint x: 779, endPoint y: 72, distance: 55.9
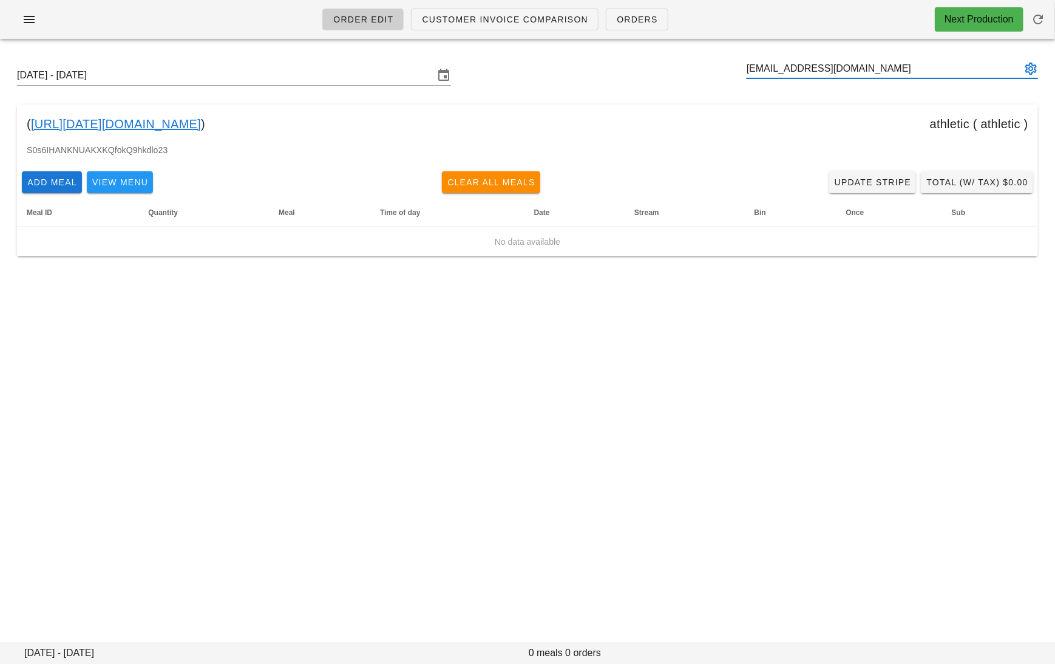
click at [779, 72] on input "inxoxo@gmail.com" at bounding box center [884, 68] width 274 height 19
type input "Inge Du Plessis * (00_DELETED_2025-09-11_inxoxo___gmail.com)"
paste input "nhajihassan@powersafe.ca"
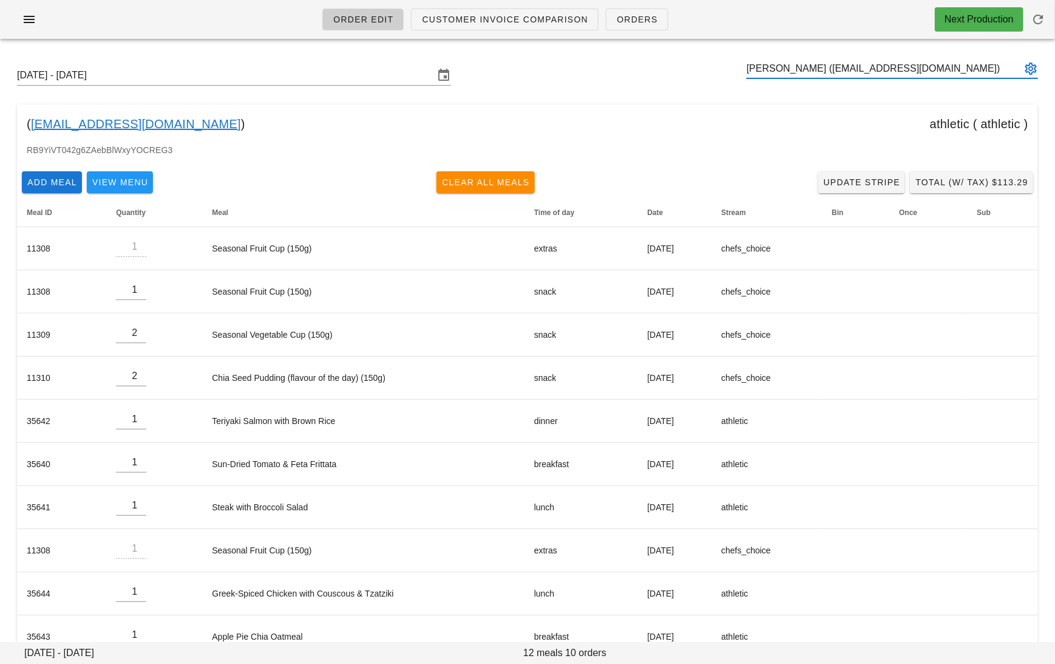
type input "Nima Hajihassan (nhajihassan@powersafe.ca)"
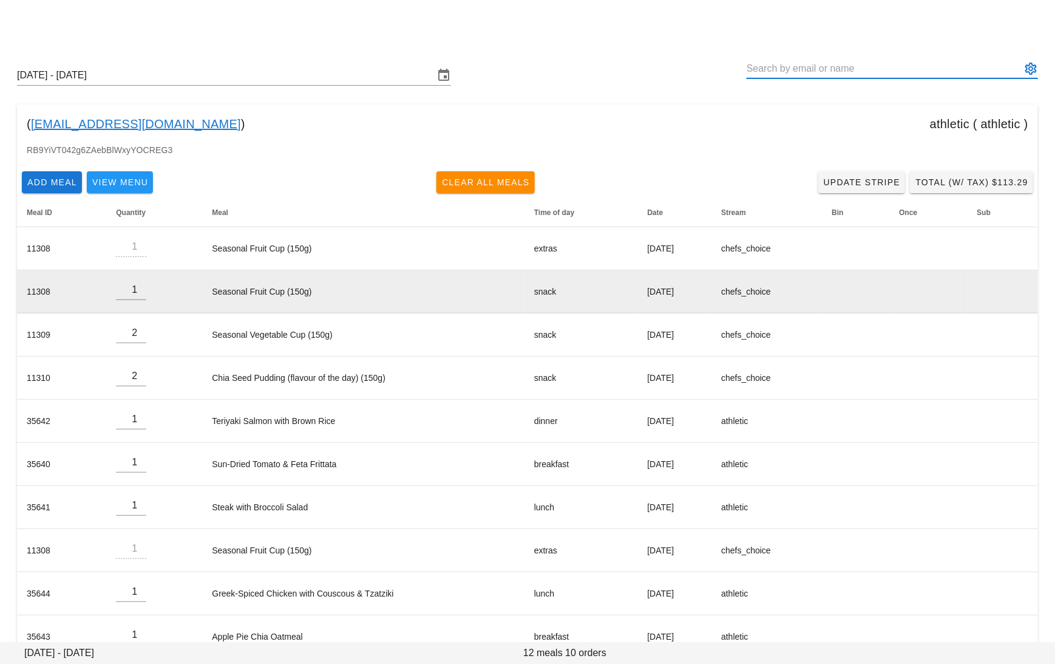
scroll to position [29, 0]
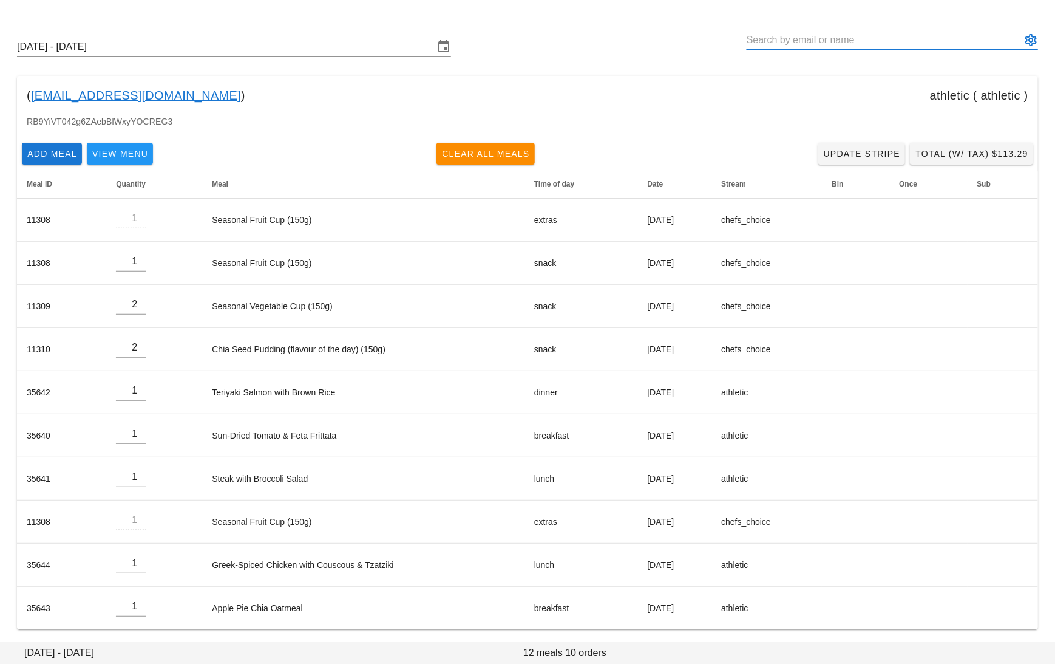
paste input "dillonhayes111@gmail.com"
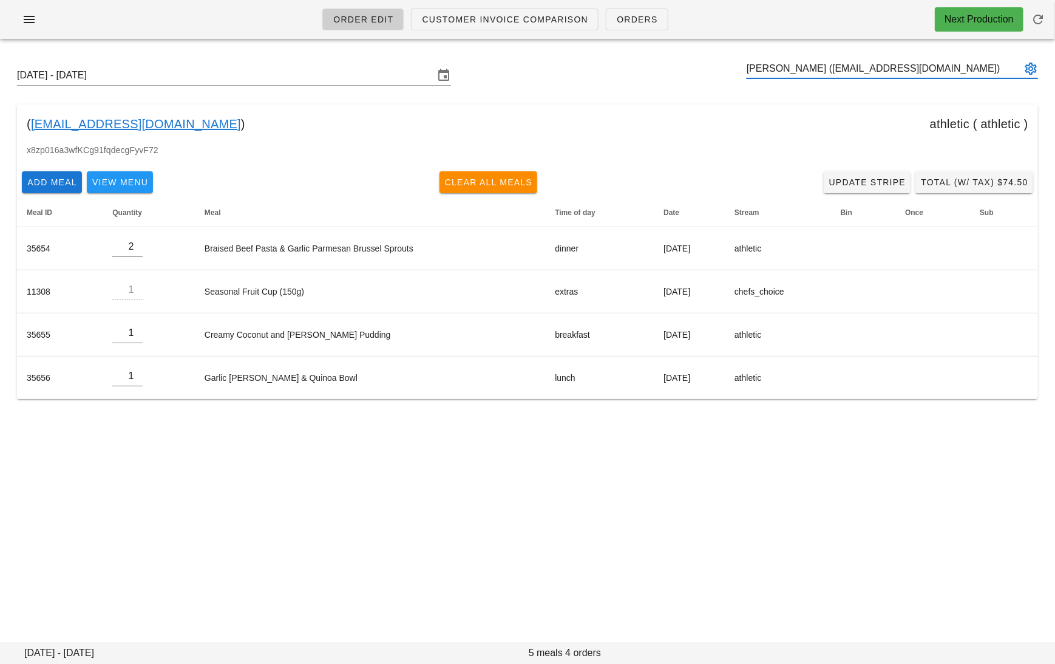
type input "Dillon Hayes (dillonhayes111@gmail.com)"
paste input "aliayedh111@gmail.com"
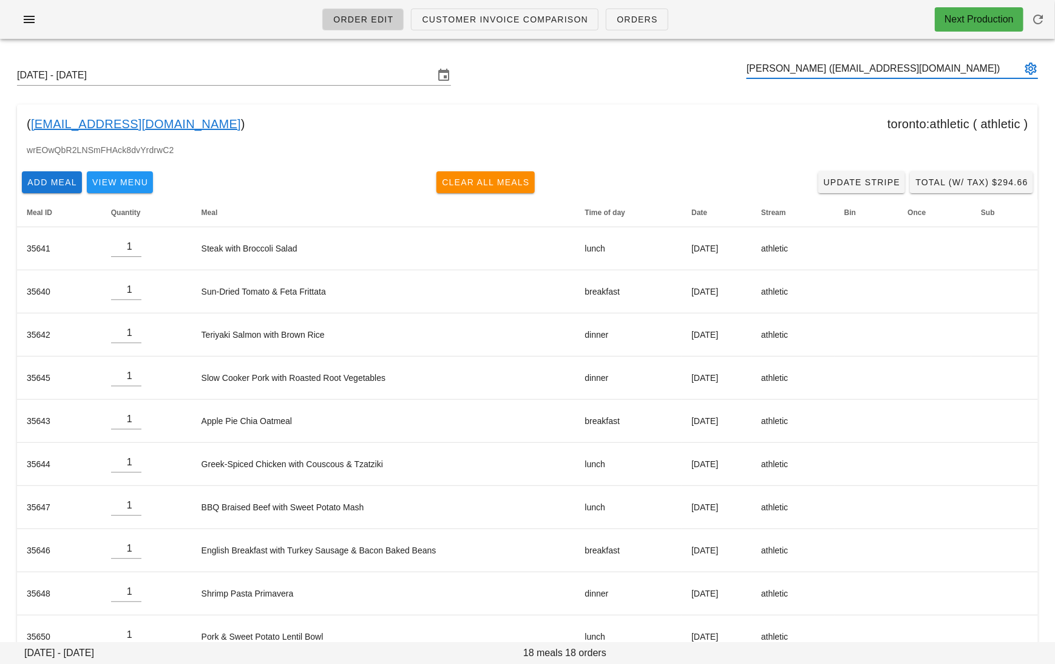
type input "[PERSON_NAME] ([EMAIL_ADDRESS][DOMAIN_NAME])"
paste input "monaghan.lth@gmail.com"
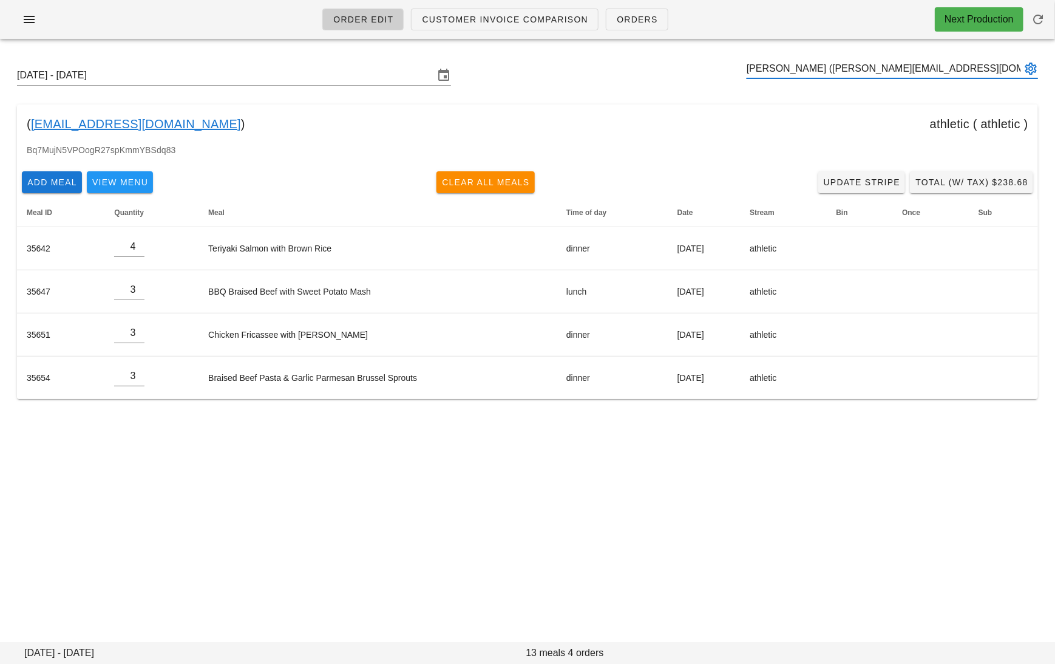
type input "Luke Monaghan (monaghan.lth@gmail.com)"
paste input "[EMAIL_ADDRESS][DOMAIN_NAME]"
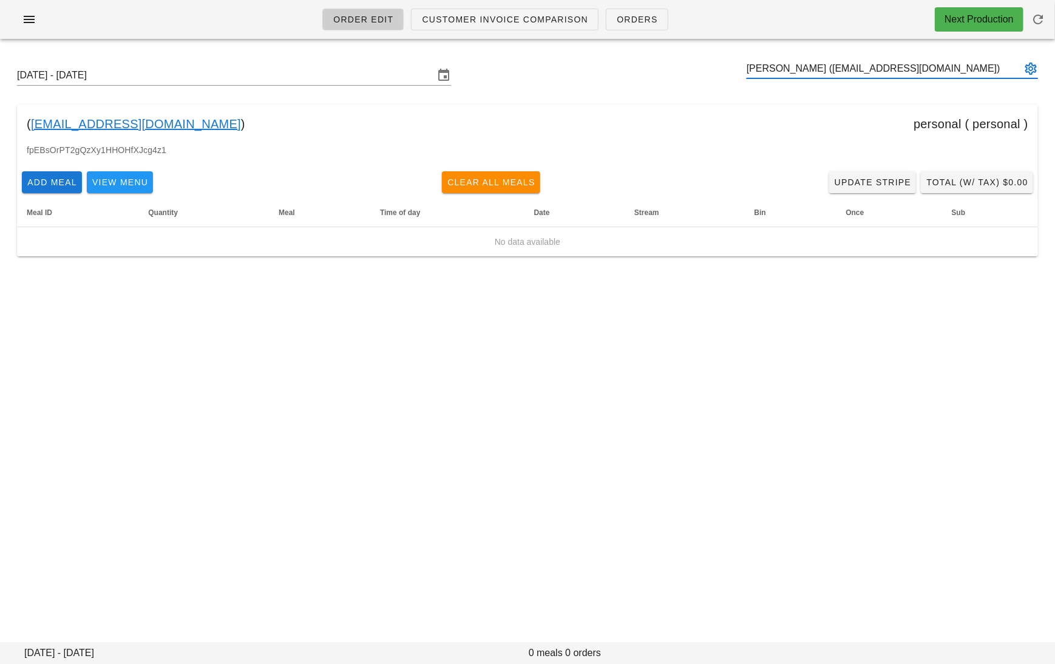
type input "[PERSON_NAME] ([EMAIL_ADDRESS][DOMAIN_NAME])"
paste input "[EMAIL_ADDRESS][DOMAIN_NAME]"
type input "[PERSON_NAME] ([EMAIL_ADDRESS][DOMAIN_NAME])"
paste input "[PERSON_NAME][EMAIL_ADDRESS][PERSON_NAME][DOMAIN_NAME]"
type input "[PERSON_NAME] ([PERSON_NAME][EMAIL_ADDRESS][PERSON_NAME][DOMAIN_NAME])"
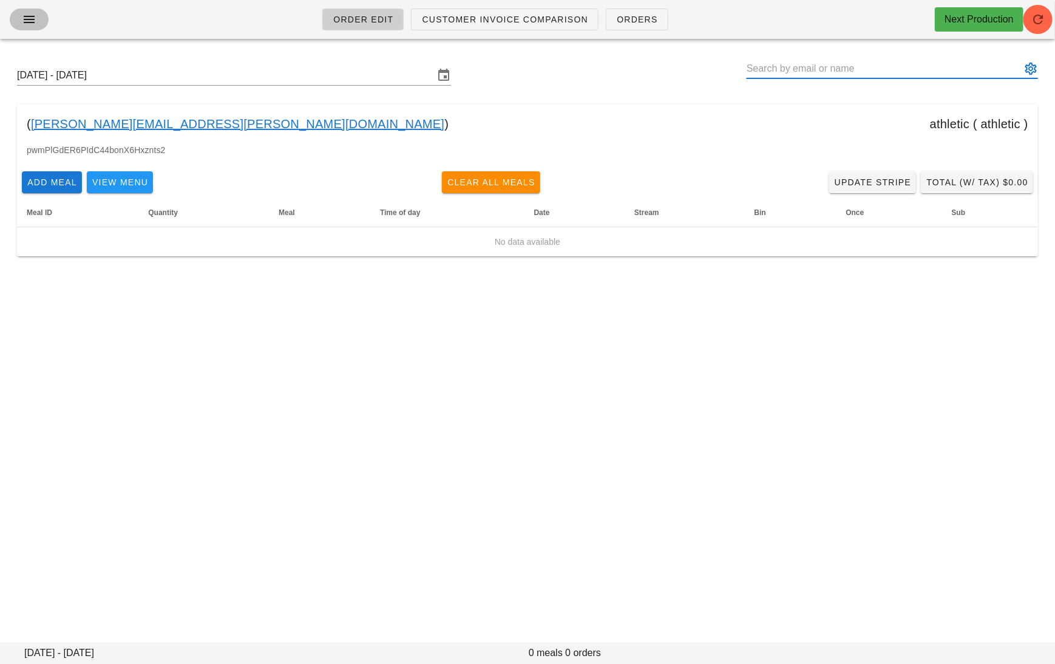
click at [21, 25] on span "button" at bounding box center [28, 19] width 19 height 15
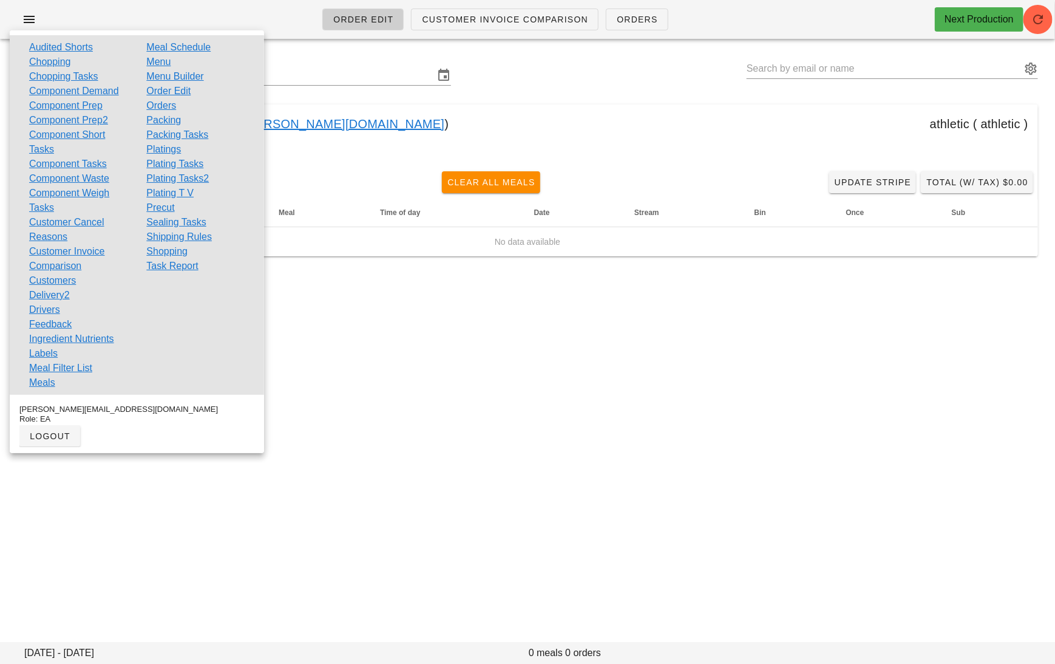
click at [172, 106] on link "Orders" at bounding box center [161, 105] width 30 height 15
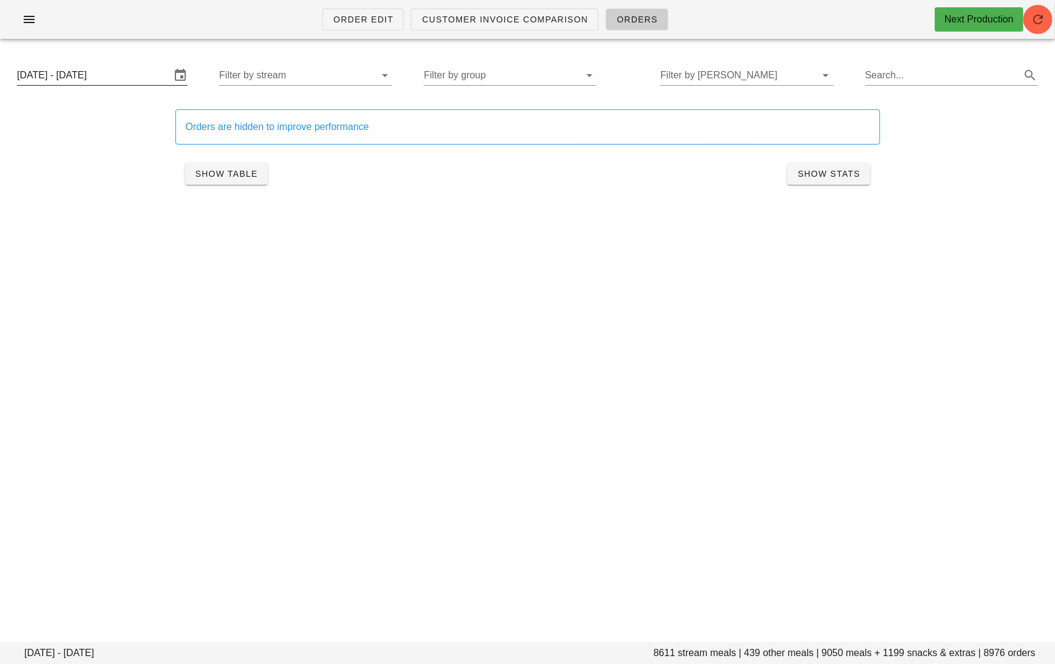
click at [79, 81] on input "[DATE] - [DATE]" at bounding box center [94, 75] width 154 height 19
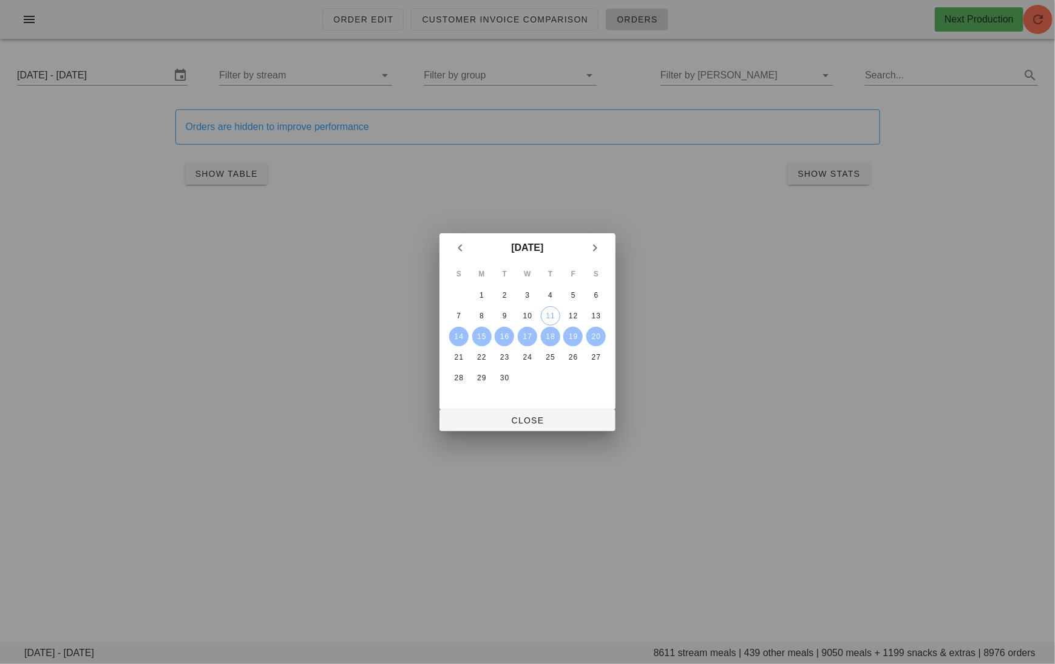
click at [738, 459] on div at bounding box center [527, 332] width 1055 height 664
click at [482, 336] on div "15" at bounding box center [481, 336] width 19 height 8
click at [521, 336] on div "17" at bounding box center [527, 336] width 19 height 8
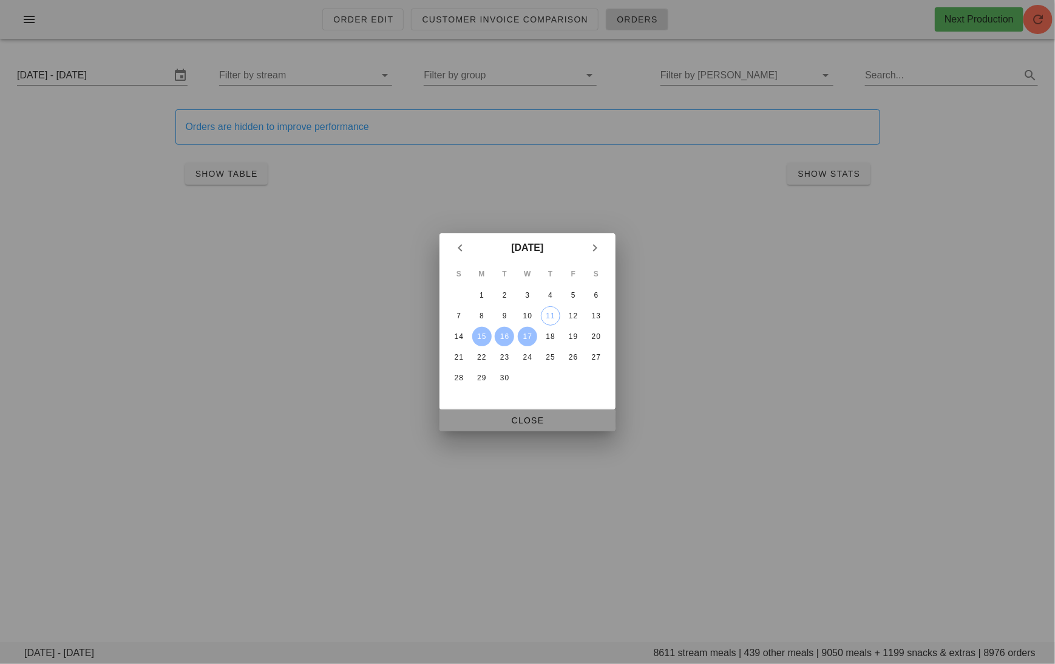
click at [536, 415] on span "Close" at bounding box center [527, 420] width 157 height 10
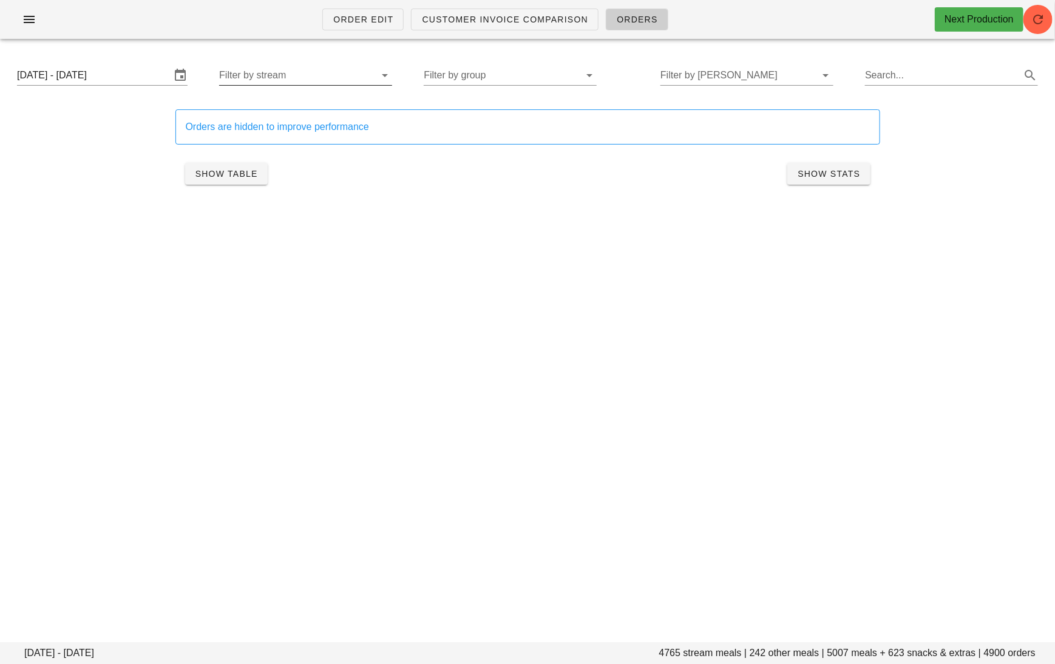
click at [308, 72] on input "Filter by stream" at bounding box center [296, 75] width 154 height 19
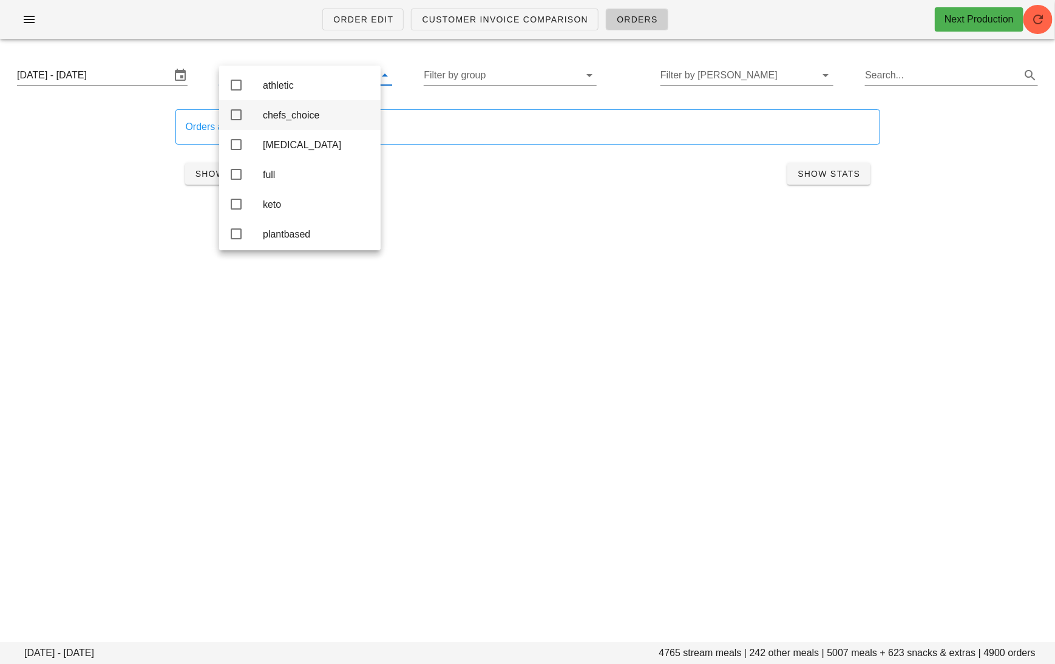
click at [316, 117] on div "chefs_choice" at bounding box center [317, 115] width 108 height 12
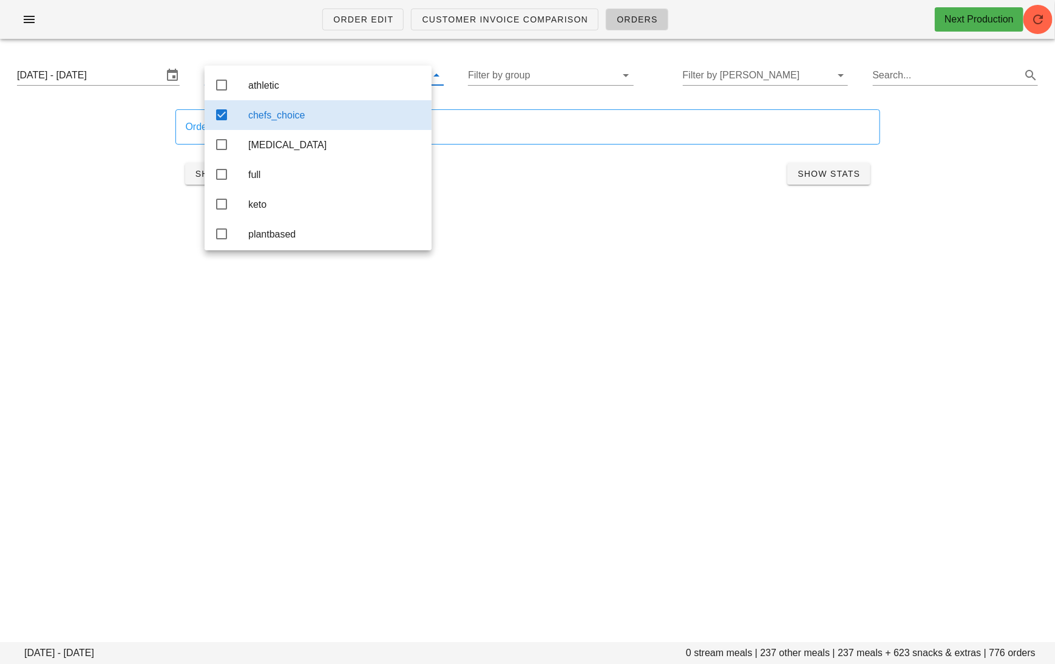
click at [555, 291] on div "Order Edit Customer Invoice Comparison Orders Next Production Monday September …" at bounding box center [527, 332] width 1055 height 664
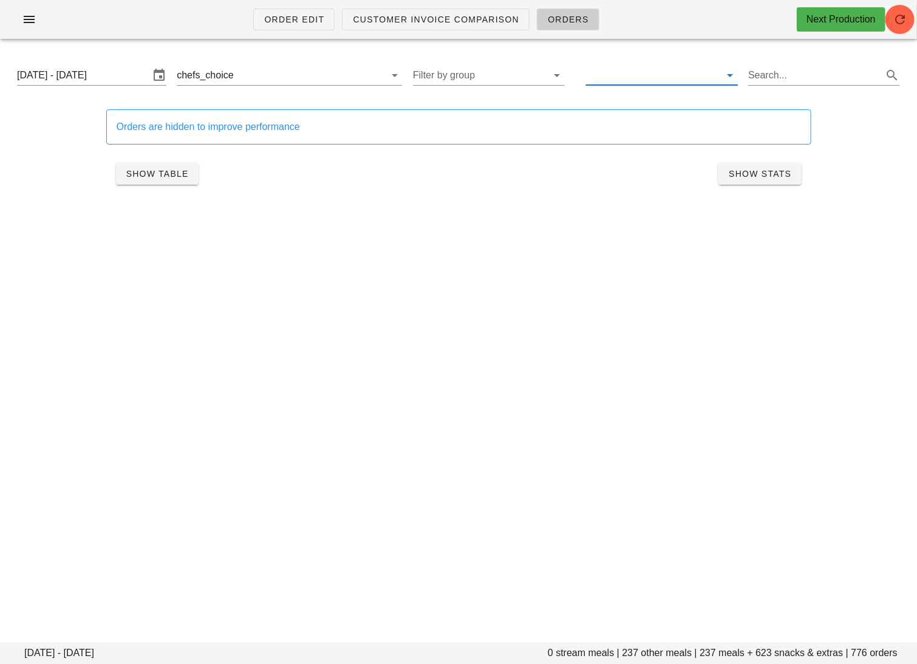
click at [676, 76] on input "text" at bounding box center [652, 75] width 132 height 19
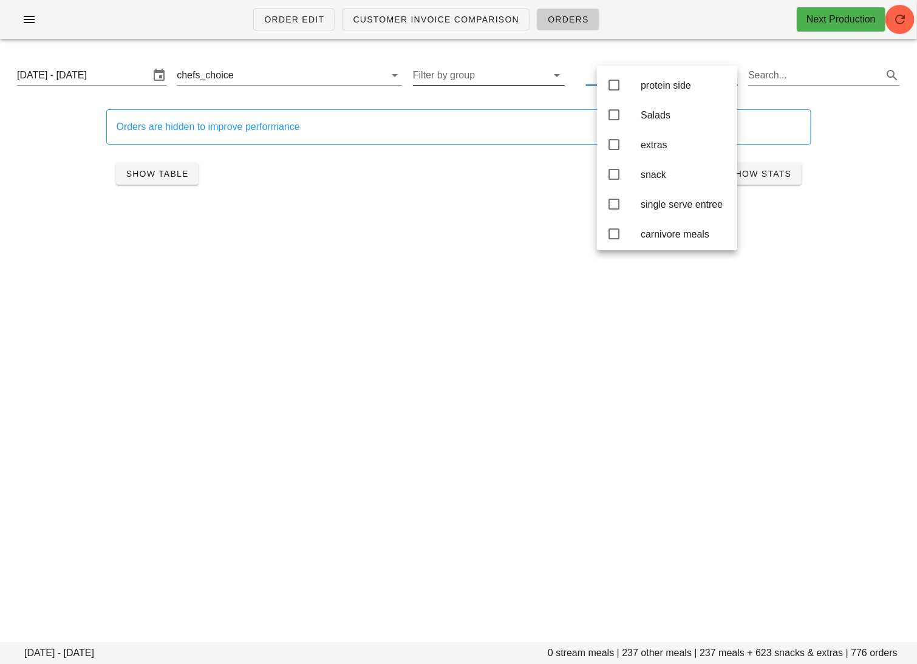
click at [484, 78] on input "Filter by group" at bounding box center [479, 75] width 132 height 19
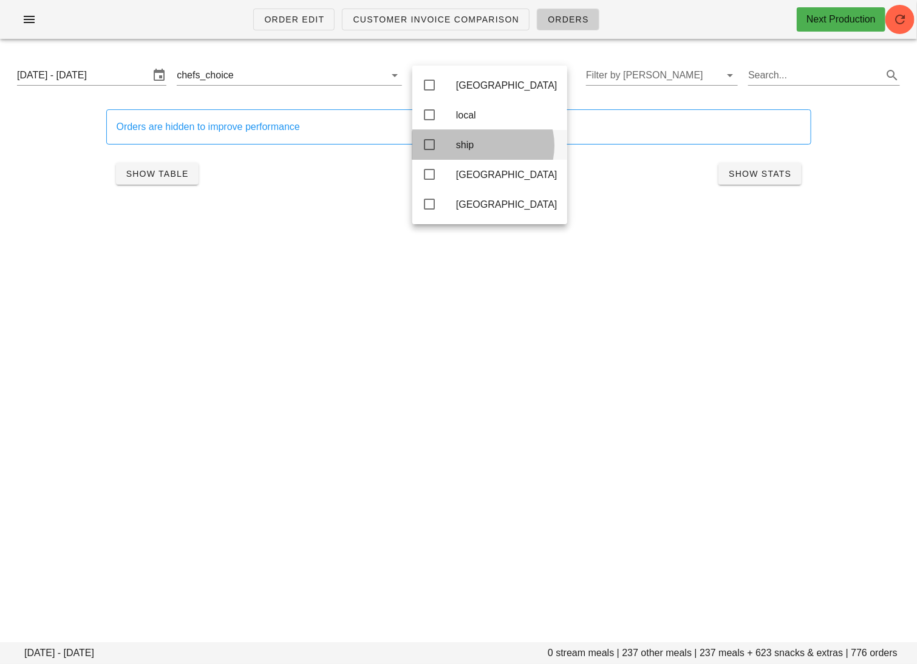
click at [483, 149] on div "ship" at bounding box center [506, 145] width 101 height 12
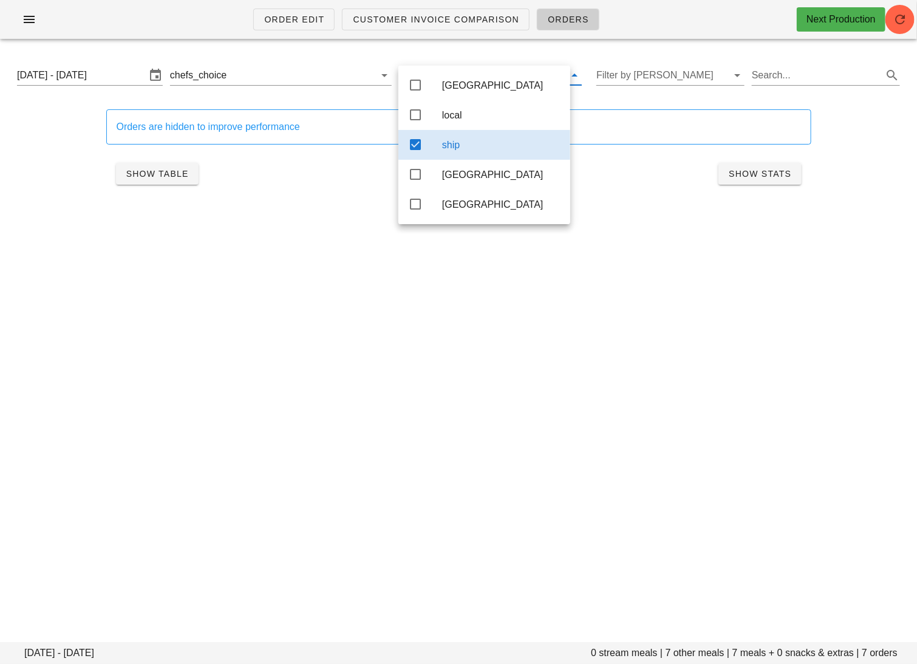
click at [325, 254] on div "Order Edit Customer Invoice Comparison Orders Next Production Monday September …" at bounding box center [458, 332] width 917 height 664
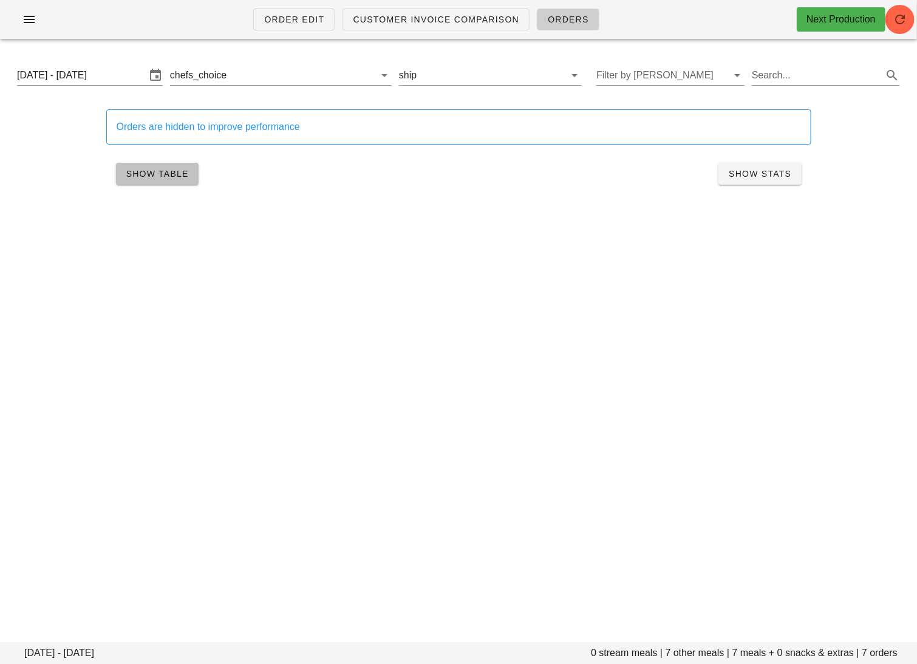
click at [179, 171] on span "Show Table" at bounding box center [157, 174] width 63 height 10
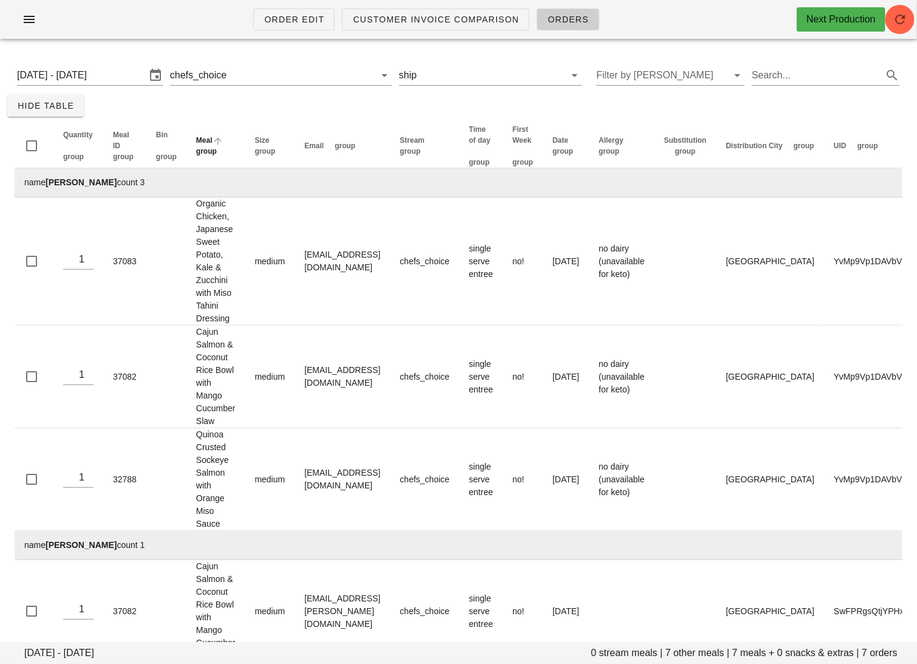
click at [214, 152] on span "group" at bounding box center [206, 151] width 21 height 8
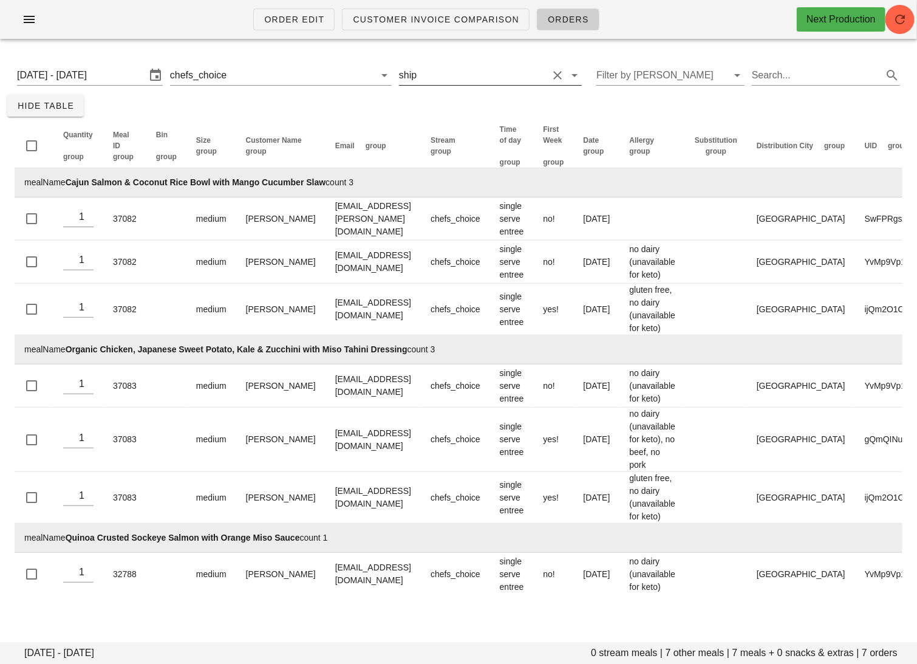
click at [464, 74] on input "text" at bounding box center [483, 75] width 129 height 19
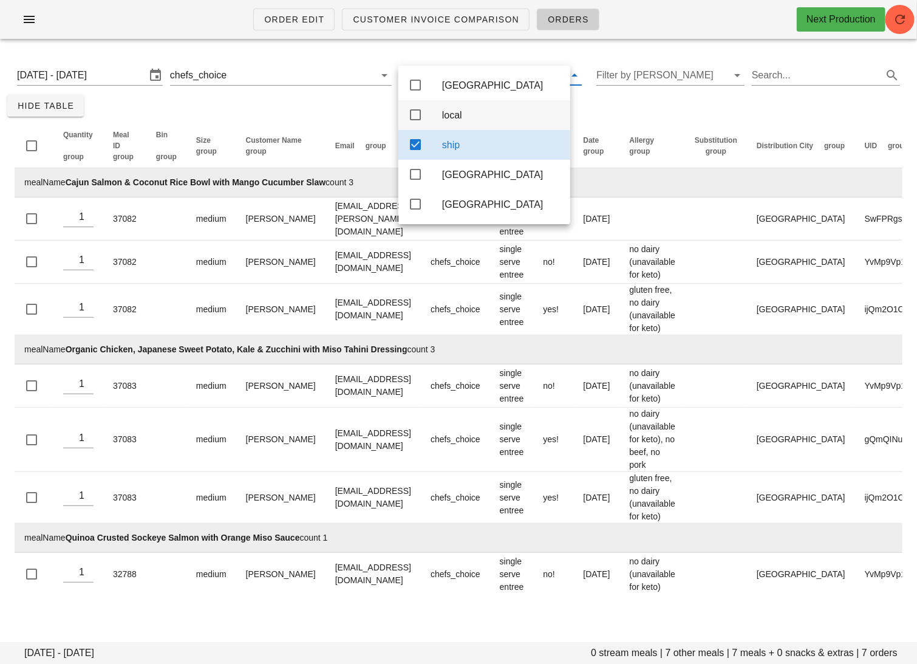
click at [453, 112] on div "local" at bounding box center [501, 115] width 118 height 12
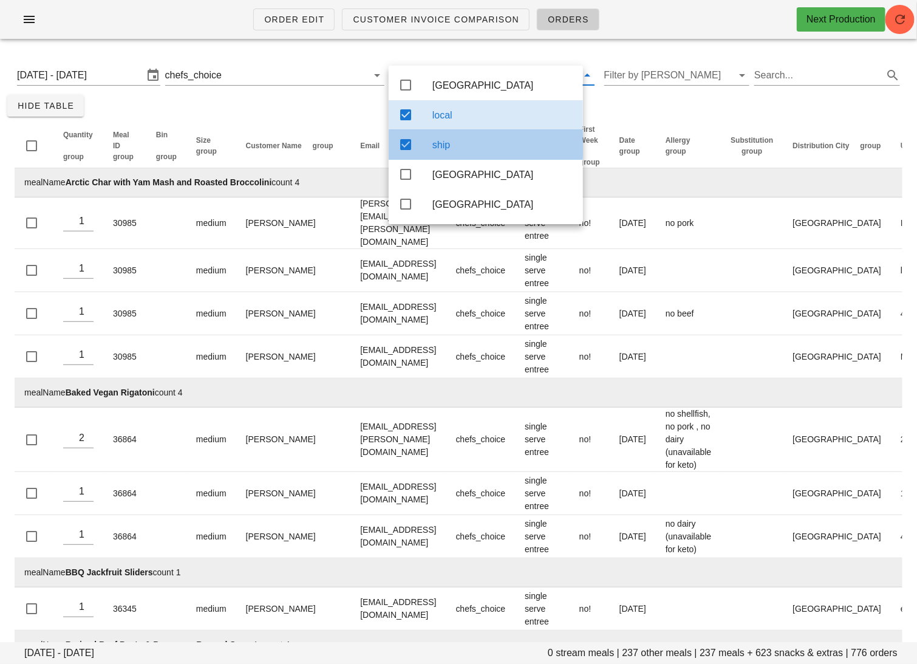
click at [449, 151] on div "ship" at bounding box center [502, 145] width 141 height 12
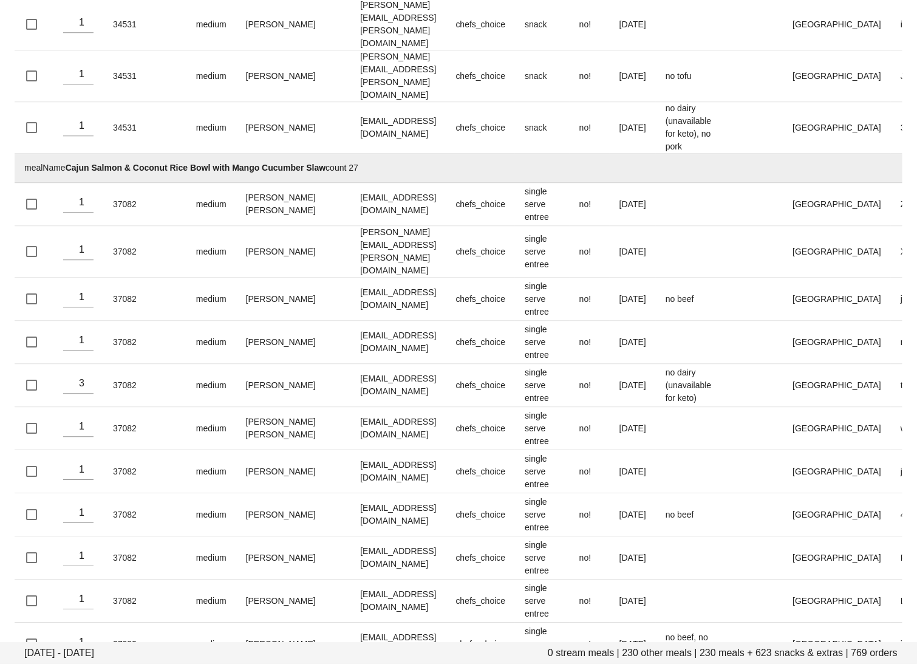
scroll to position [1160, 0]
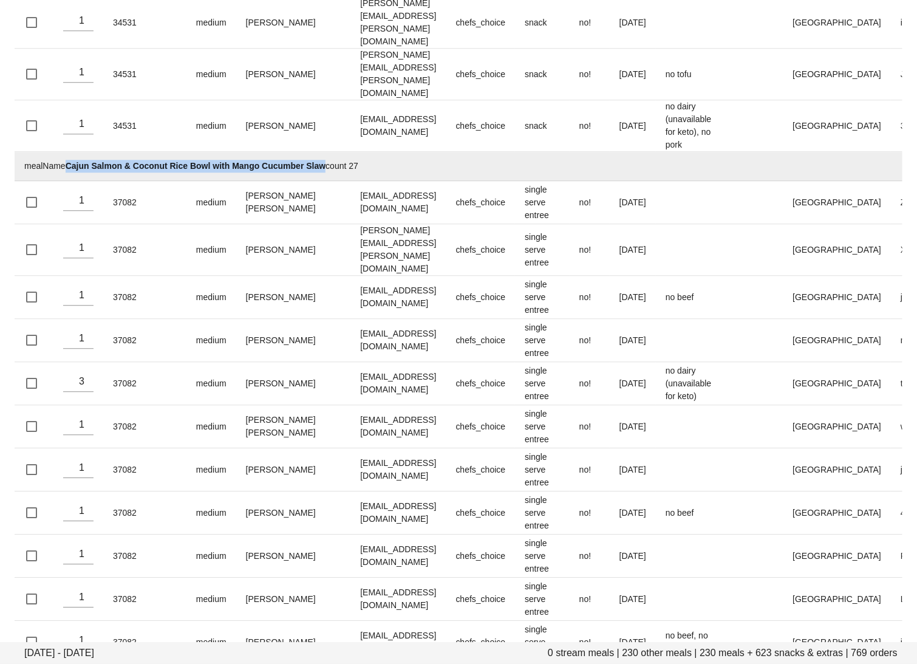
drag, startPoint x: 322, startPoint y: 135, endPoint x: 68, endPoint y: 137, distance: 254.4
click at [68, 152] on td "mealName Cajun Salmon & Coconut Rice Bowl with Mango Cucumber Slaw count 27" at bounding box center [542, 166] width 1054 height 29
copy strong "Cajun Salmon & Coconut Rice Bowl with Mango Cucumber Slaw"
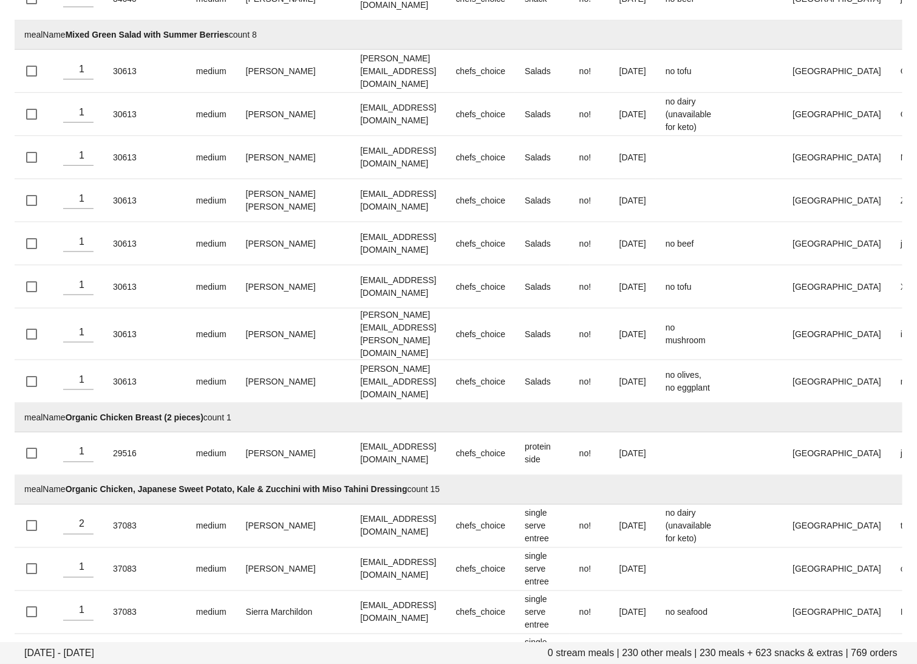
scroll to position [5979, 0]
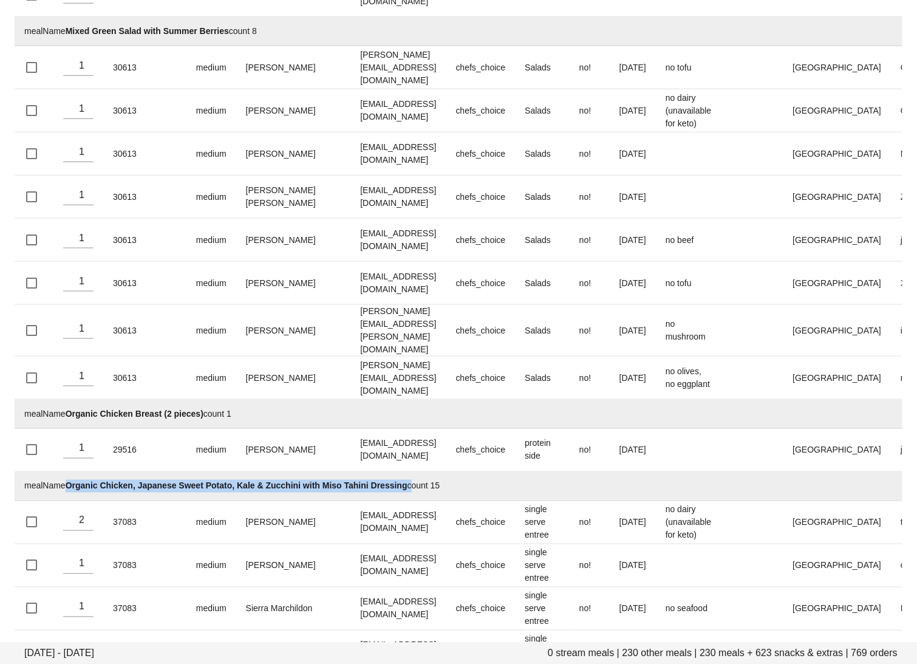
drag, startPoint x: 404, startPoint y: 296, endPoint x: 68, endPoint y: 296, distance: 336.3
click at [67, 472] on td "mealName Organic Chicken, Japanese Sweet Potato, Kale & Zucchini with Miso Tahi…" at bounding box center [542, 486] width 1054 height 29
copy td "Organic Chicken, Japanese Sweet Potato, Kale & Zucchini with Miso Tahini Dressi…"
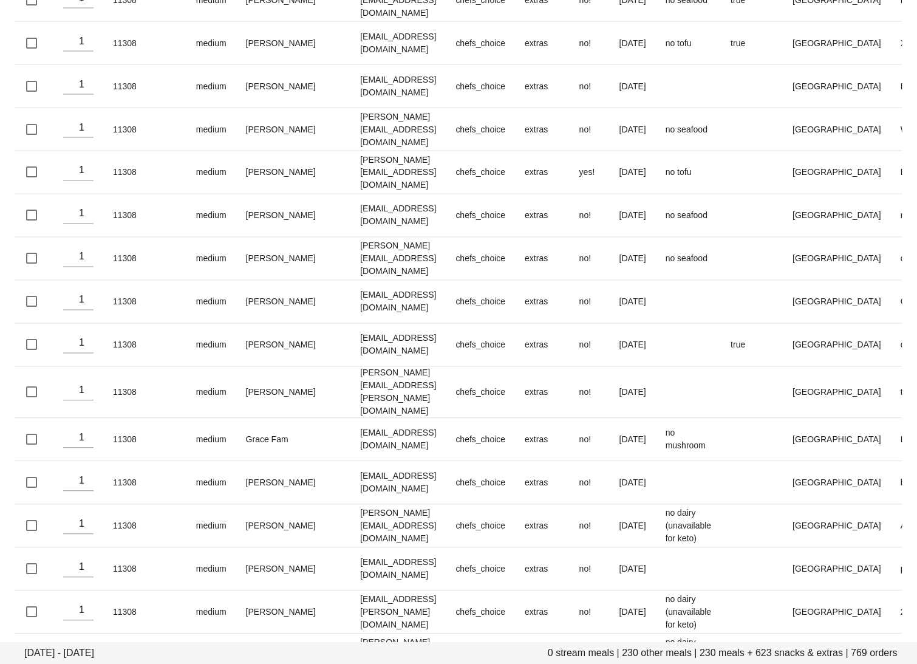
scroll to position [31922, 0]
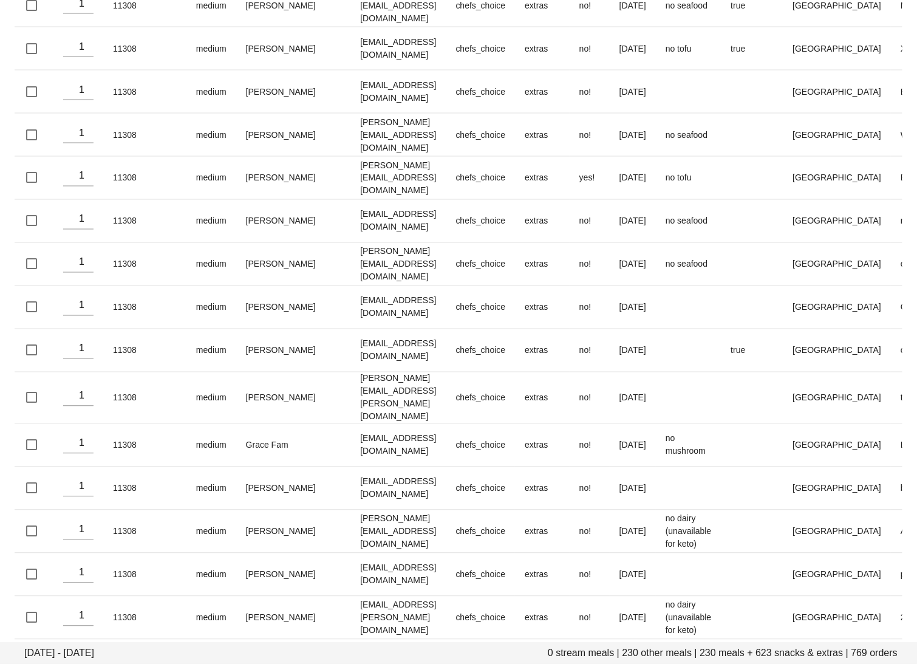
drag, startPoint x: 405, startPoint y: 411, endPoint x: 68, endPoint y: 406, distance: 337.0
copy strong "Soy-Ginger Beef Meatballs, Vermicelli Rice Noodles & Crunchy Veg with Fresh Her…"
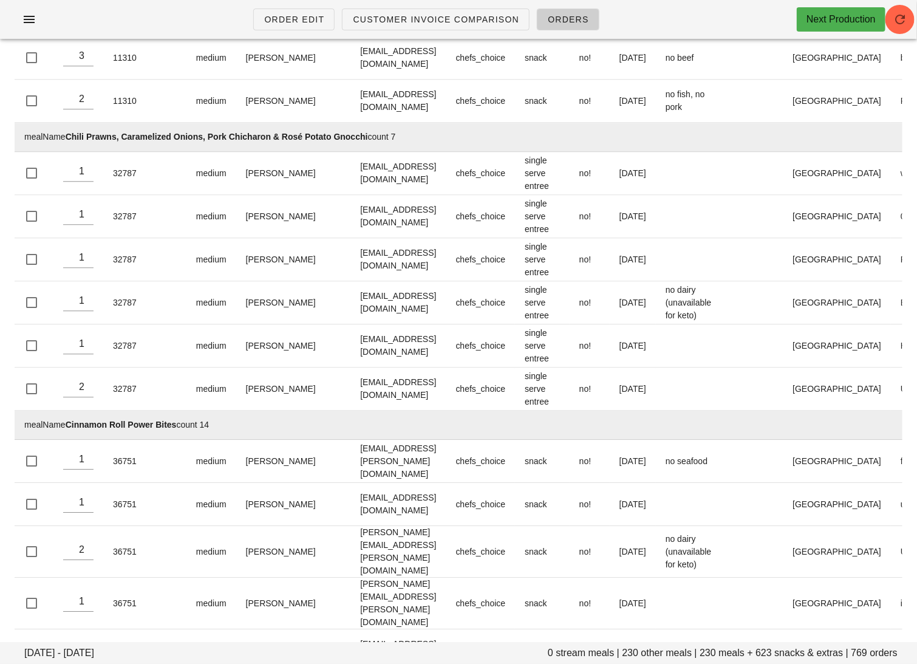
scroll to position [0, 0]
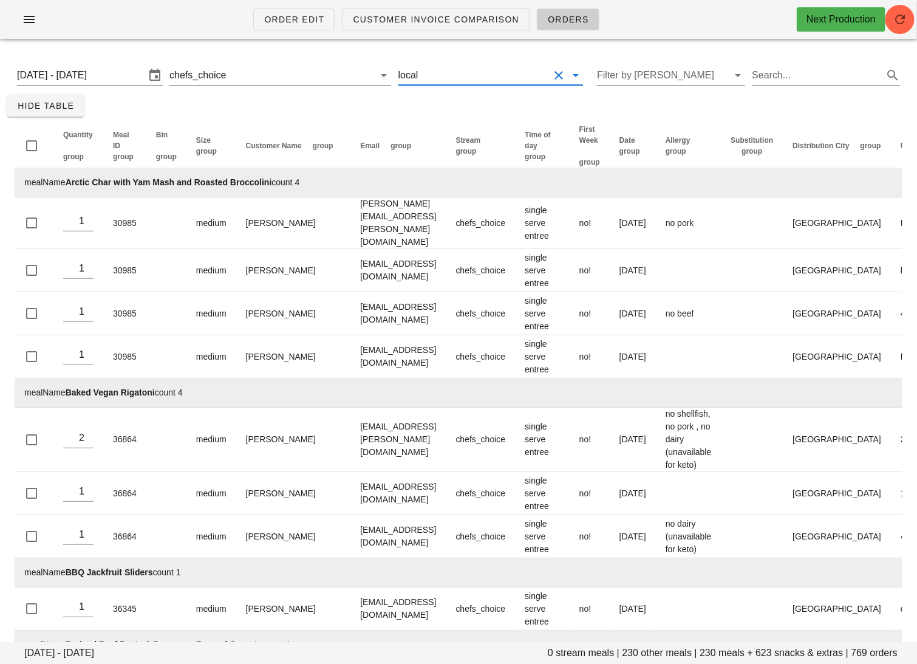
click at [423, 70] on input "text" at bounding box center [485, 75] width 129 height 19
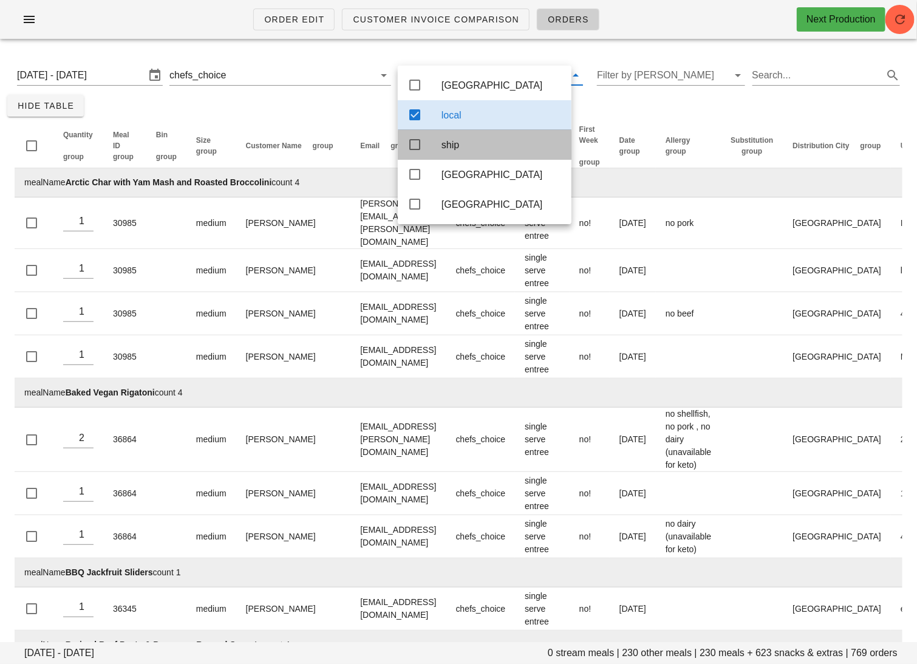
click at [418, 146] on icon at bounding box center [414, 144] width 15 height 15
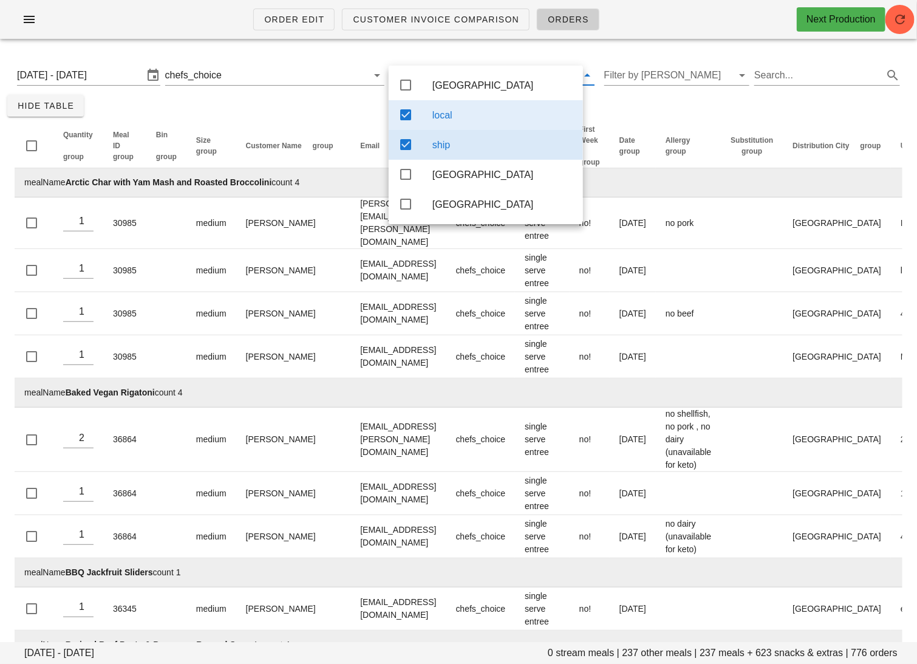
click at [412, 109] on icon at bounding box center [405, 114] width 15 height 15
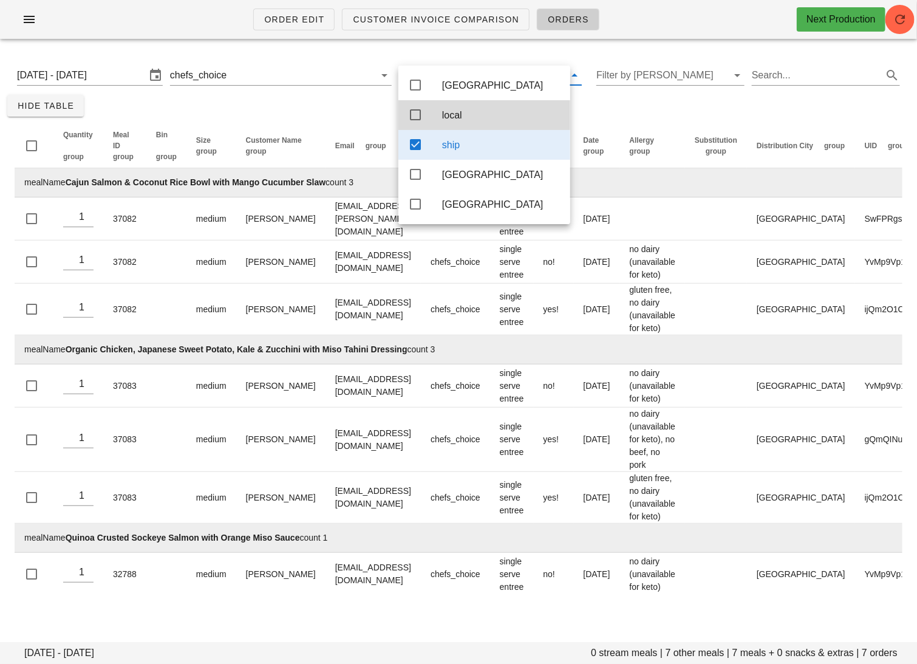
click at [355, 107] on div "Monday September 15 - Wednesday September 17 0 stream meals | 7 other meals | 7…" at bounding box center [458, 329] width 917 height 561
